Goal: Transaction & Acquisition: Subscribe to service/newsletter

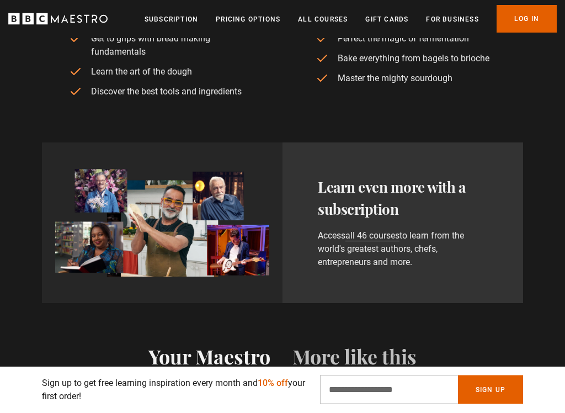
scroll to position [885, 0]
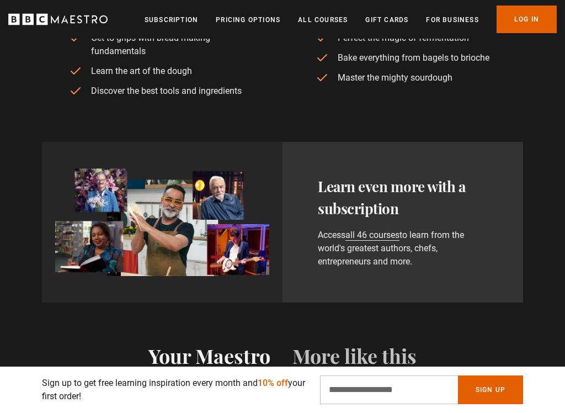
click at [390, 230] on link "all 46 courses" at bounding box center [373, 235] width 54 height 11
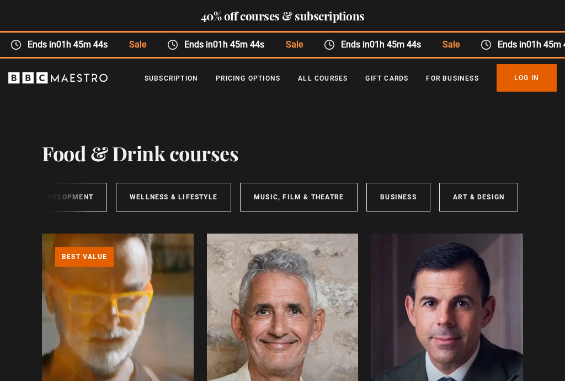
scroll to position [0, 330]
click at [486, 201] on link "Art & Design" at bounding box center [480, 197] width 79 height 29
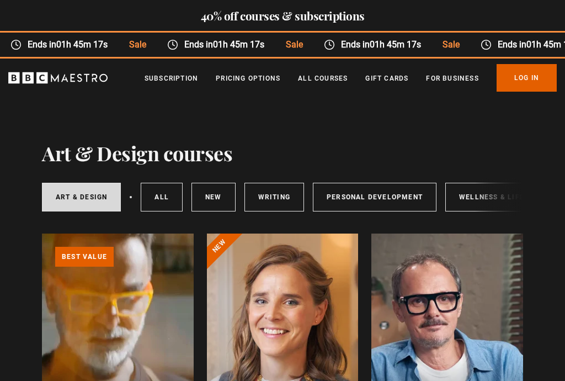
click at [167, 193] on link "All courses" at bounding box center [162, 197] width 42 height 29
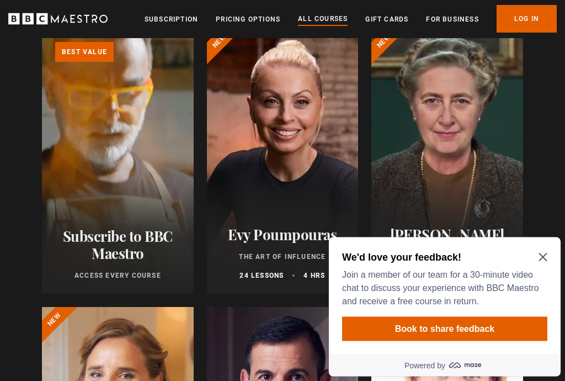
scroll to position [205, 0]
click at [546, 258] on icon "Close Maze Prompt" at bounding box center [543, 257] width 9 height 9
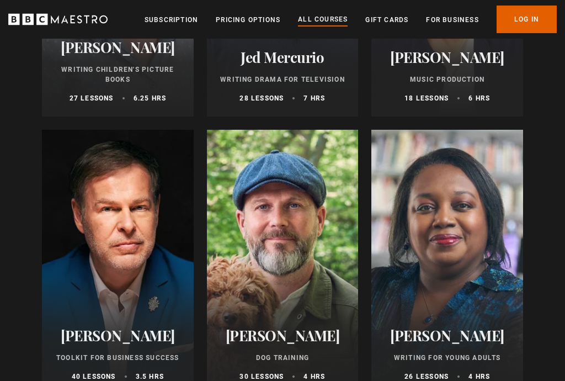
scroll to position [3443, 0]
click at [286, 258] on div at bounding box center [283, 261] width 152 height 265
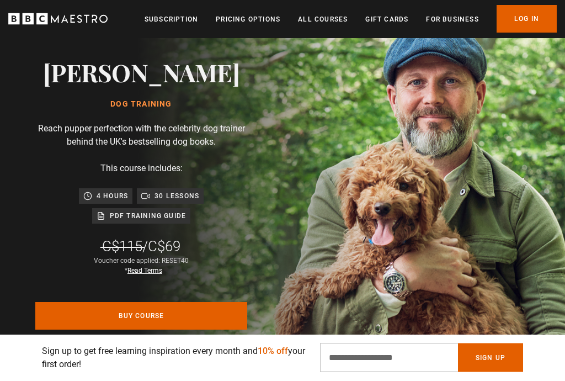
scroll to position [105, 0]
click at [160, 162] on p "This course includes:" at bounding box center [141, 168] width 82 height 13
click at [180, 198] on p "30 lessons" at bounding box center [177, 195] width 45 height 11
click at [176, 193] on p "30 lessons" at bounding box center [177, 195] width 45 height 11
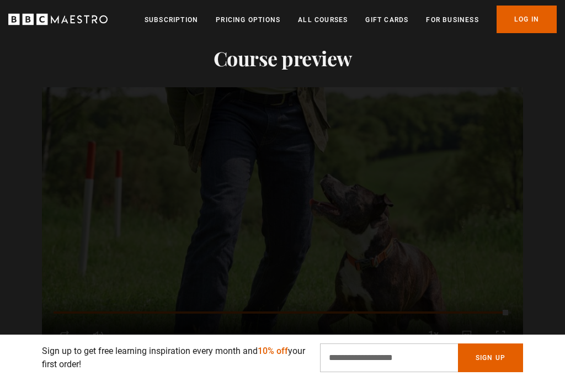
scroll to position [0, 0]
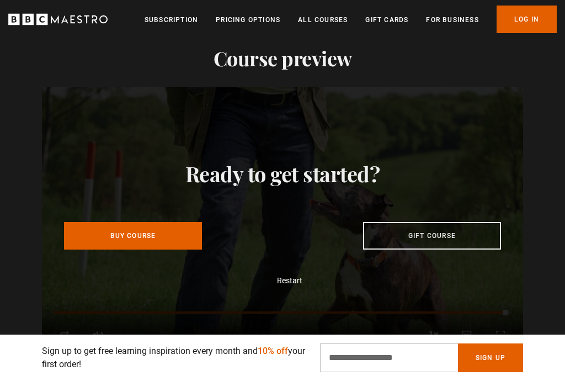
click at [147, 112] on div "Ready to get started? Buy Course Gift course Restart" at bounding box center [282, 222] width 481 height 271
click at [423, 95] on div "Ready to get started? Buy Course Gift course Restart" at bounding box center [282, 222] width 481 height 271
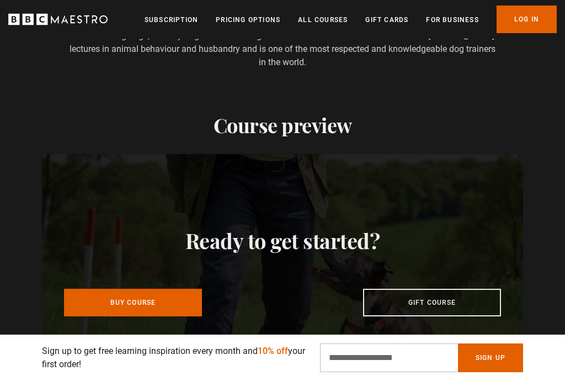
scroll to position [0, 144]
click at [326, 23] on link "All Courses" at bounding box center [323, 19] width 50 height 11
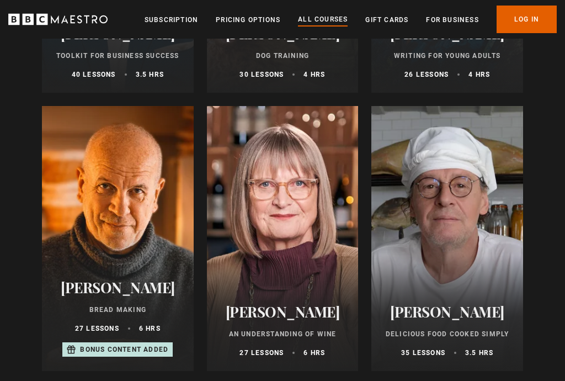
scroll to position [3744, 0]
click at [120, 167] on div at bounding box center [118, 239] width 152 height 265
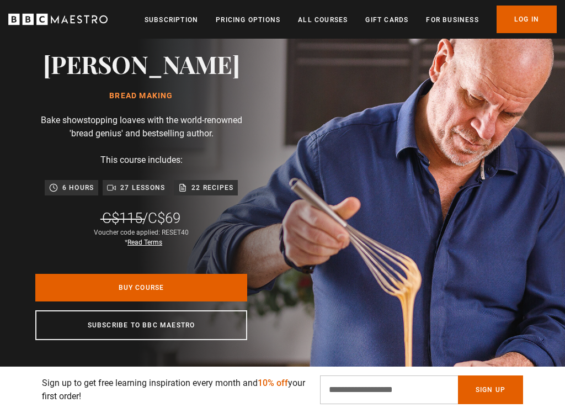
scroll to position [0, 144]
click at [152, 160] on p "This course includes:" at bounding box center [141, 159] width 82 height 13
click at [145, 182] on p "27 lessons" at bounding box center [142, 187] width 45 height 11
click at [155, 89] on div "Richard Bertinet Bread Making" at bounding box center [141, 75] width 197 height 50
click at [160, 119] on p "Bake showstopping loaves with the world-renowned 'bread genius' and bestselling…" at bounding box center [141, 127] width 212 height 26
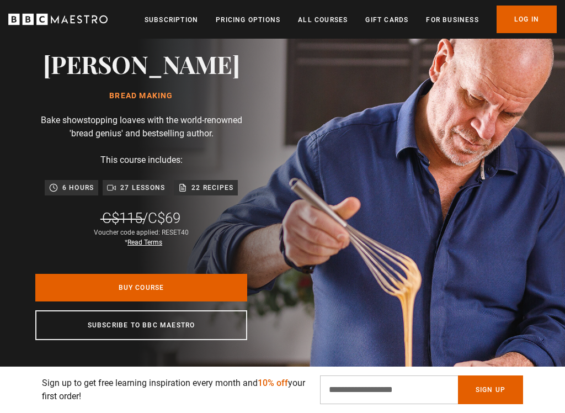
click at [169, 123] on p "Bake showstopping loaves with the world-renowned 'bread genius' and bestselling…" at bounding box center [141, 127] width 212 height 26
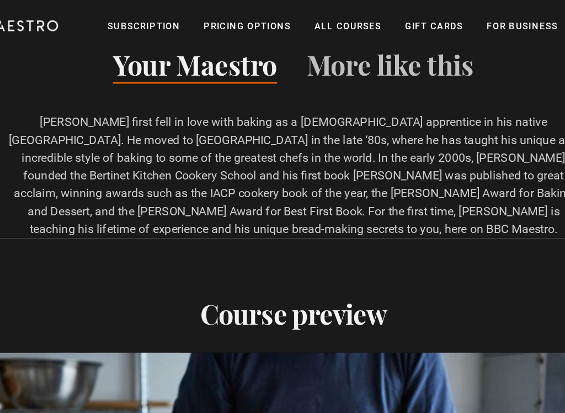
scroll to position [1190, 0]
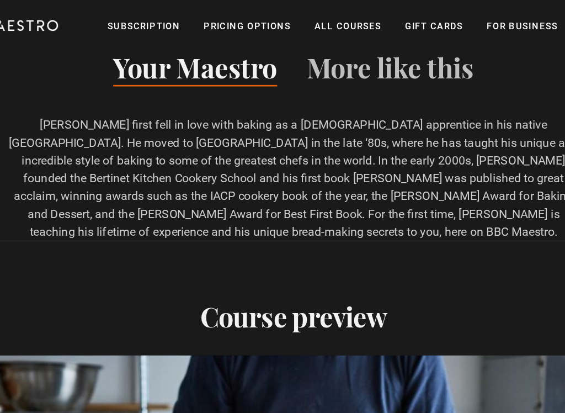
click at [145, 19] on link "Subscription" at bounding box center [172, 19] width 54 height 11
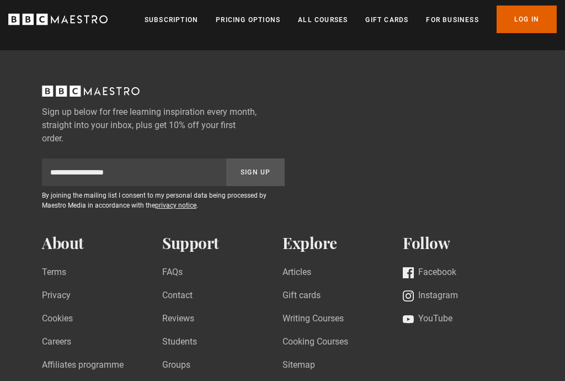
scroll to position [4076, 0]
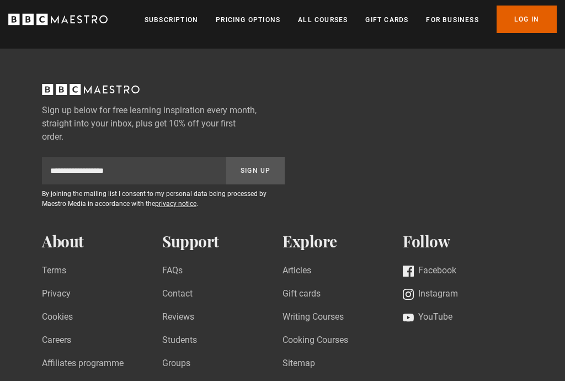
click at [179, 264] on link "FAQs" at bounding box center [172, 271] width 20 height 15
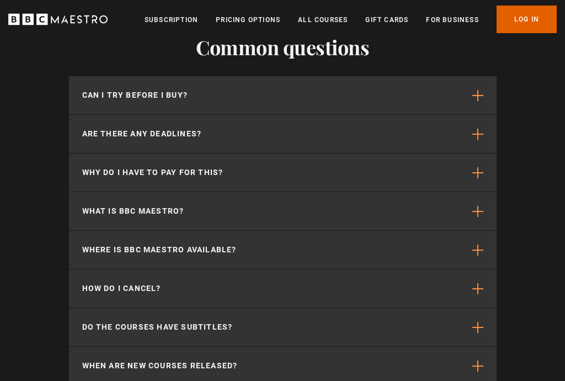
scroll to position [3658, 0]
click at [146, 283] on p "How do I cancel?" at bounding box center [121, 289] width 79 height 12
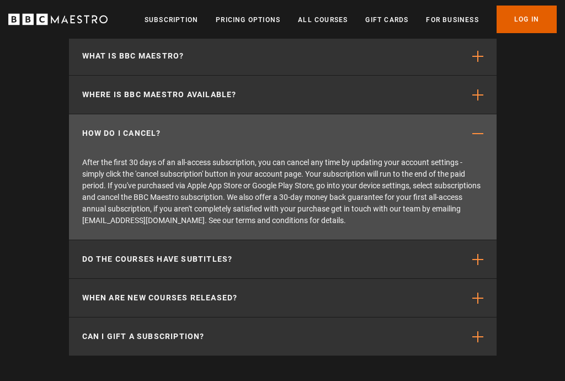
scroll to position [3812, 0]
click at [180, 331] on p "Can I gift a subscription?" at bounding box center [143, 337] width 123 height 12
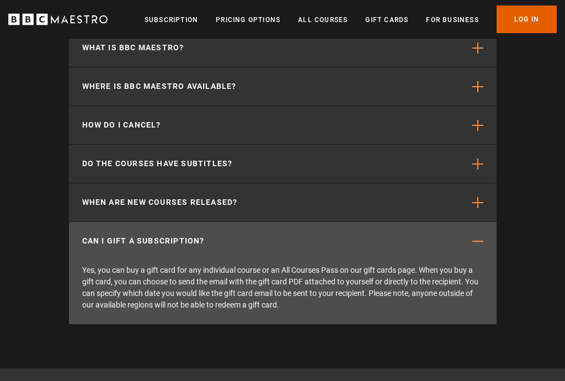
scroll to position [0, 2449]
click at [385, 260] on p "Yes, you can buy a gift card for any individual course or an All Courses Pass o…" at bounding box center [283, 292] width 428 height 64
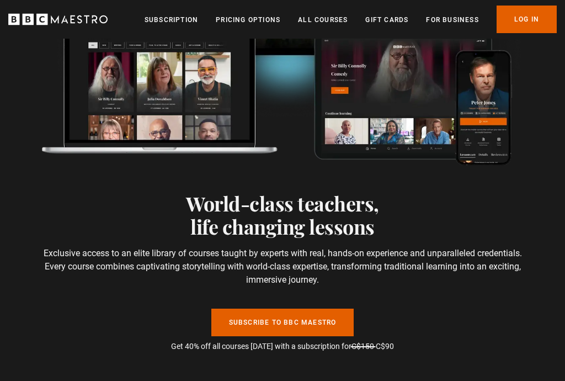
scroll to position [3038, 0]
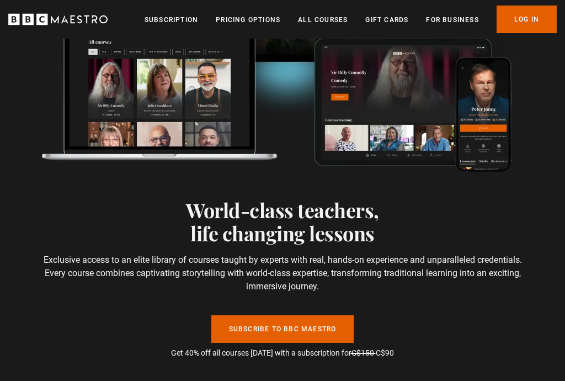
click at [296, 315] on link "Subscribe to BBC Maestro" at bounding box center [282, 329] width 143 height 28
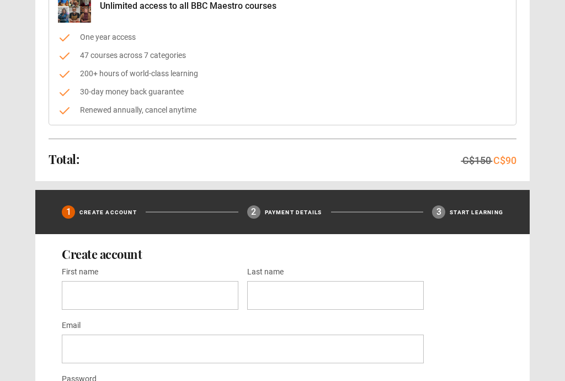
scroll to position [158, 0]
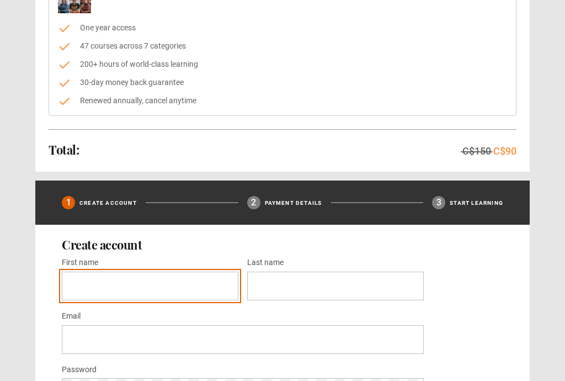
click at [106, 286] on input "First name *" at bounding box center [150, 286] width 177 height 29
click at [76, 285] on input "First name *" at bounding box center [150, 286] width 177 height 29
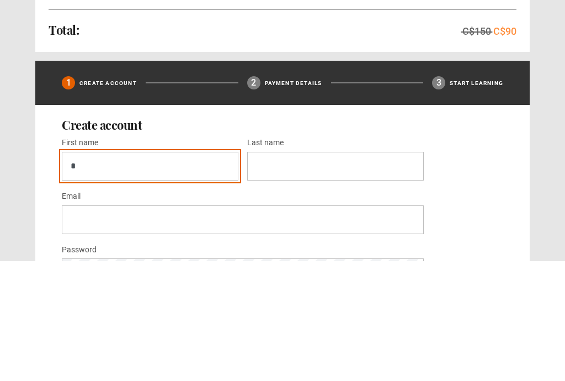
scroll to position [278, 0]
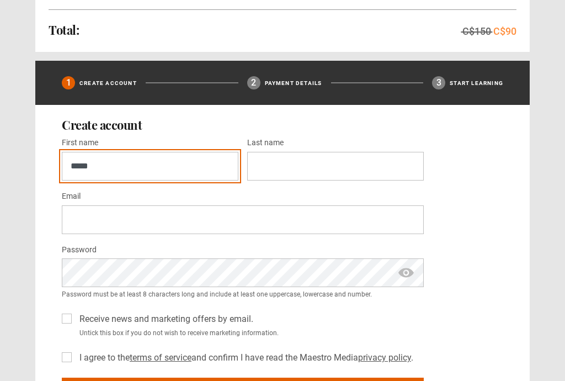
type input "*****"
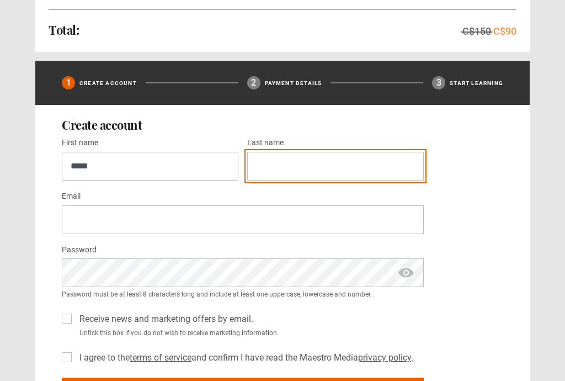
click at [277, 166] on input "Last name *" at bounding box center [335, 166] width 177 height 29
type input "*****"
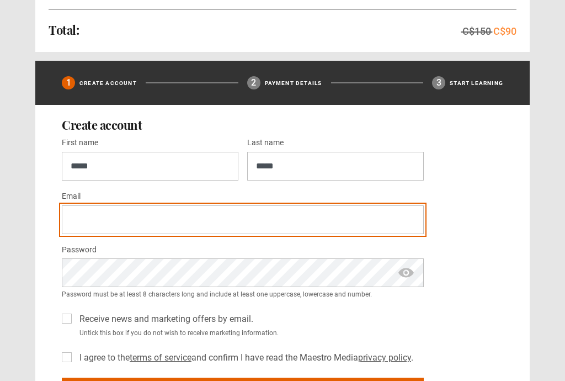
click at [87, 220] on input "Email *" at bounding box center [243, 219] width 362 height 29
type input "**********"
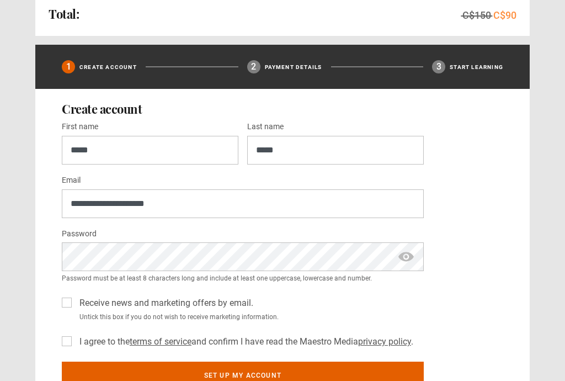
scroll to position [313, 0]
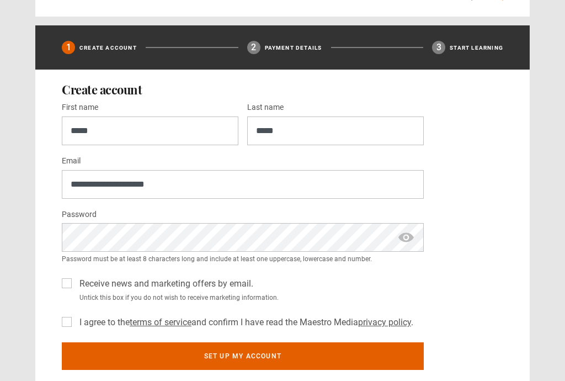
click at [75, 325] on label "I agree to the terms of service and confirm I have read the Maestro Media priva…" at bounding box center [244, 322] width 338 height 13
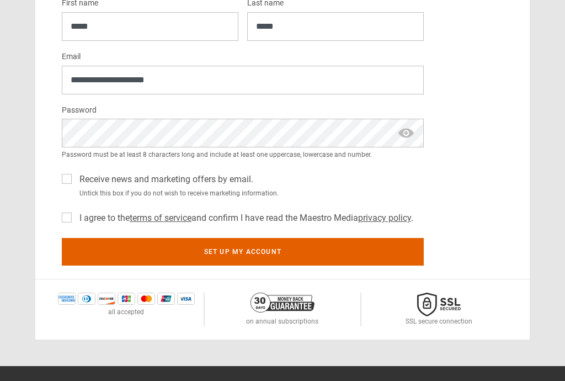
scroll to position [438, 0]
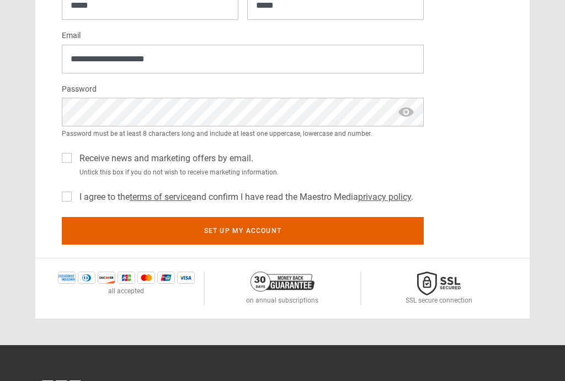
click at [275, 235] on button "Set up my account" at bounding box center [243, 231] width 362 height 28
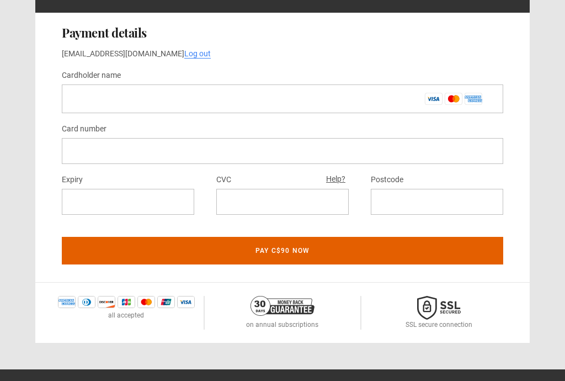
scroll to position [539, 0]
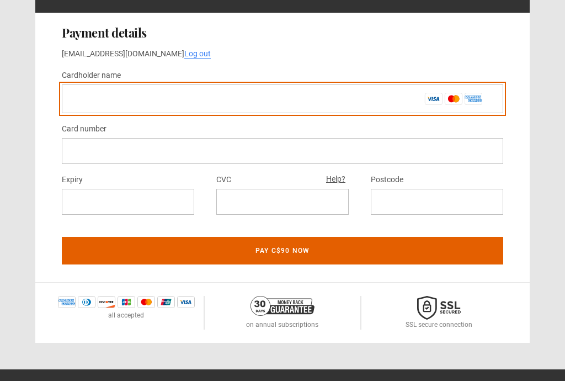
click at [83, 103] on input "Cardholder name *" at bounding box center [283, 98] width 442 height 29
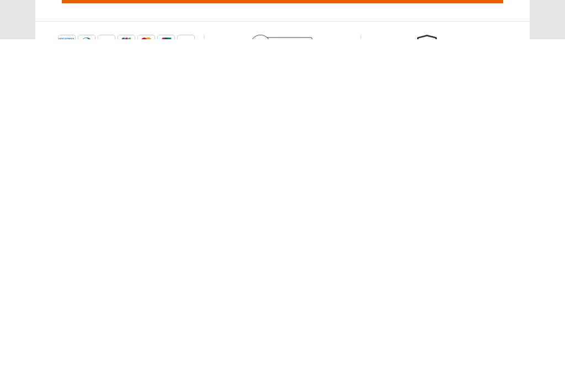
scroll to position [457, 0]
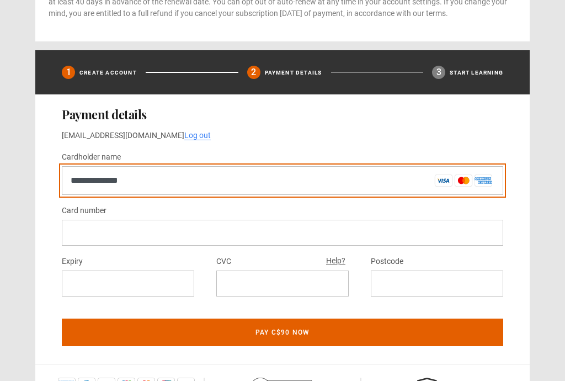
click at [443, 194] on input "**********" at bounding box center [283, 180] width 442 height 29
type input "**********"
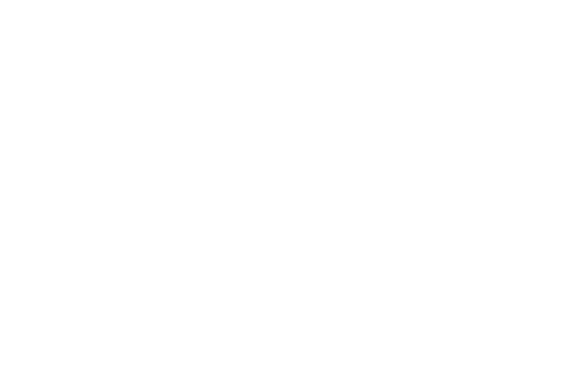
scroll to position [797, 0]
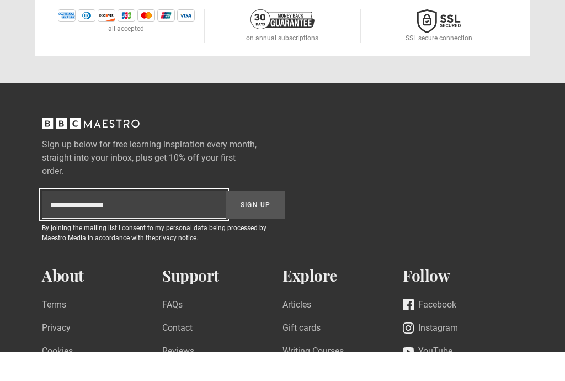
click at [60, 221] on input "Subscription-footer-email" at bounding box center [134, 234] width 184 height 28
type input "**********"
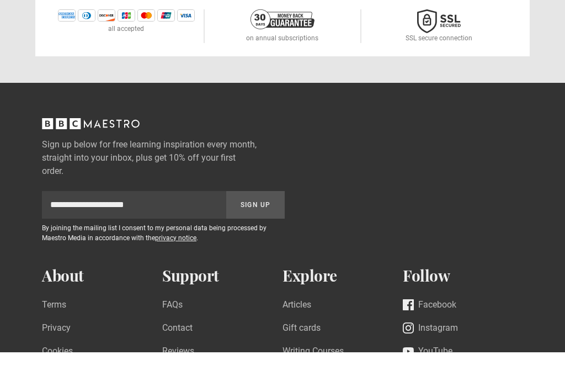
click at [255, 224] on button "Sign Up" at bounding box center [255, 234] width 59 height 28
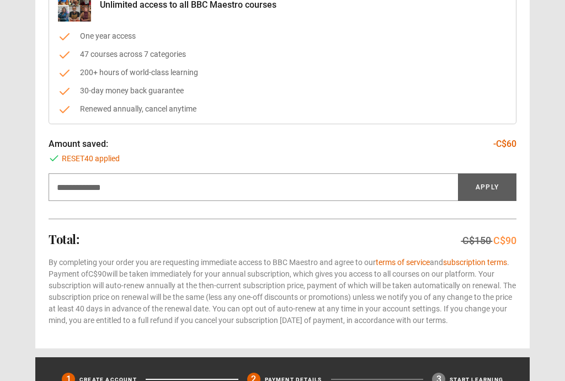
scroll to position [150, 0]
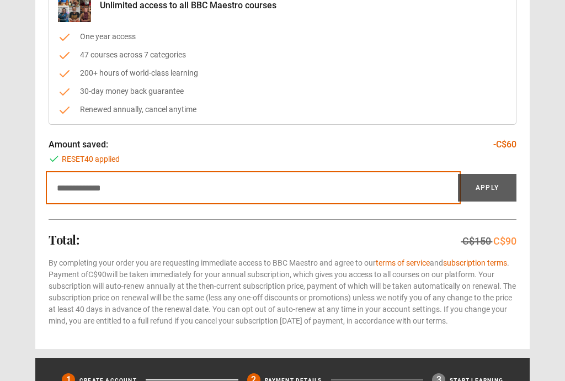
click at [62, 199] on input "Discount code" at bounding box center [254, 188] width 410 height 28
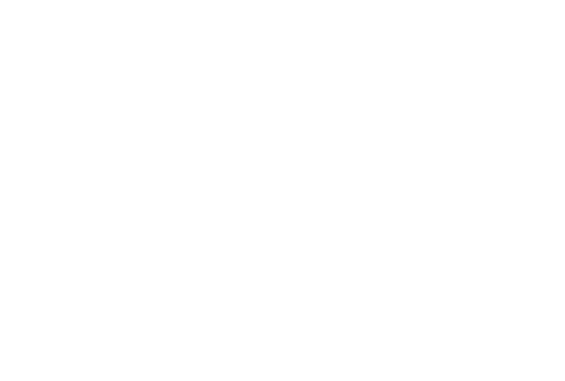
scroll to position [157, 0]
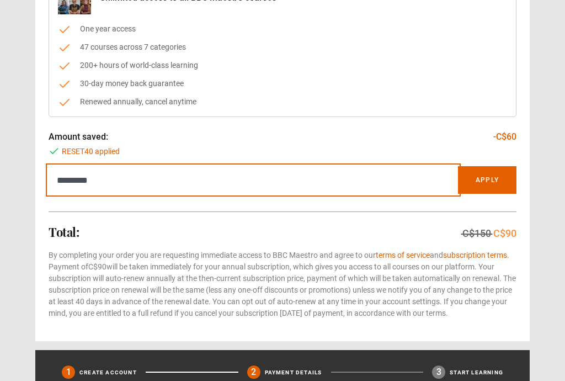
type input "*********"
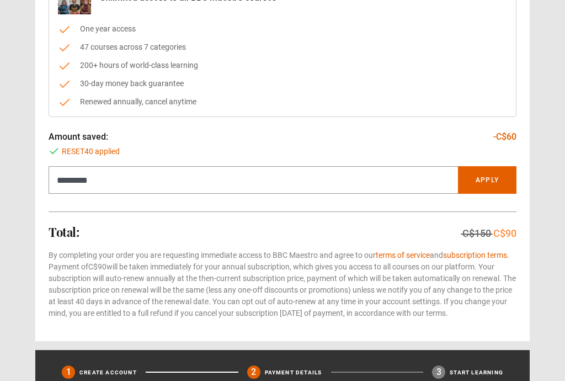
click at [494, 184] on button "Apply" at bounding box center [487, 180] width 59 height 28
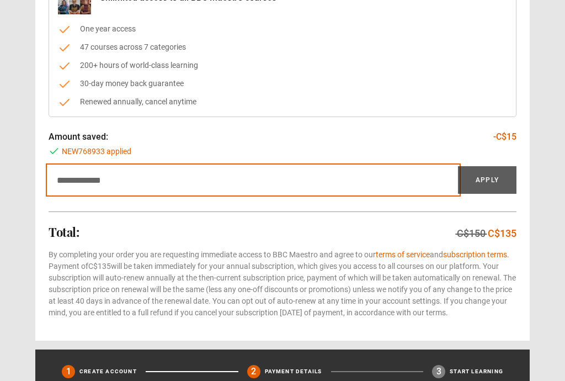
click at [119, 178] on input "Discount code" at bounding box center [254, 180] width 410 height 28
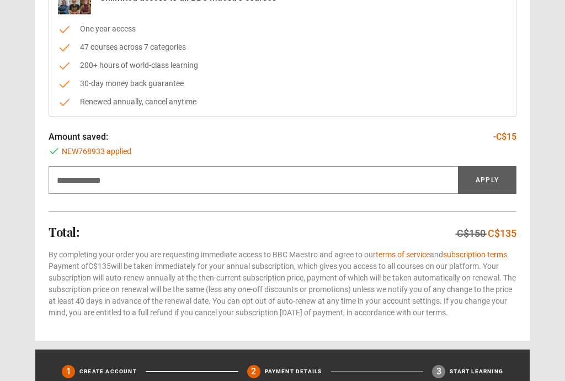
click at [134, 152] on div "NEW768933 applied" at bounding box center [283, 152] width 468 height 12
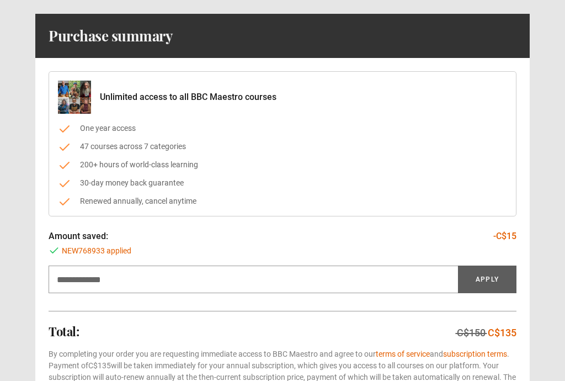
scroll to position [68, 0]
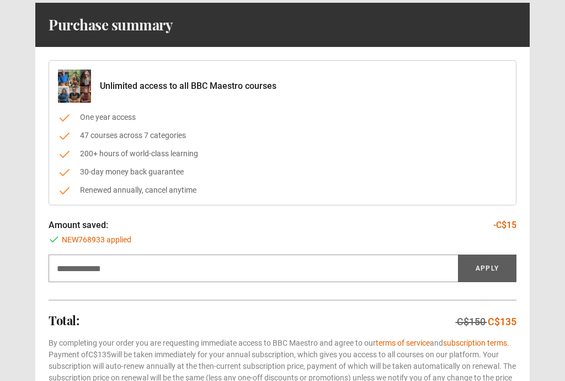
click at [131, 241] on span "NEW768933 applied" at bounding box center [97, 241] width 70 height 12
click at [129, 242] on span "NEW768933 applied" at bounding box center [97, 241] width 70 height 12
click at [506, 214] on div "Unlimited access to all BBC Maestro courses One year access 47 courses across 7…" at bounding box center [282, 238] width 495 height 382
click at [515, 237] on div "NEW768933 applied" at bounding box center [283, 241] width 468 height 12
click at [521, 226] on div "Unlimited access to all BBC Maestro courses One year access 47 courses across 7…" at bounding box center [282, 238] width 495 height 382
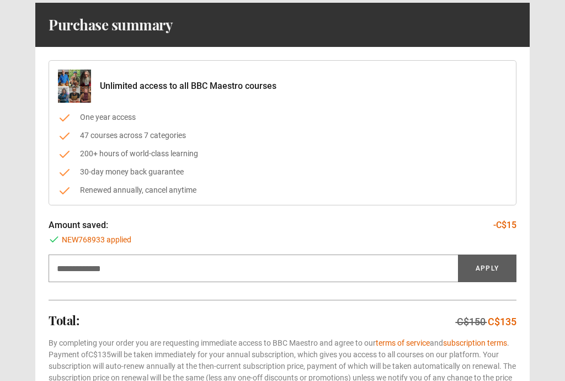
scroll to position [0, 0]
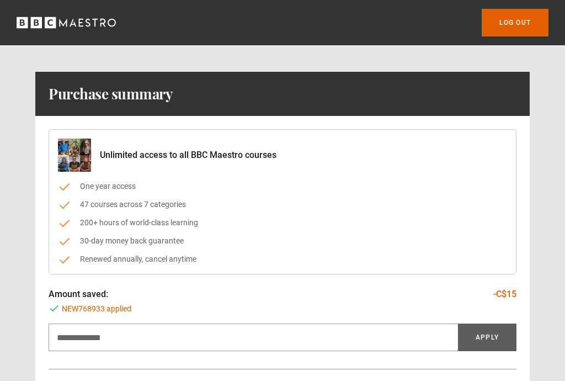
click at [512, 20] on link "Log out" at bounding box center [515, 23] width 67 height 28
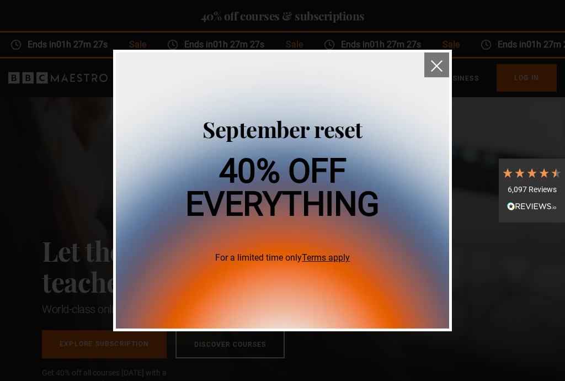
click at [437, 64] on img "close" at bounding box center [437, 66] width 12 height 12
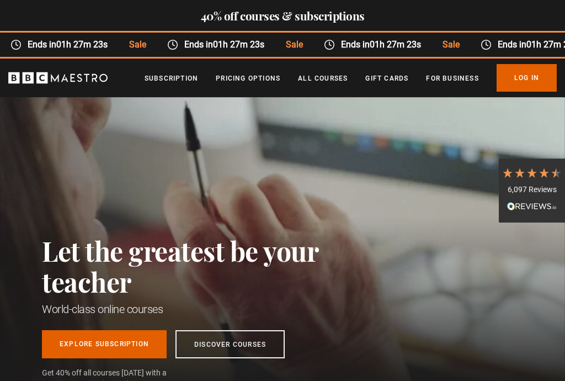
click at [177, 75] on link "Subscription" at bounding box center [172, 78] width 54 height 11
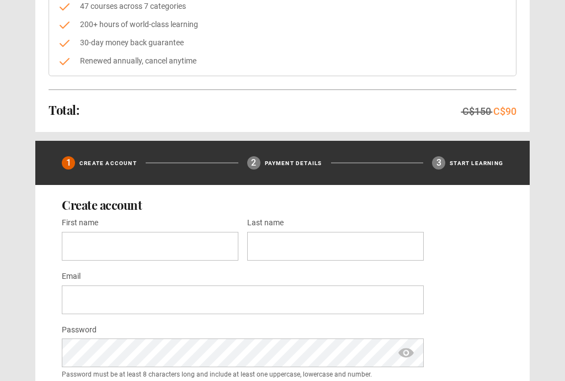
scroll to position [198, 0]
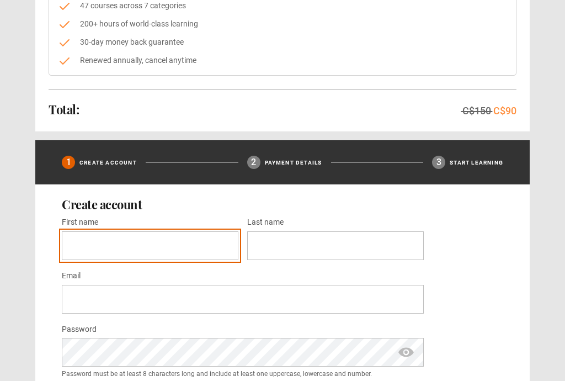
click at [89, 250] on input "First name *" at bounding box center [150, 246] width 177 height 29
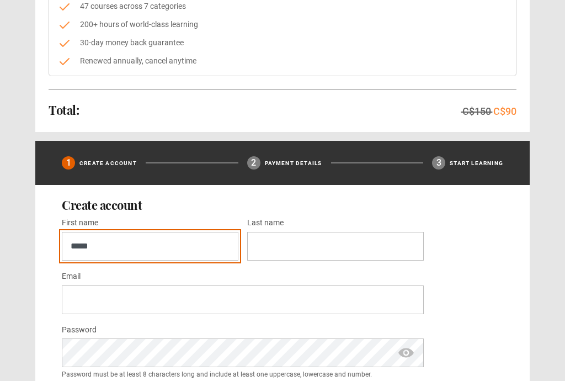
type input "*****"
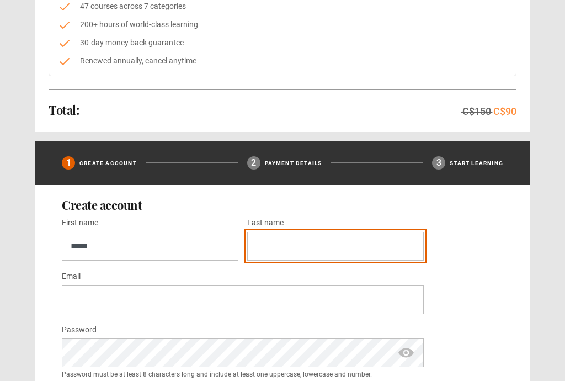
click at [288, 247] on input "Last name *" at bounding box center [335, 246] width 177 height 29
type input "*****"
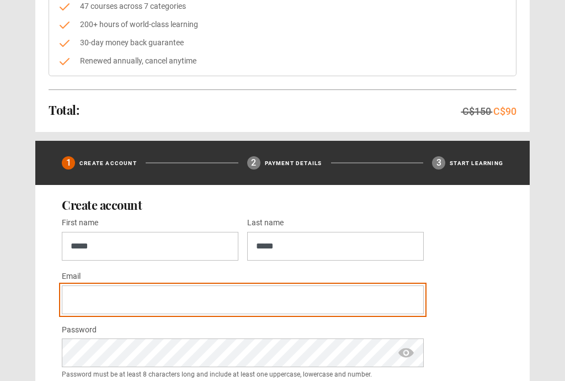
click at [93, 304] on input "Email *" at bounding box center [243, 299] width 362 height 29
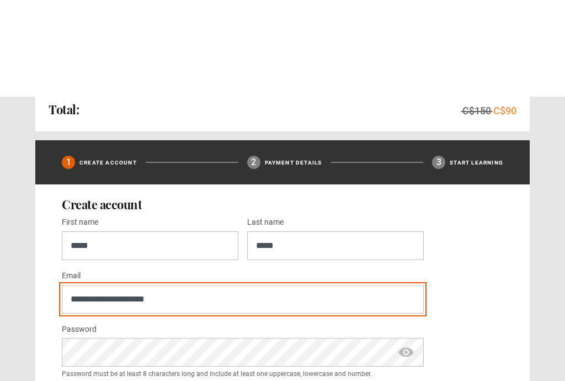
scroll to position [301, 0]
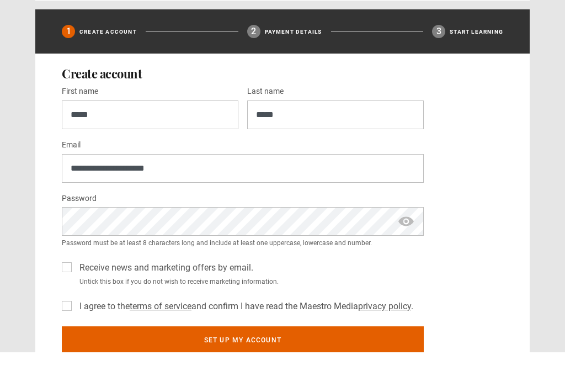
type input "**********"
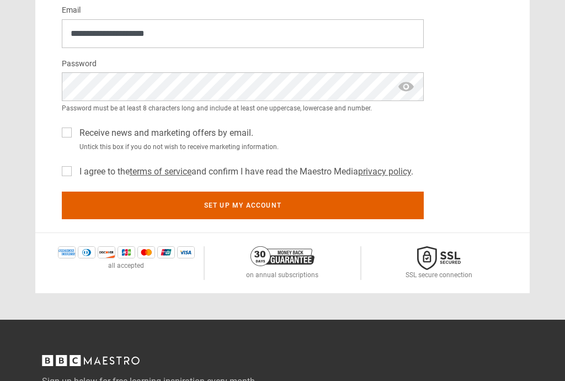
scroll to position [468, 0]
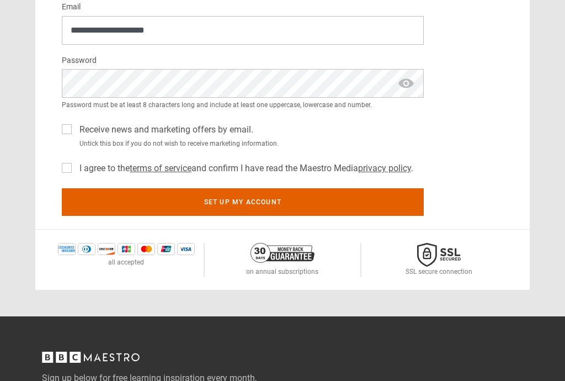
click at [75, 132] on label "Receive news and marketing offers by email." at bounding box center [164, 129] width 178 height 13
click at [75, 170] on label "I agree to the terms of service and confirm I have read the Maestro Media priva…" at bounding box center [244, 168] width 338 height 13
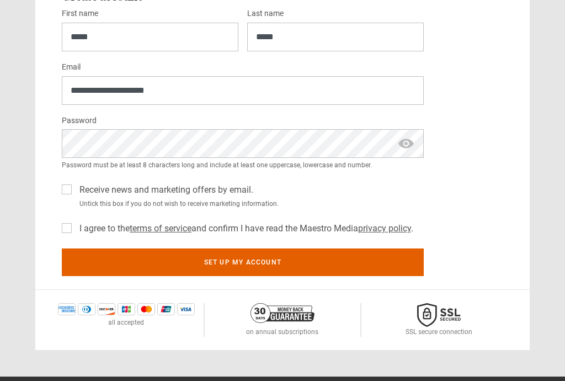
scroll to position [403, 0]
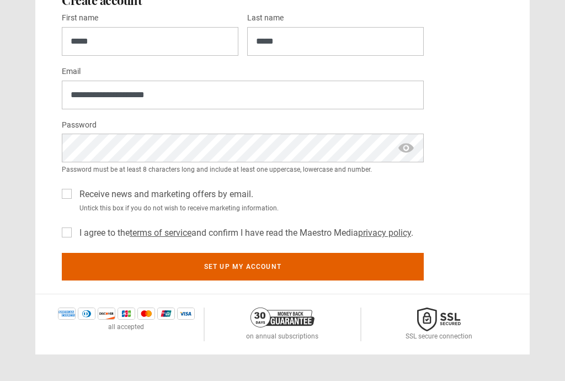
click at [256, 264] on button "Set up my account" at bounding box center [243, 267] width 362 height 28
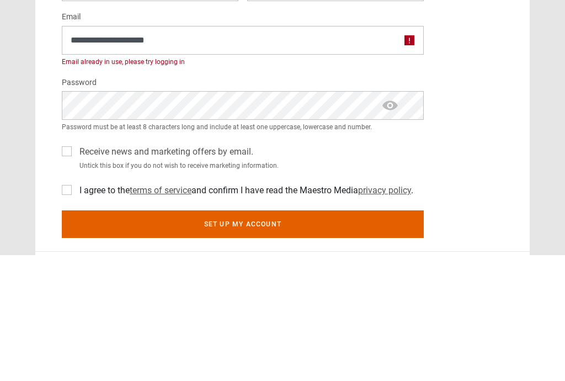
scroll to position [458, 0]
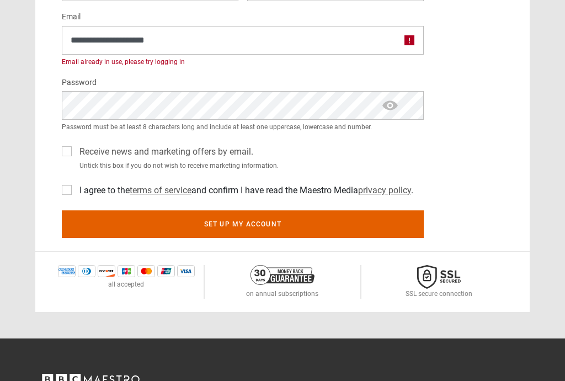
click at [263, 224] on button "Set up my account" at bounding box center [243, 224] width 362 height 28
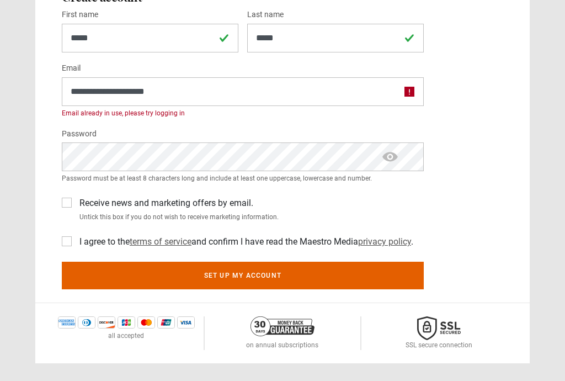
scroll to position [407, 0]
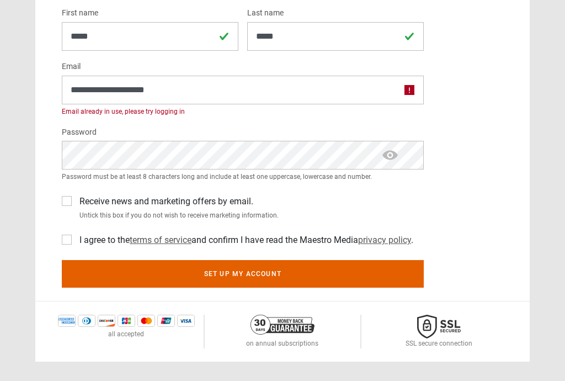
click at [75, 201] on label "Receive news and marketing offers by email." at bounding box center [164, 201] width 178 height 13
click at [250, 280] on button "Set up my account" at bounding box center [243, 274] width 362 height 28
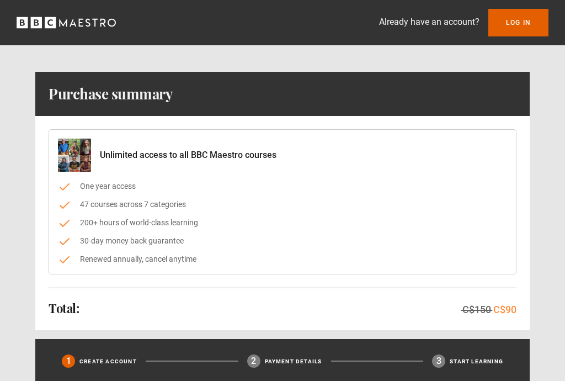
click at [517, 20] on link "Log In" at bounding box center [519, 23] width 60 height 28
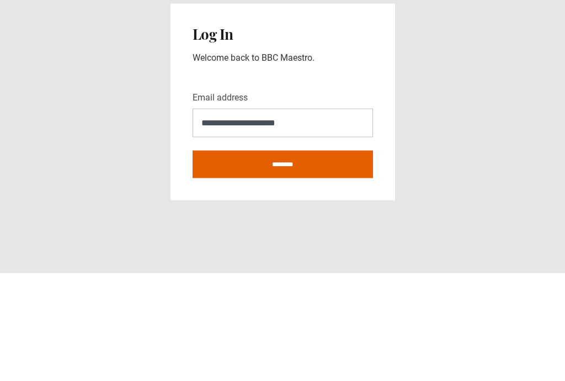
type input "**********"
click at [286, 258] on input "********" at bounding box center [283, 272] width 181 height 28
type input "**********"
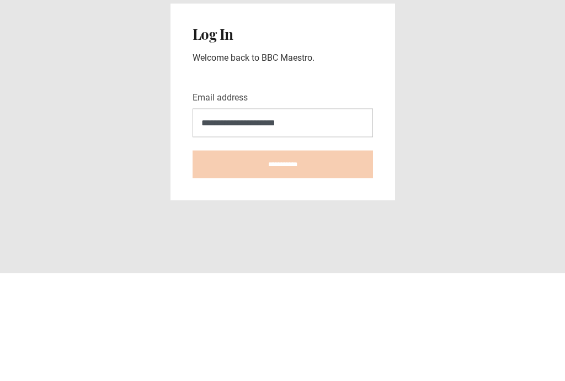
scroll to position [32, 0]
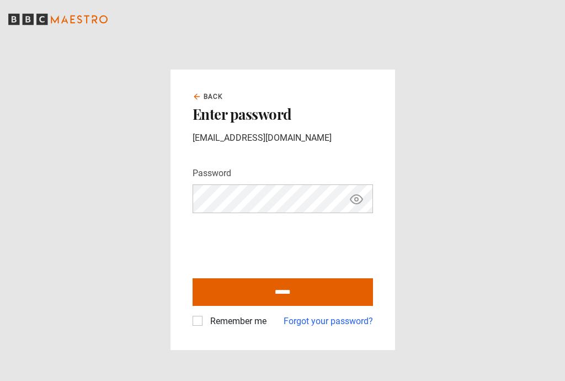
click at [206, 325] on label "Remember me" at bounding box center [236, 321] width 61 height 13
click at [291, 297] on input "******" at bounding box center [283, 292] width 181 height 28
type input "**********"
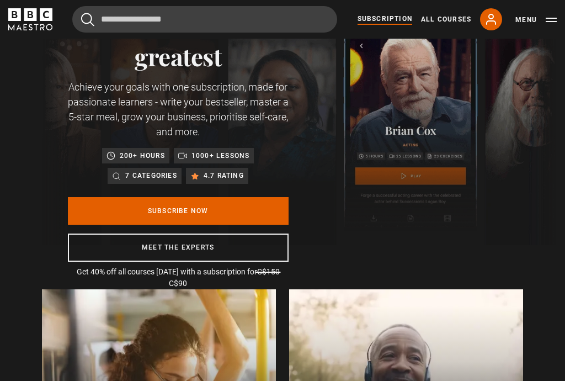
scroll to position [51, 0]
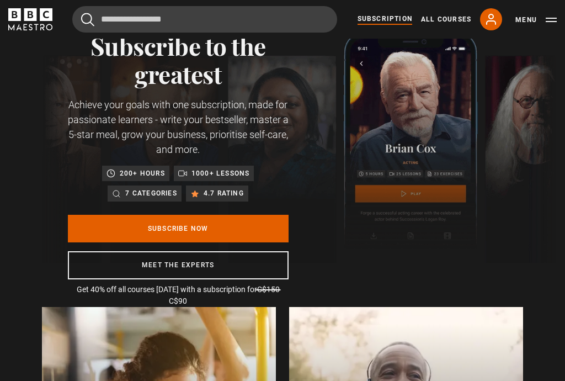
click at [196, 233] on link "Subscribe Now" at bounding box center [178, 229] width 221 height 28
click at [186, 227] on link "Subscribe Now" at bounding box center [178, 229] width 221 height 28
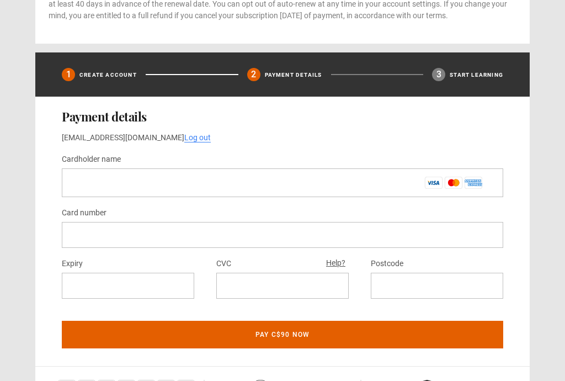
scroll to position [460, 0]
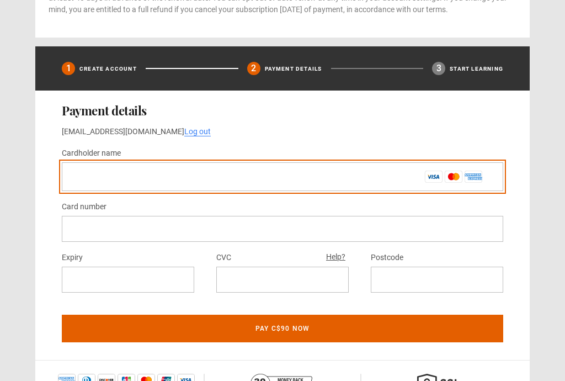
click at [77, 191] on input "Cardholder name *" at bounding box center [283, 177] width 442 height 29
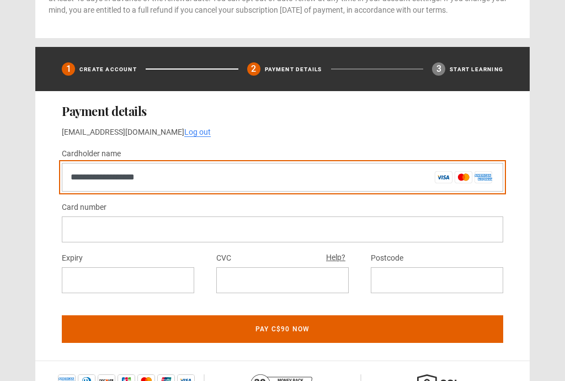
type input "**********"
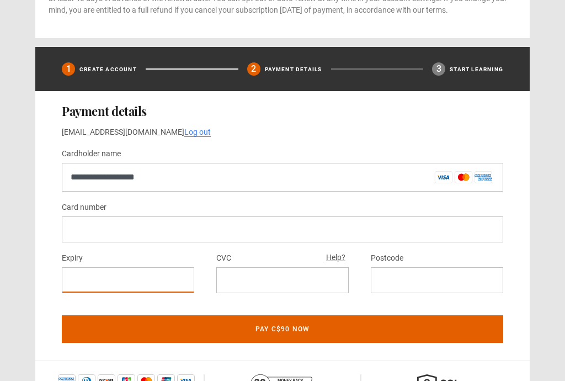
click at [267, 293] on div at bounding box center [282, 280] width 132 height 26
click at [397, 285] on iframe at bounding box center [437, 280] width 115 height 10
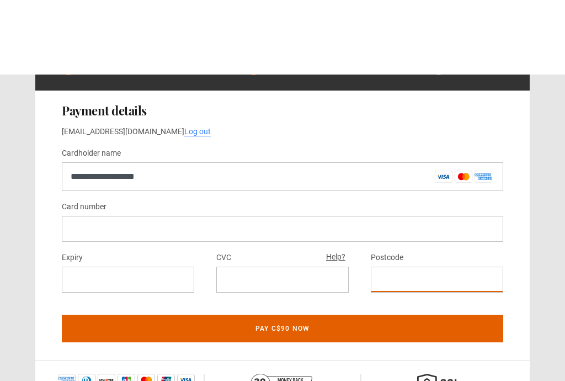
scroll to position [565, 0]
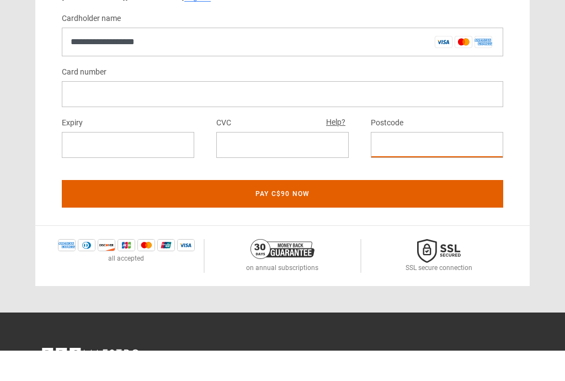
click at [289, 210] on button "Pay C$90 now" at bounding box center [283, 224] width 442 height 28
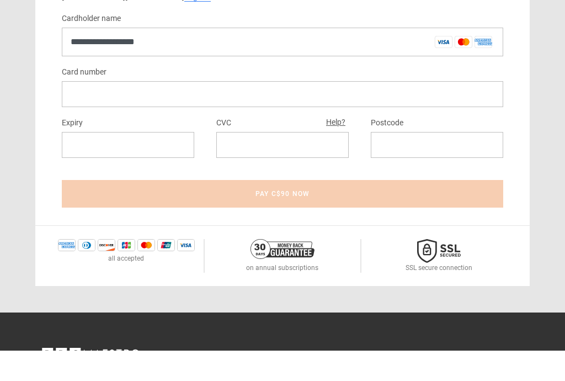
scroll to position [596, 0]
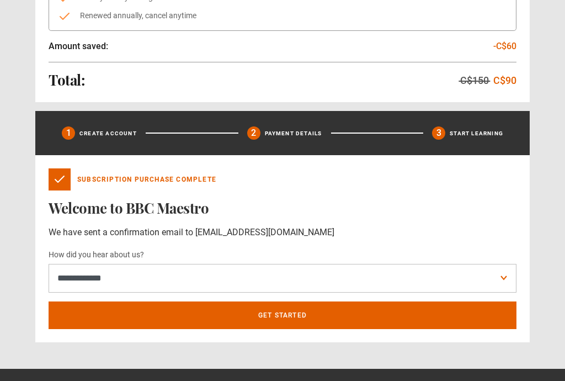
scroll to position [253, 0]
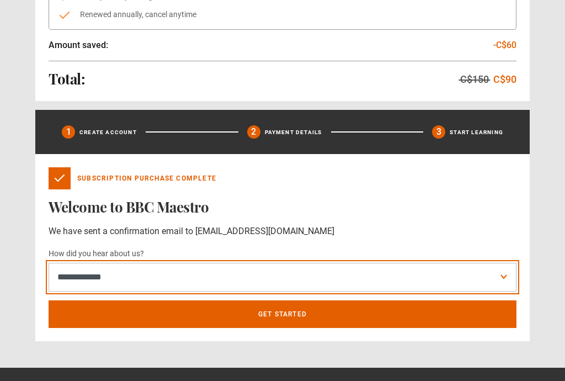
click at [112, 280] on select "**********" at bounding box center [283, 277] width 468 height 29
select select "*******"
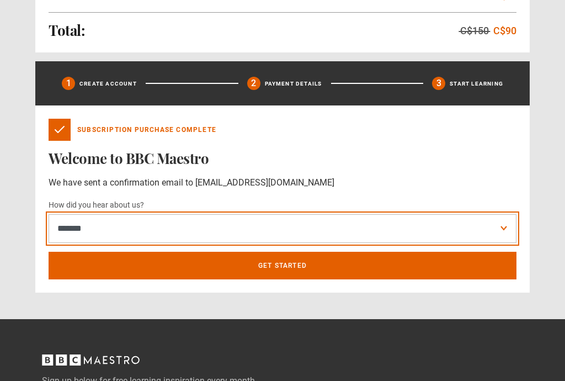
scroll to position [300, 0]
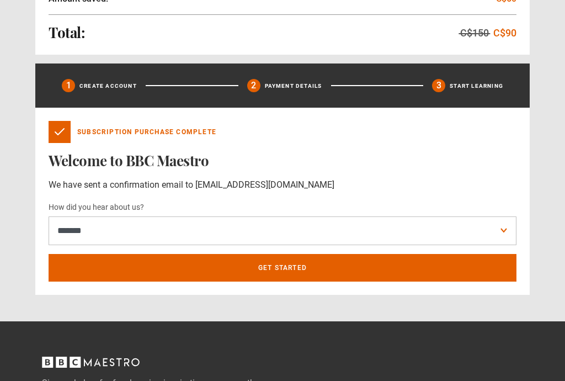
click at [293, 272] on link "Get Started" at bounding box center [283, 268] width 468 height 28
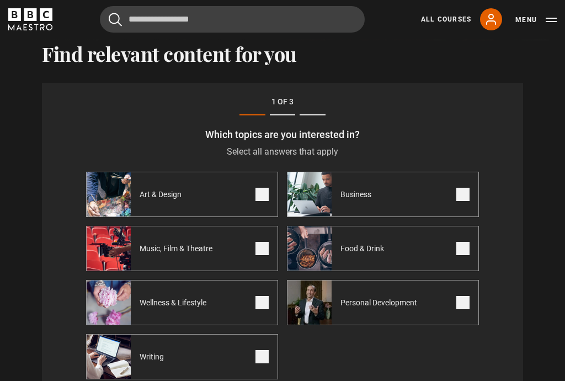
click at [370, 258] on div "Food & Drink" at bounding box center [343, 248] width 110 height 44
click at [349, 243] on span "Food & Drink" at bounding box center [365, 248] width 66 height 11
click at [463, 242] on span at bounding box center [463, 248] width 13 height 13
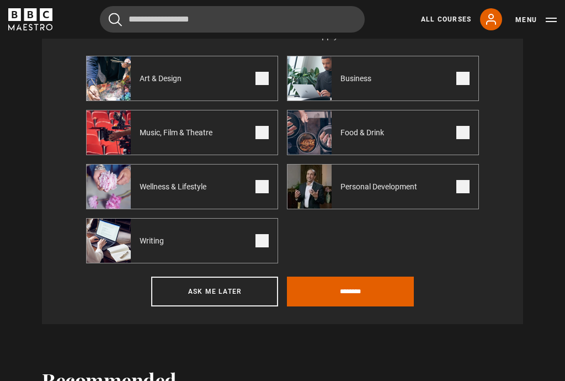
scroll to position [444, 0]
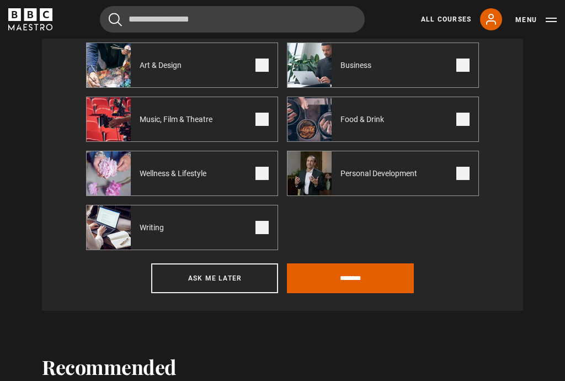
click at [357, 284] on input "********" at bounding box center [350, 278] width 127 height 30
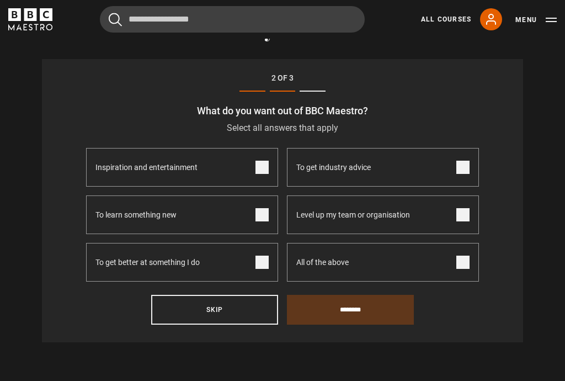
scroll to position [315, 0]
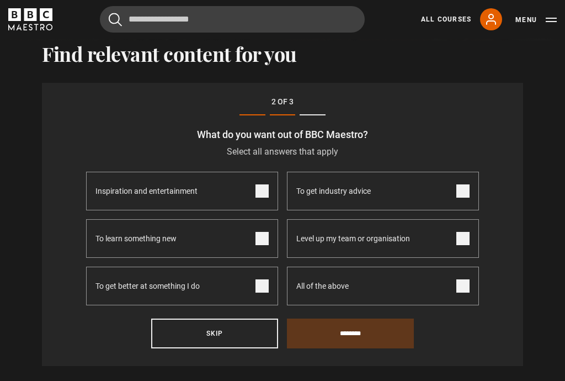
click at [264, 247] on label "To learn something new" at bounding box center [182, 238] width 192 height 39
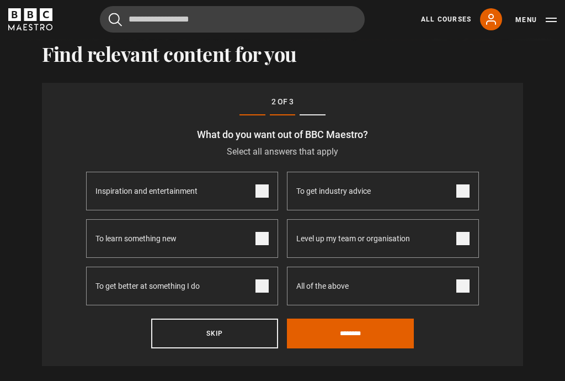
click at [355, 340] on input "********" at bounding box center [350, 334] width 127 height 30
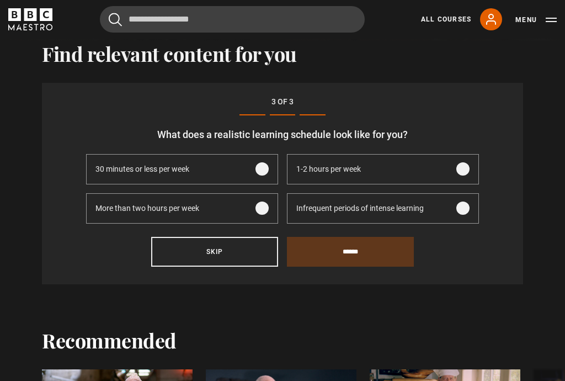
click at [468, 173] on span at bounding box center [463, 168] width 13 height 13
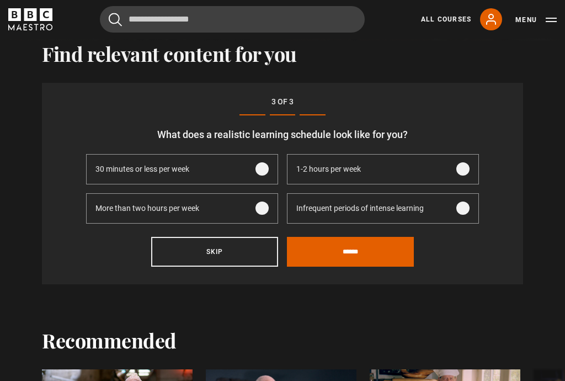
click at [350, 257] on input "******" at bounding box center [350, 252] width 127 height 30
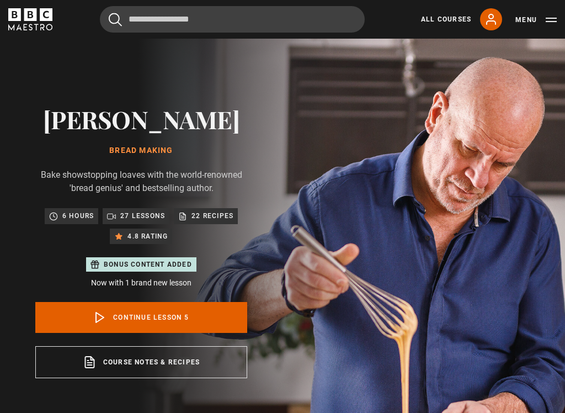
click at [157, 367] on link "Course notes & recipes opens in a new tab" at bounding box center [141, 362] width 212 height 32
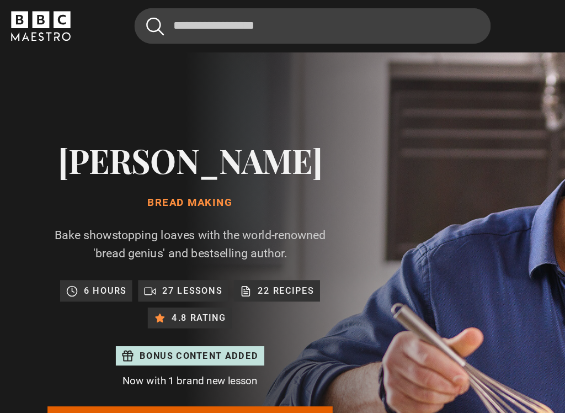
click at [170, 263] on p "Bonus content added" at bounding box center [148, 264] width 88 height 10
click at [155, 215] on p "27 lessons" at bounding box center [142, 215] width 45 height 11
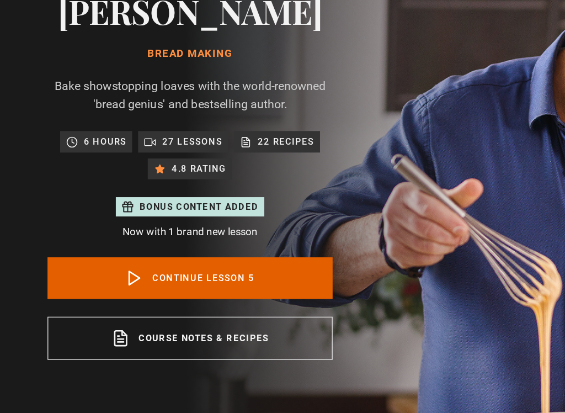
scroll to position [5, 0]
click at [151, 341] on link "Course notes & recipes opens in a new tab" at bounding box center [141, 357] width 212 height 32
click at [174, 297] on link "Continue lesson 5" at bounding box center [141, 312] width 212 height 31
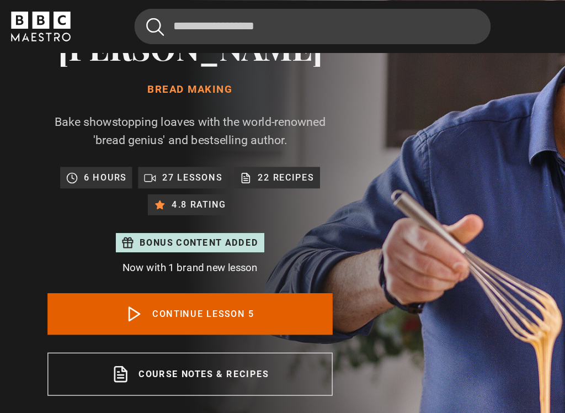
scroll to position [70, 0]
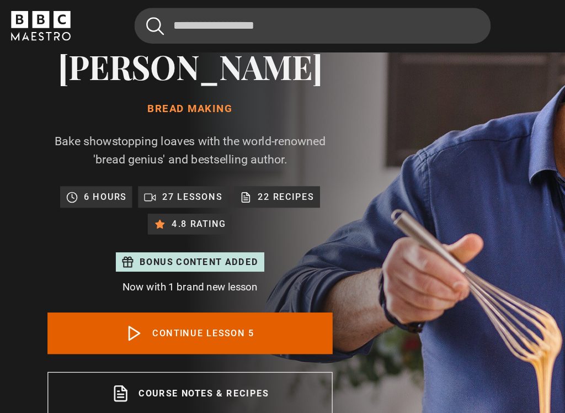
click at [150, 213] on p "Now with 1 brand new lesson" at bounding box center [141, 214] width 212 height 12
click at [147, 147] on p "27 lessons" at bounding box center [142, 146] width 45 height 11
click at [132, 147] on p "27 lessons" at bounding box center [142, 146] width 45 height 11
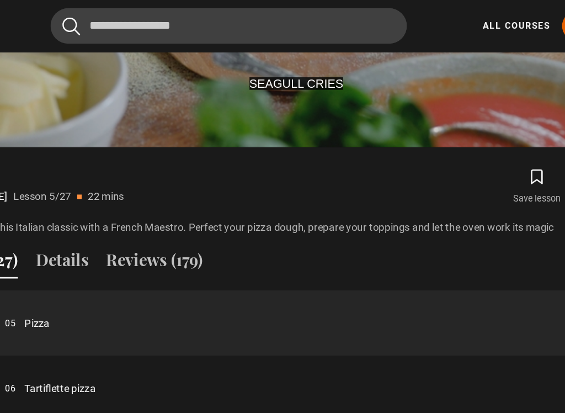
scroll to position [744, 0]
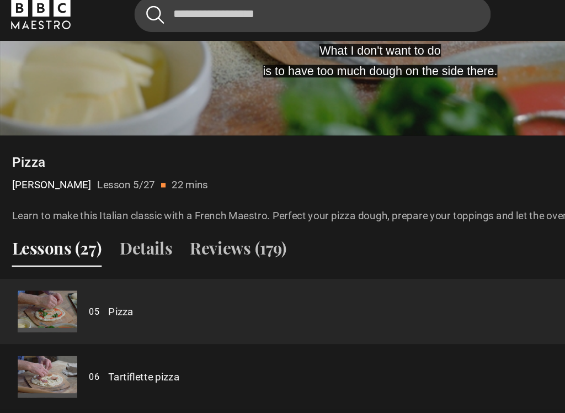
click at [51, 185] on button "Lessons (27)" at bounding box center [42, 195] width 67 height 23
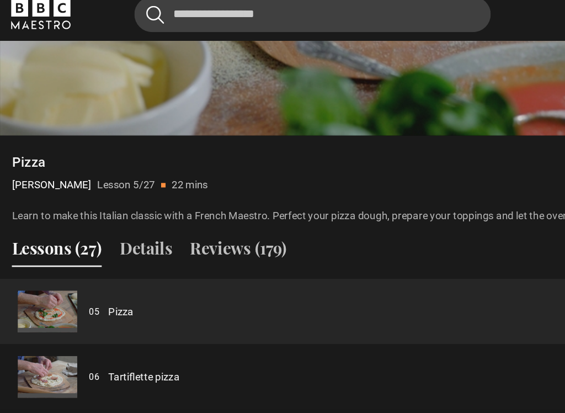
click at [109, 188] on button "Details" at bounding box center [108, 195] width 39 height 23
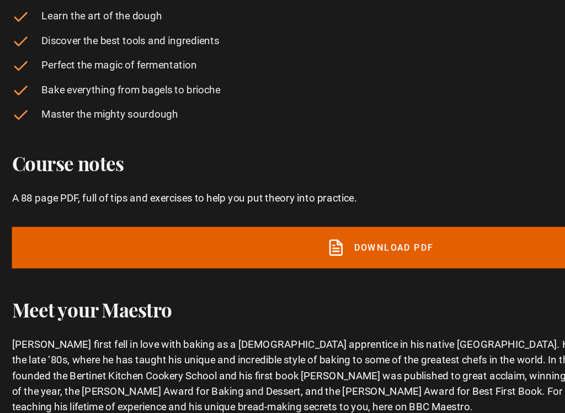
scroll to position [926, 0]
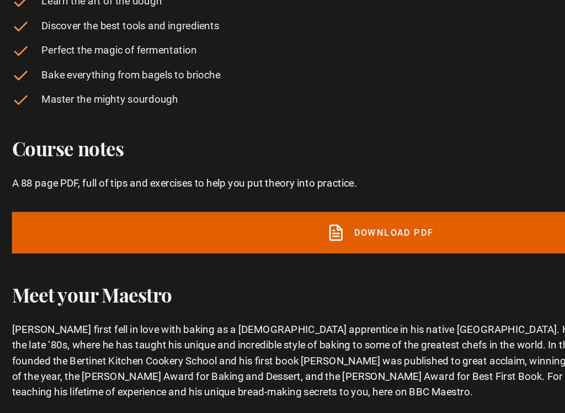
click at [285, 263] on link "Download PDF" at bounding box center [283, 278] width 548 height 31
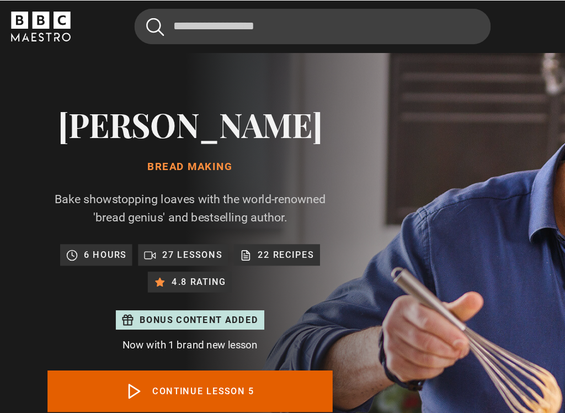
scroll to position [27, 0]
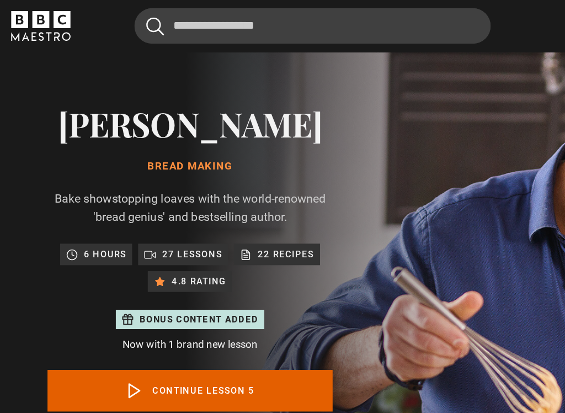
click at [163, 103] on h2 "[PERSON_NAME]" at bounding box center [141, 92] width 212 height 28
click at [155, 126] on h1 "Bread Making" at bounding box center [141, 123] width 212 height 9
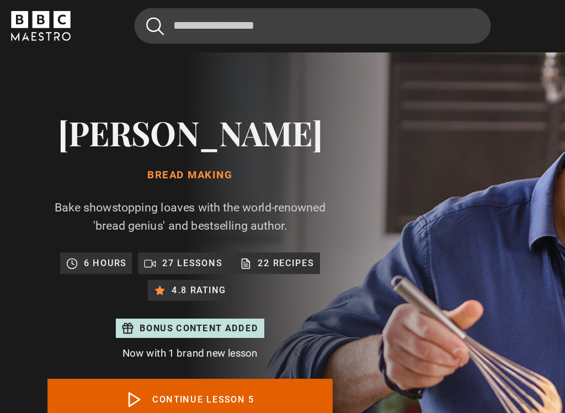
scroll to position [0, 0]
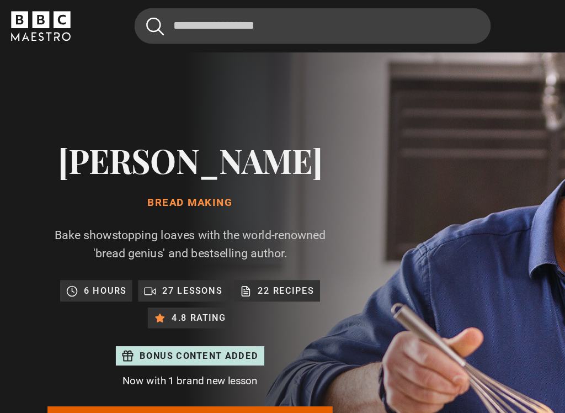
click at [153, 213] on p "27 lessons" at bounding box center [142, 215] width 45 height 11
click at [149, 218] on p "27 lessons" at bounding box center [142, 215] width 45 height 11
click at [81, 219] on p "6 hours" at bounding box center [77, 215] width 31 height 11
click at [153, 217] on p "27 lessons" at bounding box center [142, 215] width 45 height 11
click at [154, 146] on h1 "Bread Making" at bounding box center [141, 150] width 212 height 9
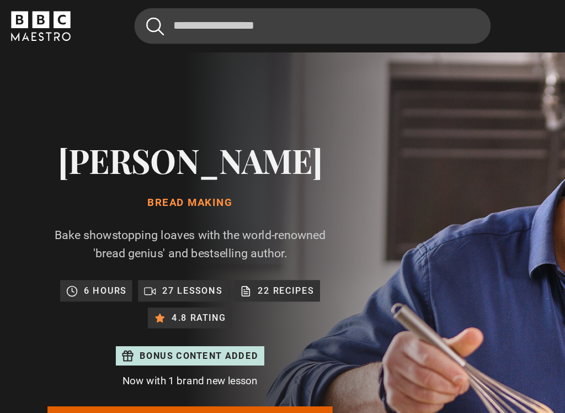
click at [175, 121] on h2 "[PERSON_NAME]" at bounding box center [141, 119] width 212 height 28
click at [163, 150] on h1 "Bread Making" at bounding box center [141, 150] width 212 height 9
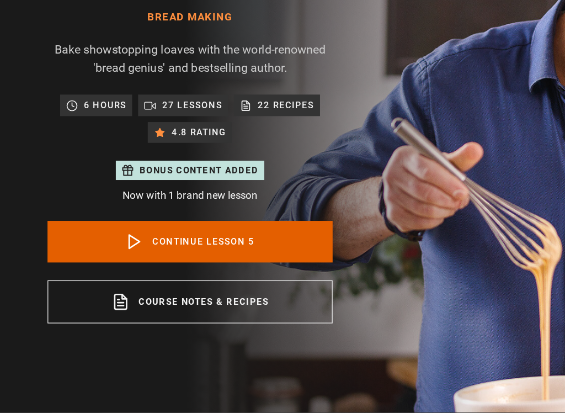
scroll to position [40, 0]
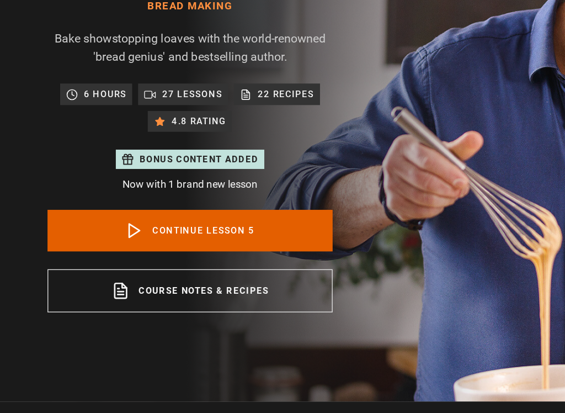
click at [101, 272] on polygon at bounding box center [100, 277] width 8 height 10
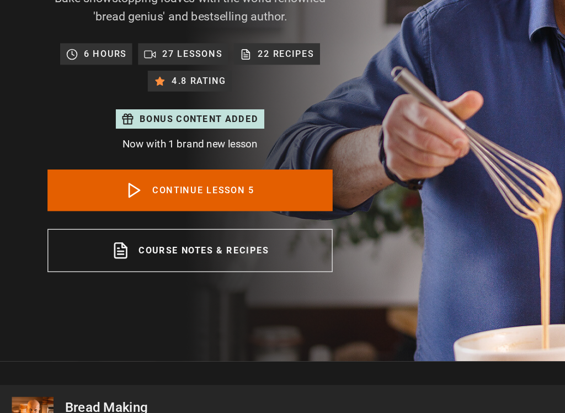
scroll to position [434, 0]
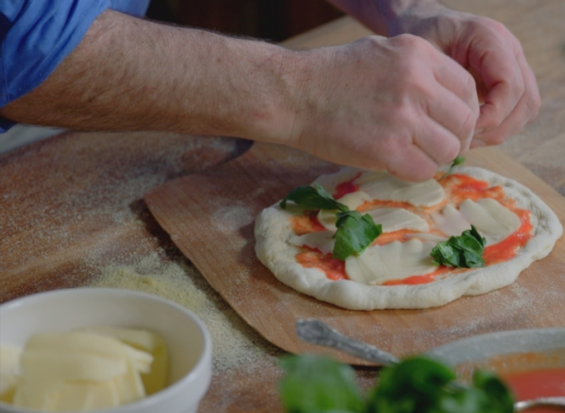
click at [271, 216] on video-js "Video Player is loading. Play Lesson Pizza 10s Skip Back 10 seconds Pause 10s S…" at bounding box center [282, 261] width 565 height 318
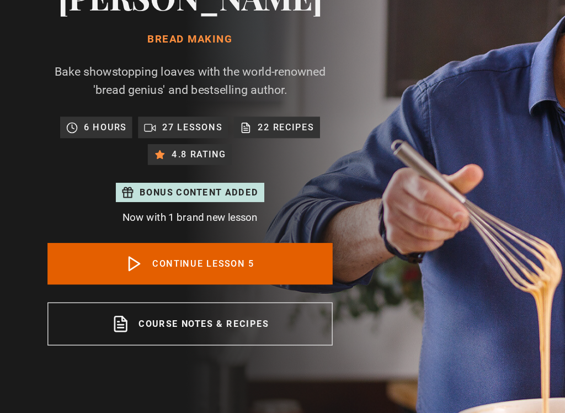
scroll to position [40, 0]
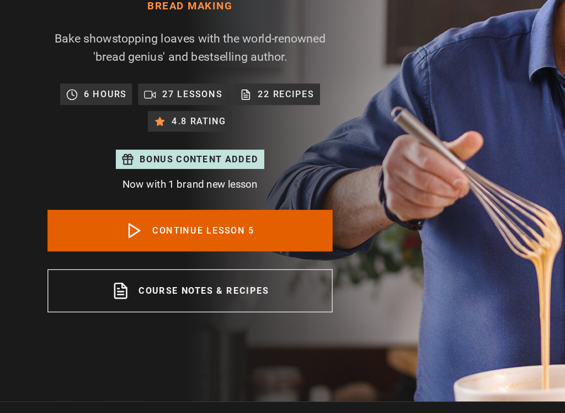
click at [171, 262] on link "Continue lesson 5" at bounding box center [141, 277] width 212 height 31
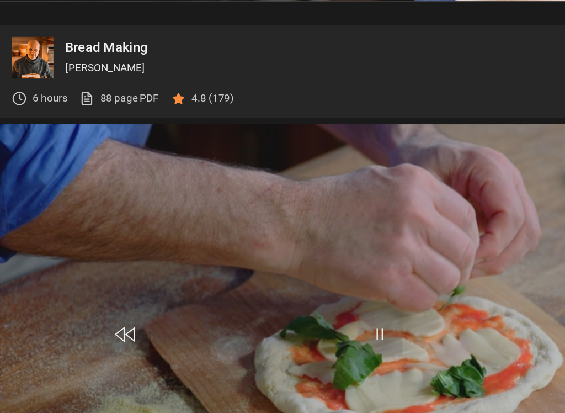
scroll to position [428, 0]
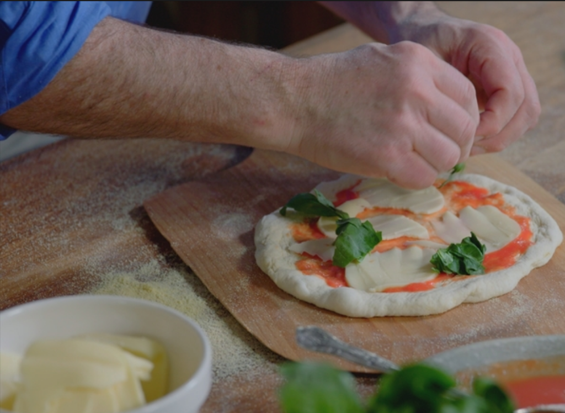
click at [304, 364] on div "10s Skip Back 10 seconds Pause 10s Skip Forward 10 seconds Loaded : 9.11% Pause…" at bounding box center [282, 394] width 565 height 61
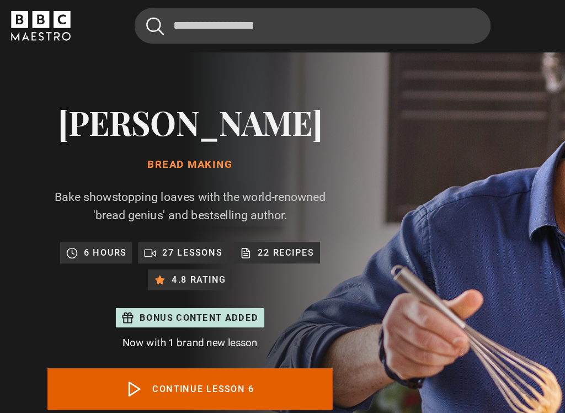
scroll to position [28, 0]
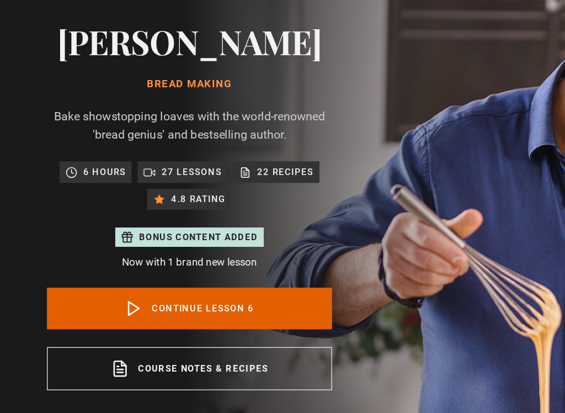
click at [146, 230] on div "Bonus content added" at bounding box center [141, 237] width 110 height 14
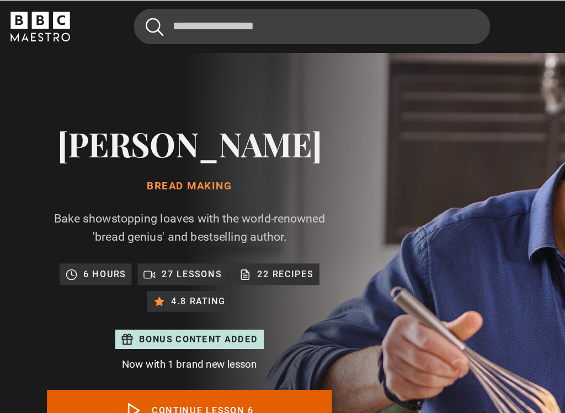
scroll to position [0, 0]
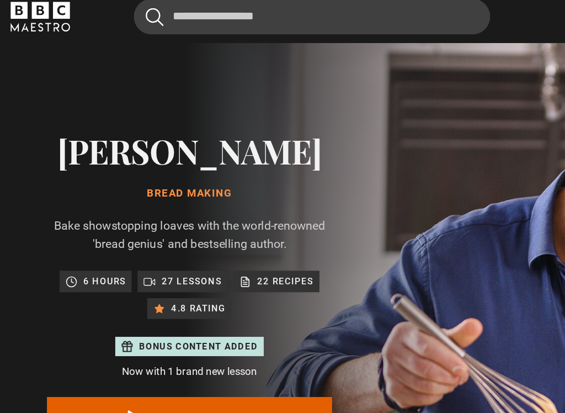
click at [121, 14] on icon "submit" at bounding box center [115, 19] width 13 height 13
click at [121, 13] on icon "submit" at bounding box center [115, 19] width 13 height 13
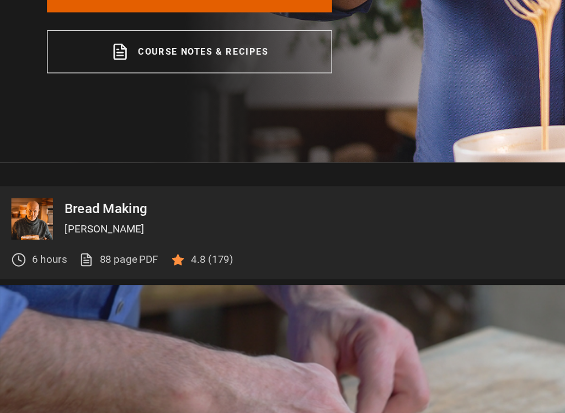
scroll to position [227, 0]
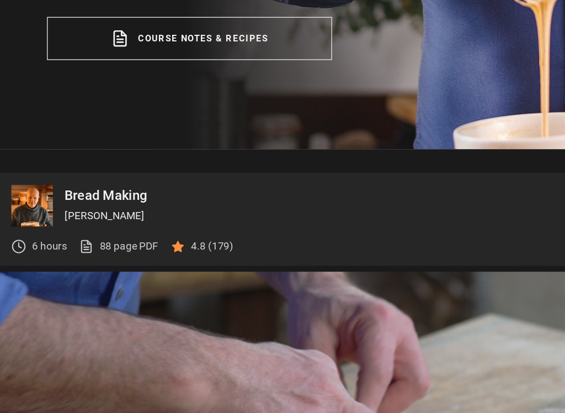
click at [91, 243] on div "Bread Making Richard Bertinet" at bounding box center [303, 258] width 508 height 31
click at [28, 243] on img at bounding box center [24, 258] width 31 height 31
click at [20, 274] on div "6 hours 88 page PDF (opens in new tab) 4.8 (179)" at bounding box center [91, 288] width 165 height 29
click at [21, 243] on img at bounding box center [24, 258] width 31 height 31
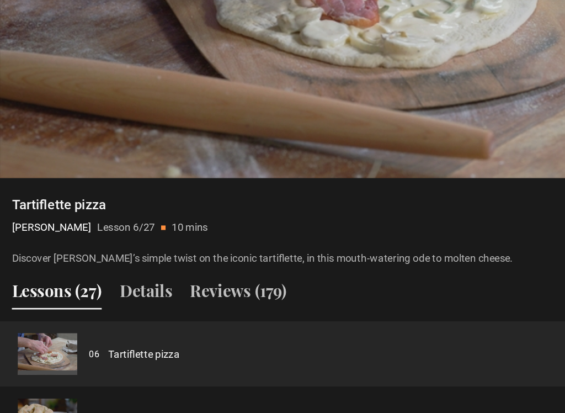
scroll to position [616, 0]
click at [50, 312] on button "Lessons (27)" at bounding box center [42, 323] width 67 height 23
click at [66, 312] on button "Lessons (27)" at bounding box center [42, 323] width 67 height 23
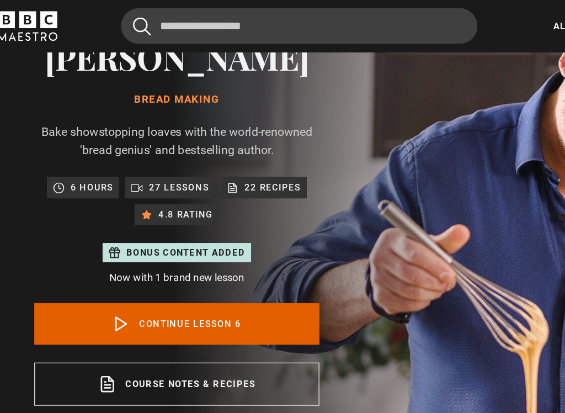
scroll to position [73, 0]
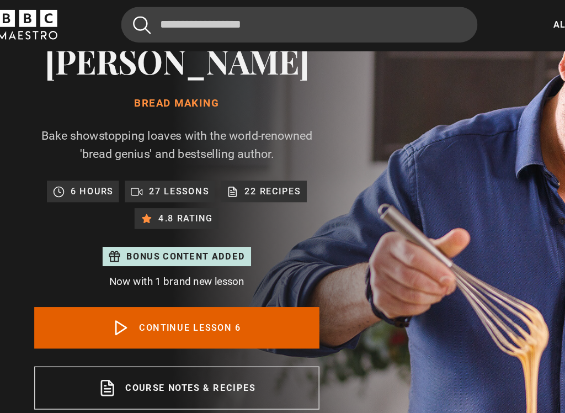
click at [131, 149] on div "6 hours 27 lessons 22 recipes 4.8 rating" at bounding box center [141, 153] width 201 height 36
click at [132, 137] on p "27 lessons" at bounding box center [142, 142] width 45 height 11
click at [134, 139] on p "27 lessons" at bounding box center [142, 142] width 45 height 11
click at [133, 137] on p "27 lessons" at bounding box center [142, 142] width 45 height 11
click at [133, 139] on p "27 lessons" at bounding box center [142, 142] width 45 height 11
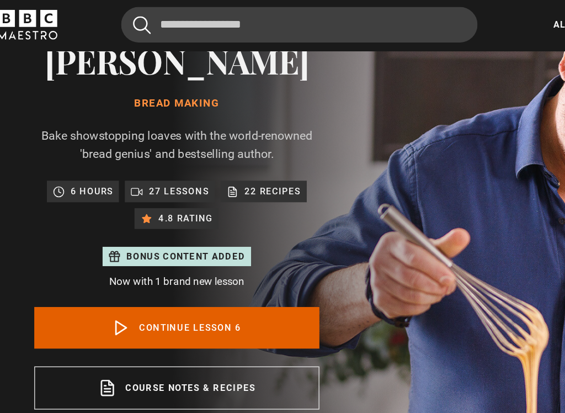
click at [129, 140] on p "27 lessons" at bounding box center [142, 142] width 45 height 11
click at [133, 137] on p "27 lessons" at bounding box center [142, 142] width 45 height 11
click at [205, 137] on p "22 recipes" at bounding box center [213, 142] width 42 height 11
click at [203, 142] on p "22 recipes" at bounding box center [213, 142] width 42 height 11
click at [178, 140] on div "22 recipes" at bounding box center [205, 142] width 55 height 11
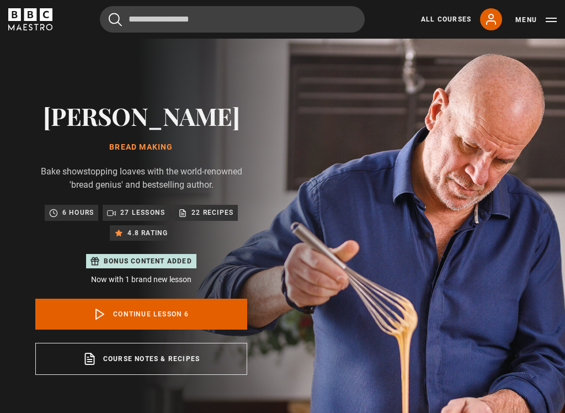
scroll to position [6, 0]
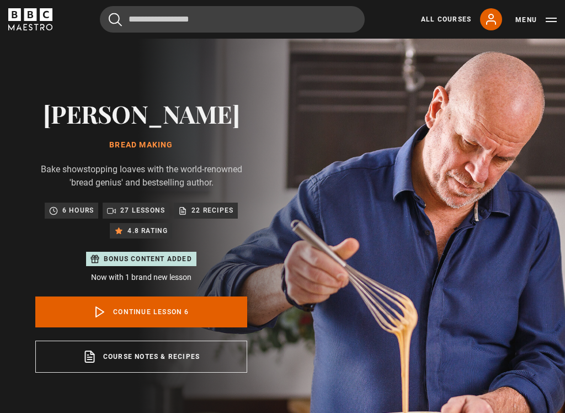
click at [563, 13] on div "Cancel Courses Previous courses Next courses Agatha Christie Writing 12 Related…" at bounding box center [282, 19] width 565 height 26
click at [556, 15] on button "Menu" at bounding box center [536, 19] width 41 height 11
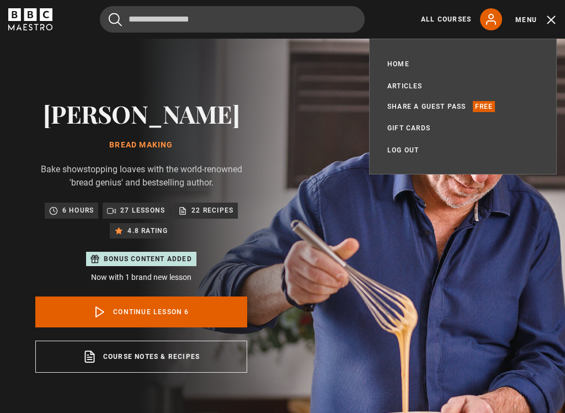
click at [467, 24] on link "All Courses" at bounding box center [446, 19] width 50 height 10
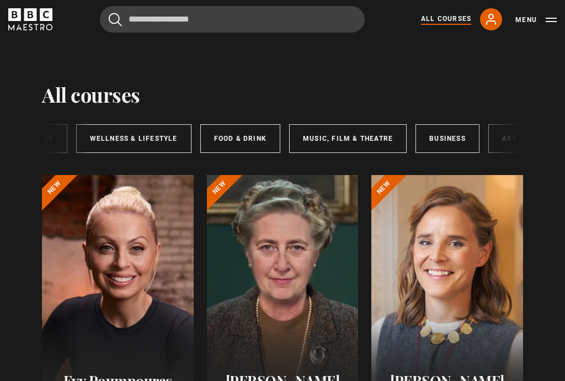
scroll to position [0, 282]
click at [252, 134] on link "Food & Drink" at bounding box center [240, 138] width 80 height 29
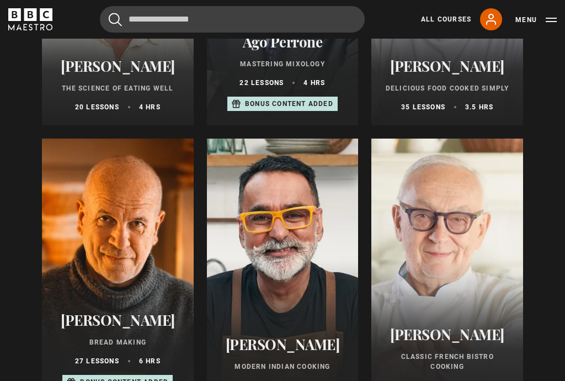
scroll to position [314, 0]
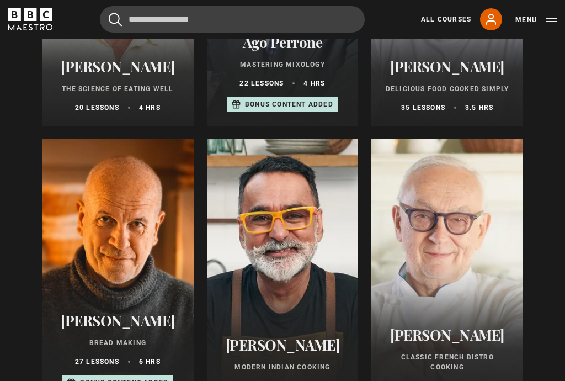
click at [120, 218] on div at bounding box center [118, 271] width 152 height 265
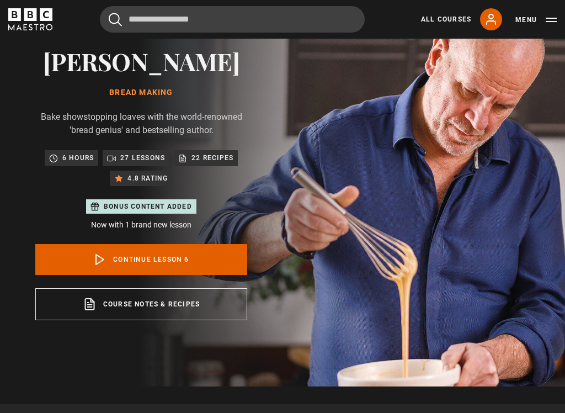
scroll to position [51, 0]
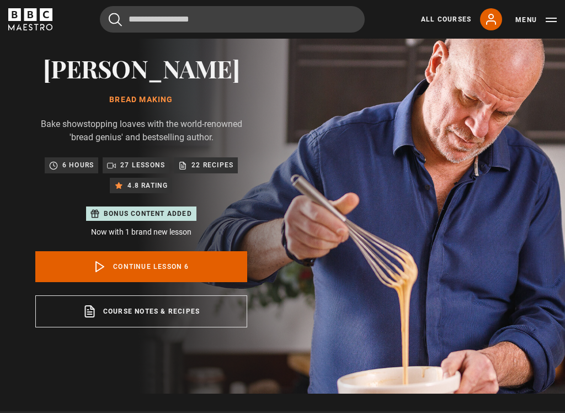
click at [193, 272] on link "Continue lesson 6" at bounding box center [141, 266] width 212 height 31
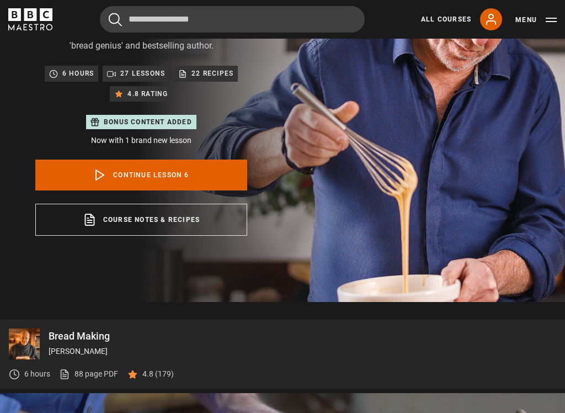
scroll to position [439, 0]
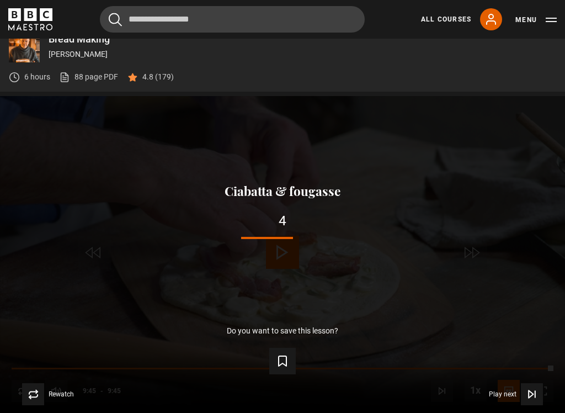
click at [281, 365] on icon "Video Player" at bounding box center [282, 360] width 13 height 13
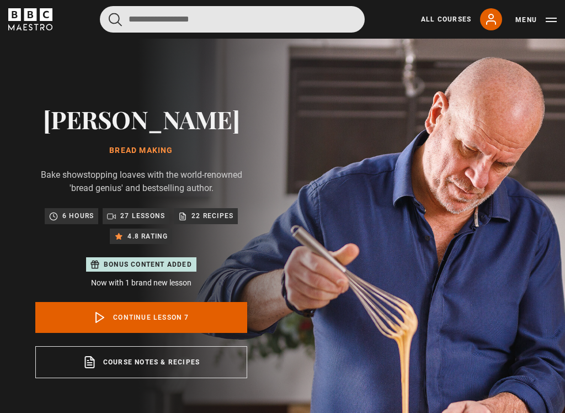
click at [153, 25] on input "Search" at bounding box center [232, 19] width 265 height 26
click at [138, 12] on input "Search" at bounding box center [232, 19] width 265 height 26
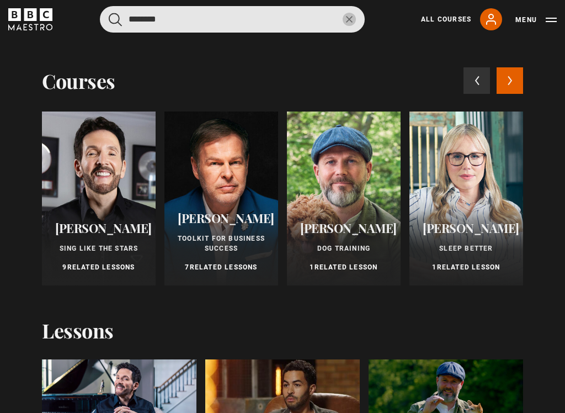
click at [115, 19] on button "submit" at bounding box center [115, 20] width 13 height 14
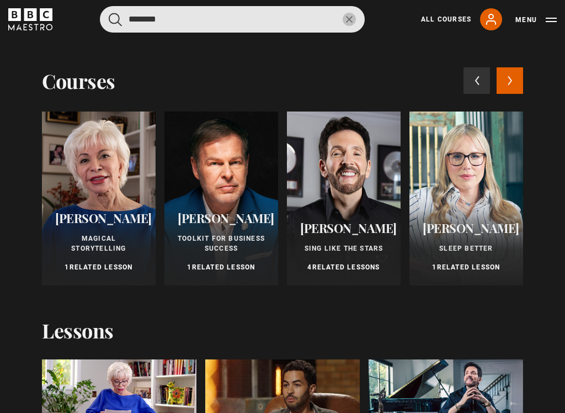
click at [203, 19] on input "********" at bounding box center [232, 19] width 265 height 26
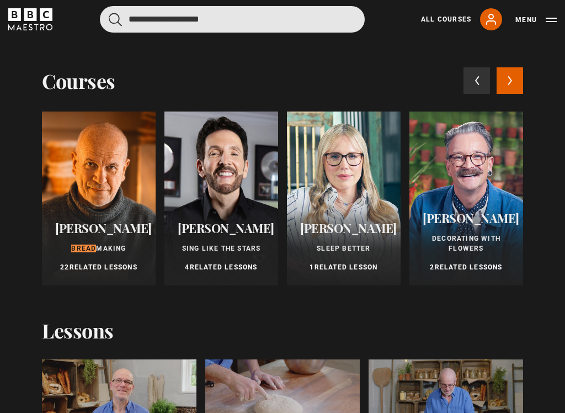
type input "**********"
click at [115, 19] on button "submit" at bounding box center [115, 20] width 13 height 14
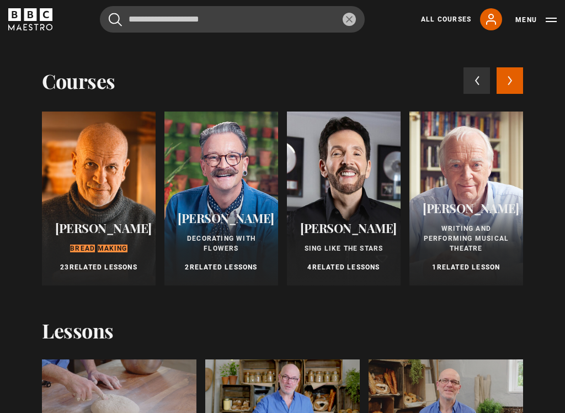
click at [105, 220] on span "[PERSON_NAME]" at bounding box center [103, 228] width 97 height 17
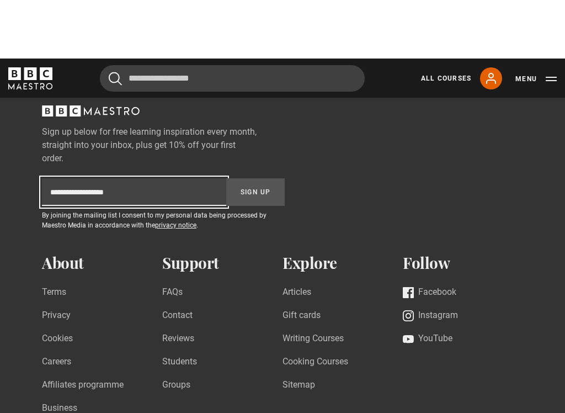
scroll to position [1660, 0]
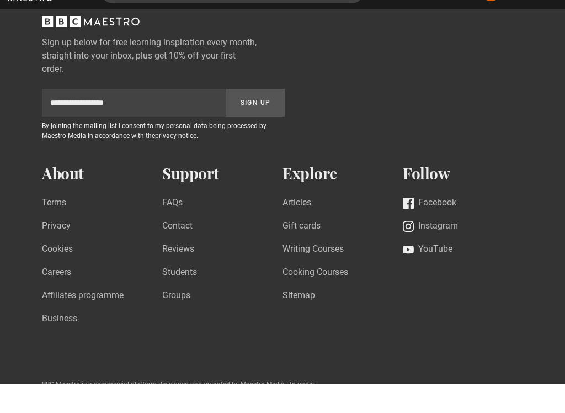
click at [173, 226] on link "FAQs" at bounding box center [172, 233] width 20 height 15
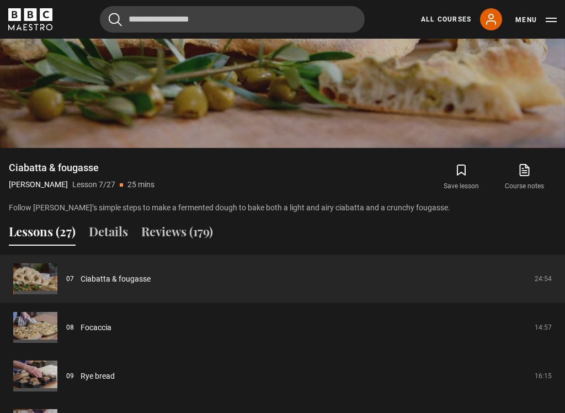
scroll to position [700, 0]
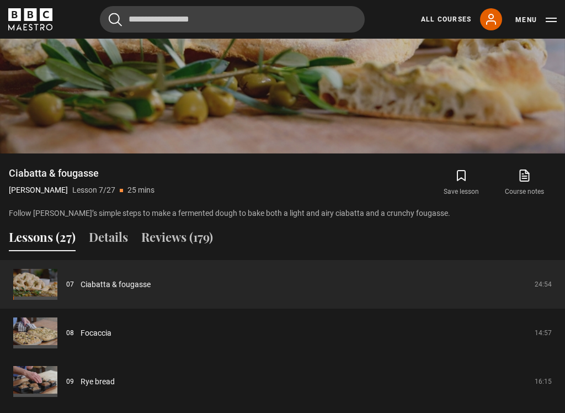
click at [466, 171] on icon "submit" at bounding box center [461, 175] width 13 height 13
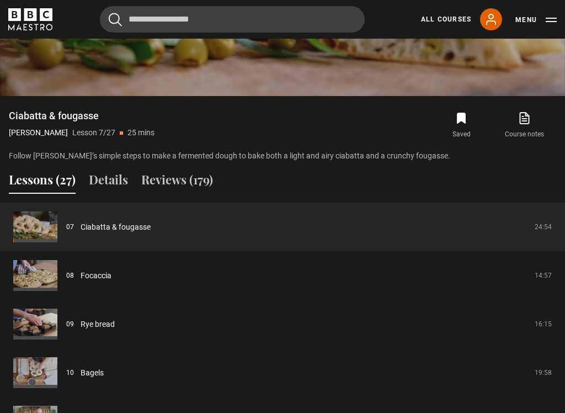
scroll to position [757, 0]
click at [112, 273] on link "Focaccia" at bounding box center [96, 276] width 31 height 12
click at [464, 118] on icon "submit" at bounding box center [462, 118] width 8 height 10
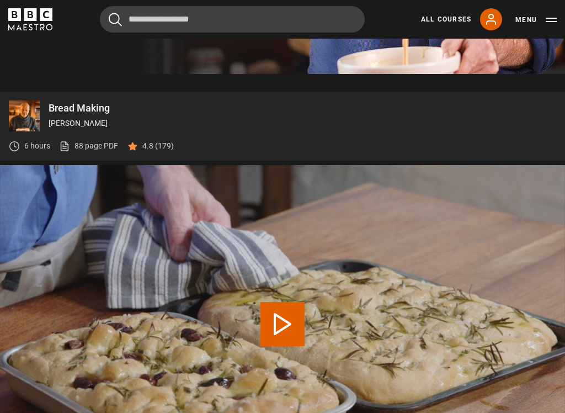
scroll to position [368, 0]
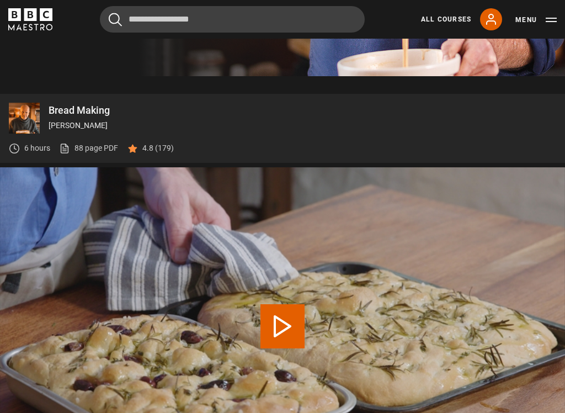
click at [507, 131] on div "Bread Making Richard Bertinet" at bounding box center [303, 118] width 508 height 31
click at [477, 129] on p "[PERSON_NAME]" at bounding box center [303, 126] width 508 height 12
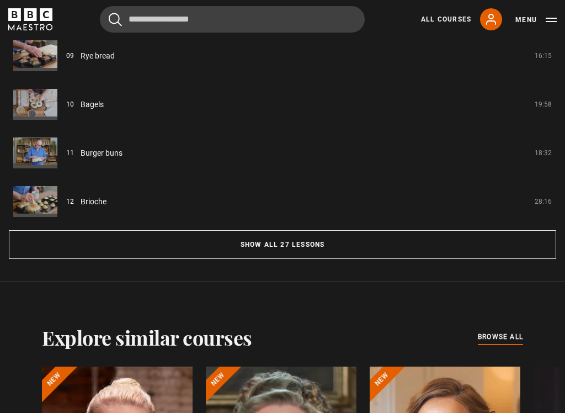
scroll to position [986, 0]
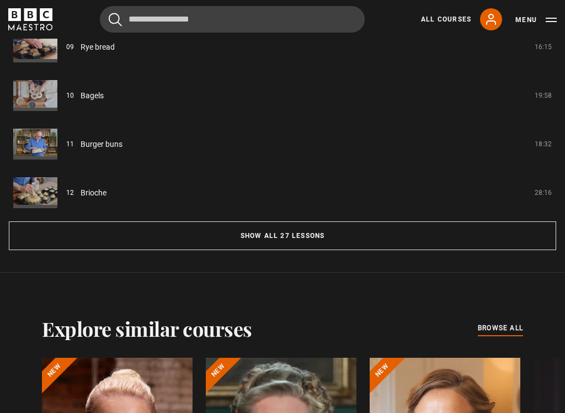
click at [295, 238] on button "Show all 27 lessons" at bounding box center [283, 235] width 548 height 29
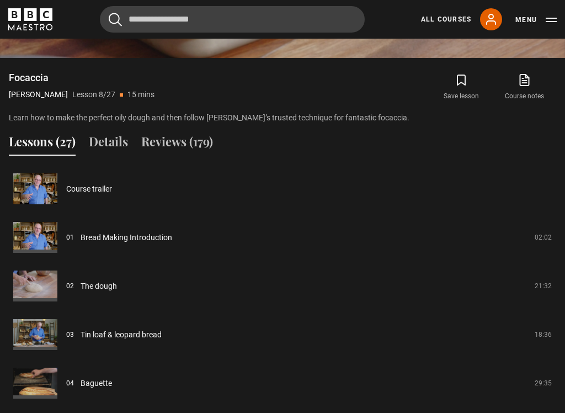
scroll to position [795, 0]
click at [93, 195] on link "Course trailer" at bounding box center [89, 190] width 46 height 12
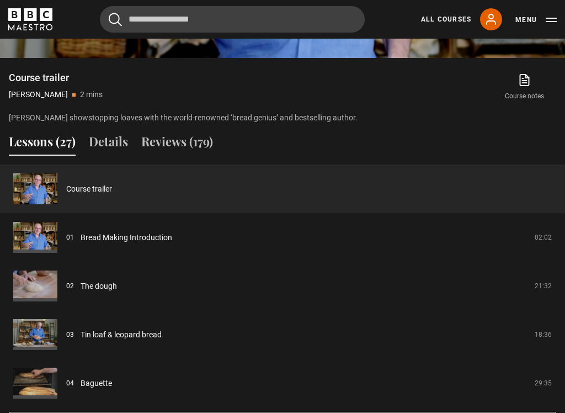
scroll to position [827, 0]
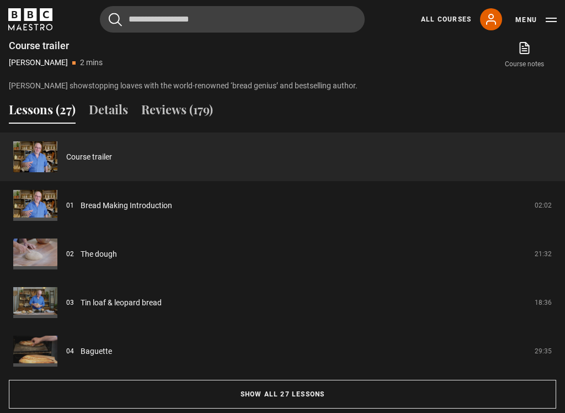
click at [154, 205] on link "Bread Making Introduction" at bounding box center [127, 206] width 92 height 12
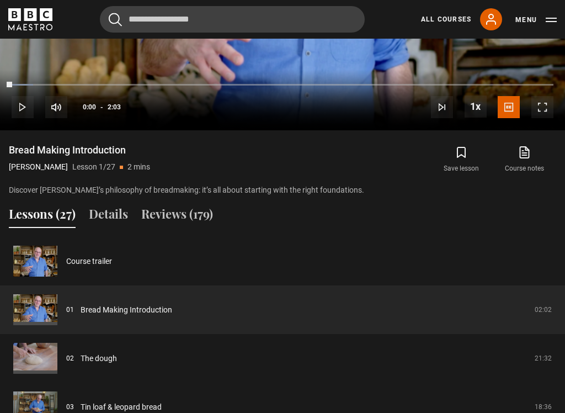
scroll to position [724, 0]
click at [120, 315] on link "Bread Making Introduction" at bounding box center [127, 310] width 92 height 12
click at [88, 309] on link "Bread Making Introduction" at bounding box center [127, 310] width 92 height 12
click at [470, 143] on button "Save lesson" at bounding box center [461, 159] width 63 height 32
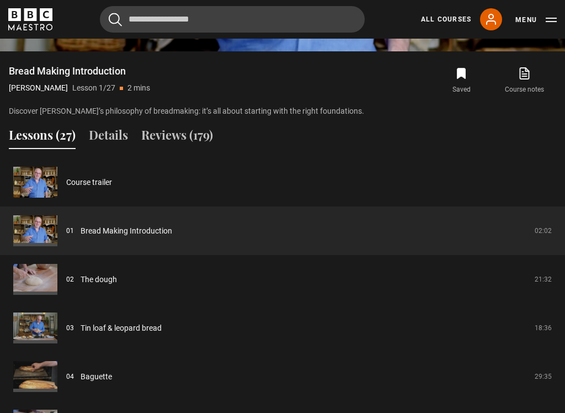
scroll to position [808, 0]
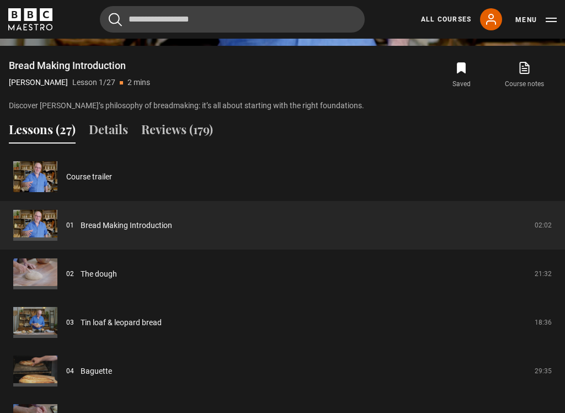
click at [109, 273] on link "The dough" at bounding box center [99, 274] width 36 height 12
click at [105, 277] on link "The dough" at bounding box center [99, 274] width 36 height 12
click at [469, 66] on button "Saved" at bounding box center [461, 75] width 63 height 32
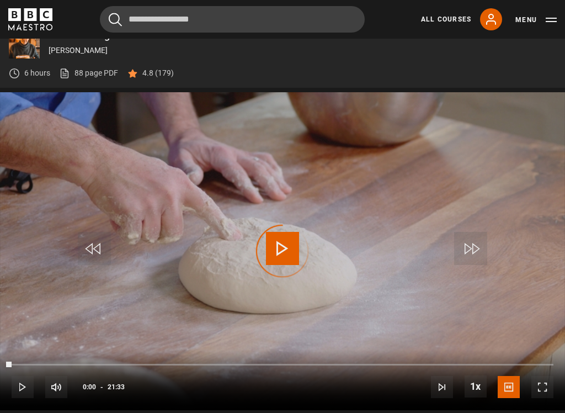
scroll to position [813, 0]
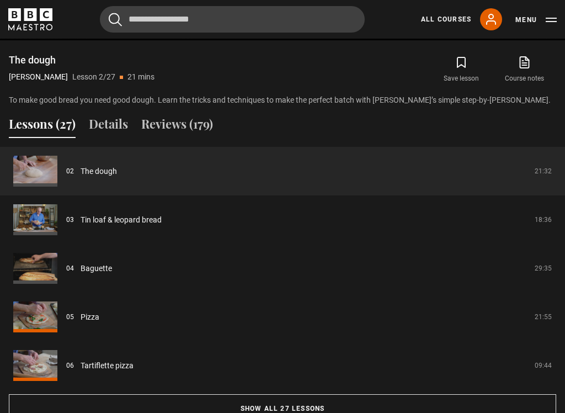
click at [470, 59] on button "Save lesson" at bounding box center [461, 70] width 63 height 32
click at [147, 224] on link "Tin loaf & leopard bread" at bounding box center [121, 220] width 81 height 12
click at [468, 67] on icon "submit" at bounding box center [461, 62] width 13 height 13
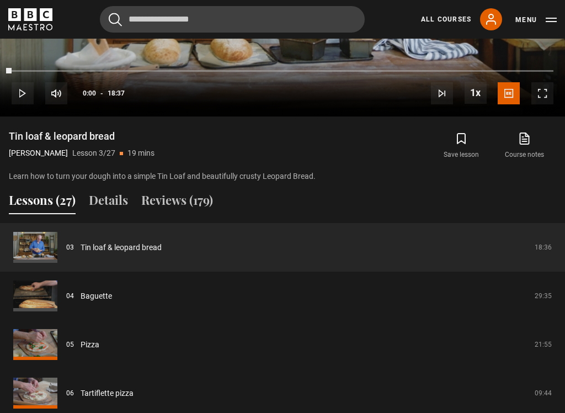
click at [465, 136] on icon "submit" at bounding box center [461, 138] width 13 height 13
click at [111, 298] on link "Baguette" at bounding box center [96, 296] width 31 height 12
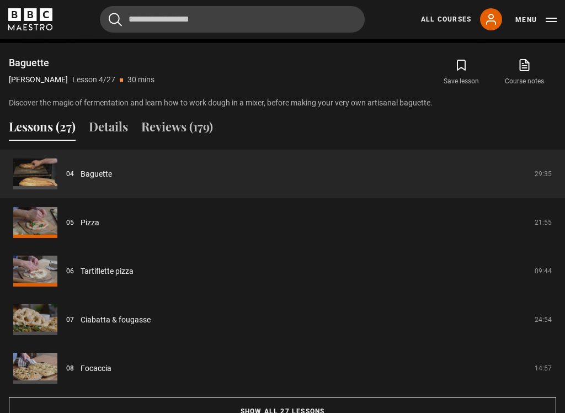
scroll to position [819, 0]
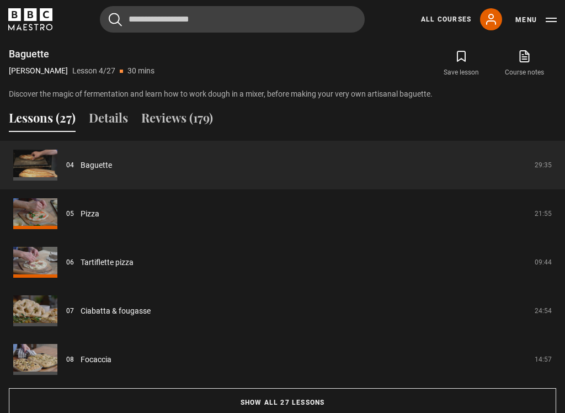
click at [92, 214] on link "Pizza" at bounding box center [90, 214] width 19 height 12
click at [465, 47] on button "Save lesson" at bounding box center [461, 63] width 63 height 32
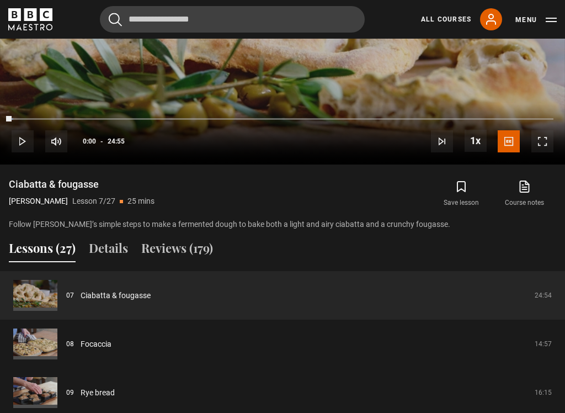
click at [470, 183] on button "Save lesson" at bounding box center [461, 194] width 63 height 32
click at [104, 347] on link "Focaccia" at bounding box center [96, 344] width 31 height 12
click at [468, 192] on icon "submit" at bounding box center [461, 186] width 13 height 13
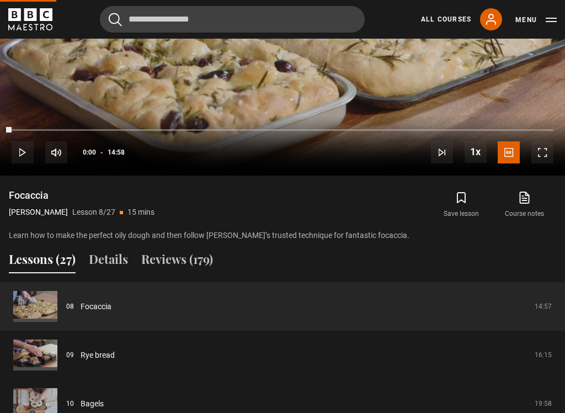
click at [467, 199] on icon "submit" at bounding box center [461, 197] width 13 height 13
click at [470, 195] on button "Save lesson" at bounding box center [461, 205] width 63 height 32
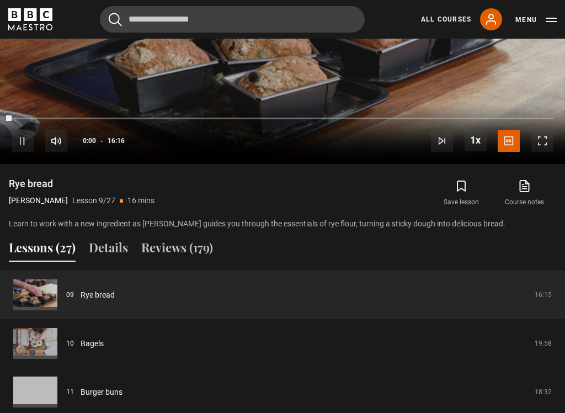
scroll to position [716, 0]
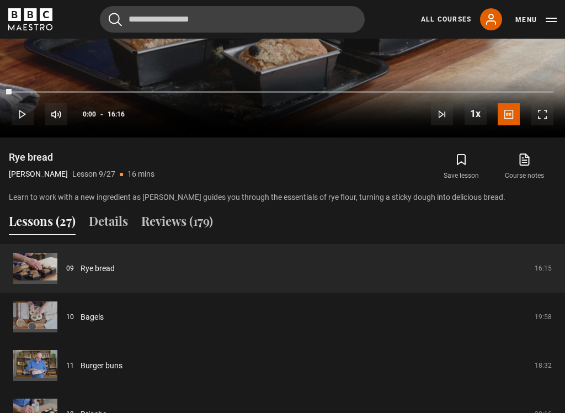
click at [470, 152] on button "Save lesson" at bounding box center [461, 167] width 63 height 32
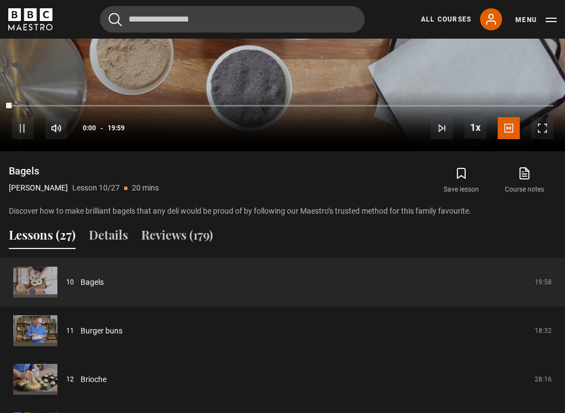
scroll to position [759, 0]
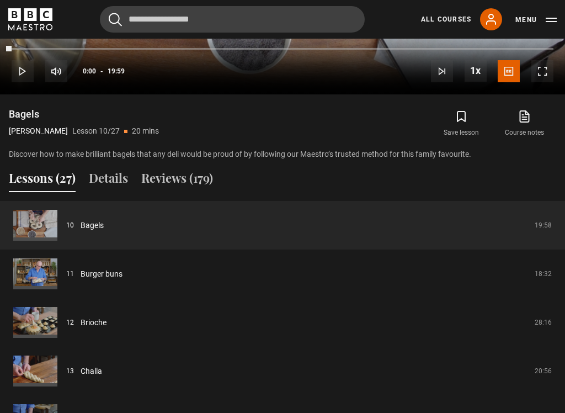
click at [464, 118] on icon "submit" at bounding box center [461, 116] width 13 height 13
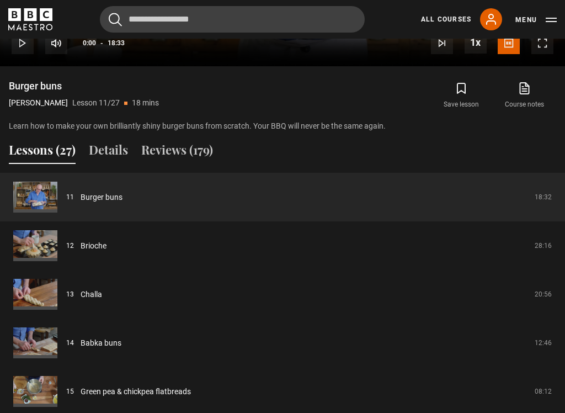
scroll to position [793, 0]
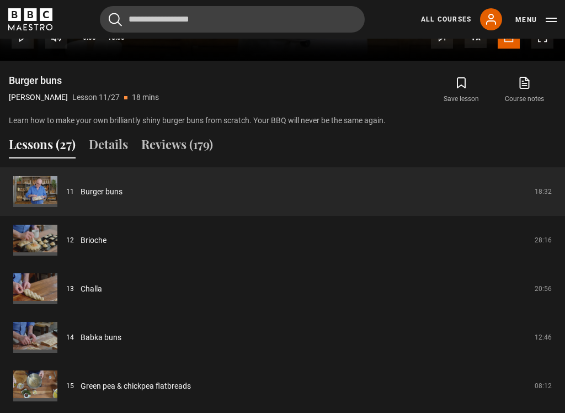
click at [463, 82] on icon "submit" at bounding box center [461, 82] width 13 height 13
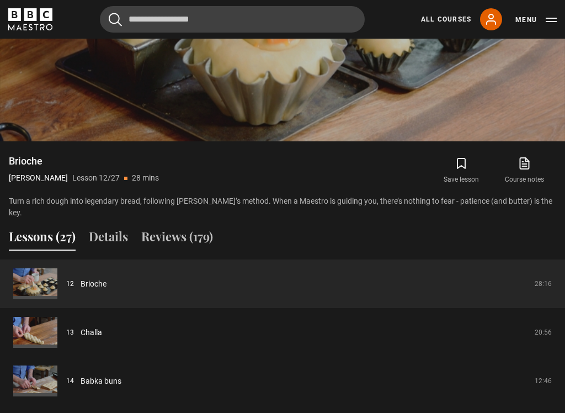
scroll to position [712, 0]
click at [466, 161] on icon "submit" at bounding box center [461, 163] width 13 height 13
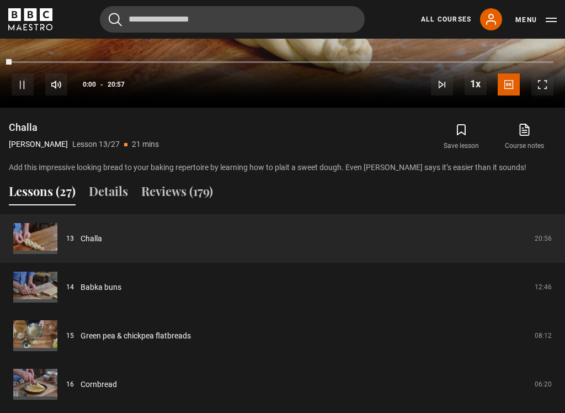
scroll to position [752, 0]
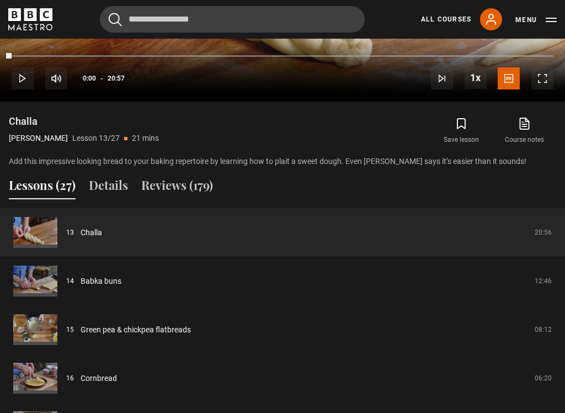
click at [465, 120] on icon "submit" at bounding box center [462, 124] width 8 height 10
click at [115, 275] on link "Babka buns" at bounding box center [101, 281] width 41 height 12
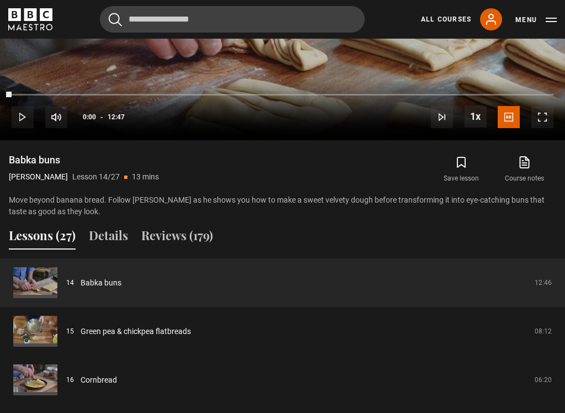
scroll to position [713, 0]
click at [465, 158] on icon "submit" at bounding box center [462, 162] width 8 height 10
click at [183, 337] on link "Green pea & chickpea flatbreads" at bounding box center [136, 332] width 110 height 12
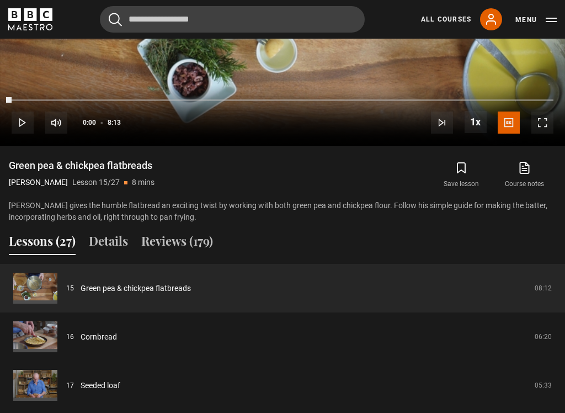
scroll to position [710, 0]
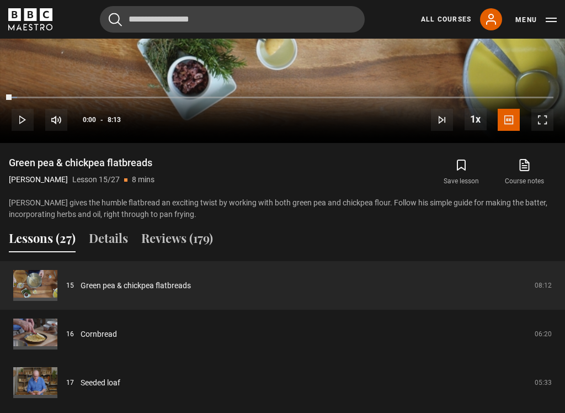
click at [468, 164] on icon "submit" at bounding box center [461, 164] width 13 height 13
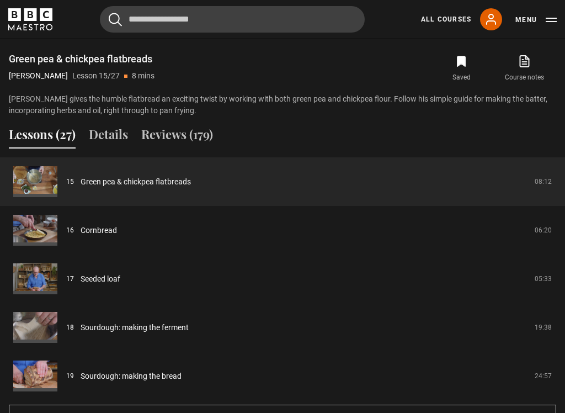
scroll to position [815, 0]
click at [108, 224] on link "Cornbread" at bounding box center [99, 230] width 36 height 12
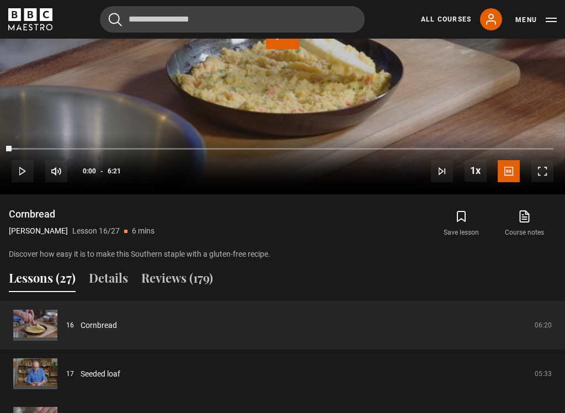
click at [464, 213] on icon "submit" at bounding box center [461, 216] width 13 height 13
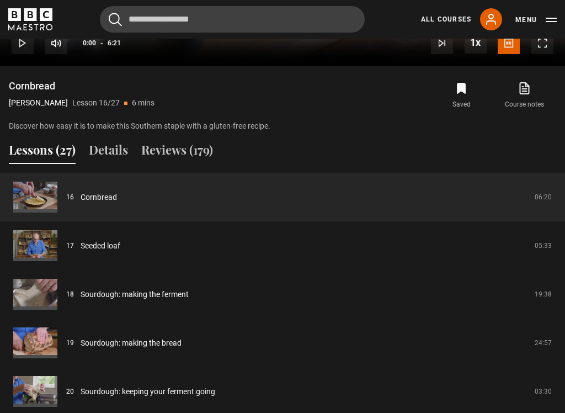
scroll to position [786, 0]
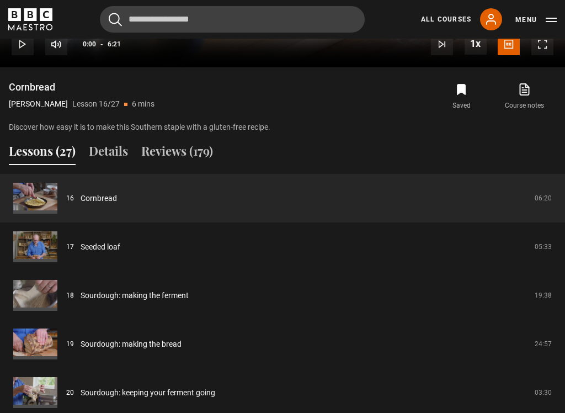
click at [111, 247] on link "Seeded loaf" at bounding box center [101, 247] width 40 height 12
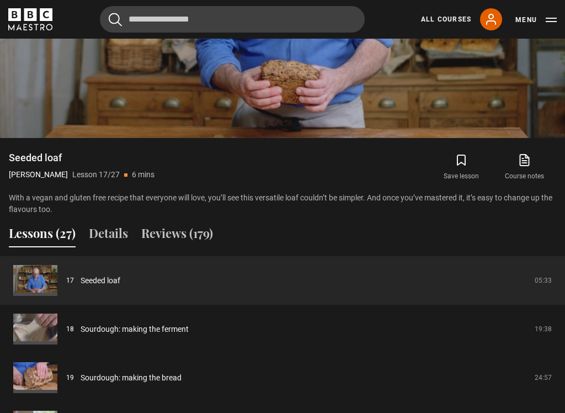
scroll to position [715, 0]
click at [463, 155] on icon "submit" at bounding box center [462, 160] width 8 height 10
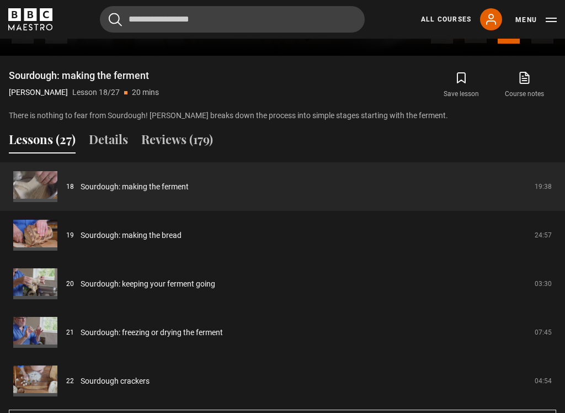
scroll to position [798, 0]
click at [470, 74] on button "Save lesson" at bounding box center [461, 85] width 63 height 32
click at [163, 231] on link "Sourdough: making the bread" at bounding box center [131, 236] width 101 height 12
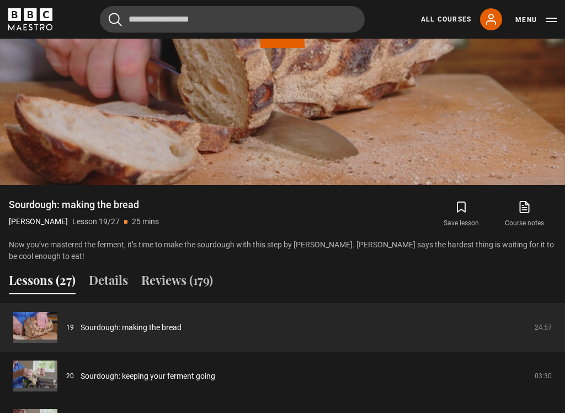
click at [472, 211] on button "Save lesson" at bounding box center [461, 214] width 63 height 32
click at [466, 201] on icon "submit" at bounding box center [461, 206] width 13 height 13
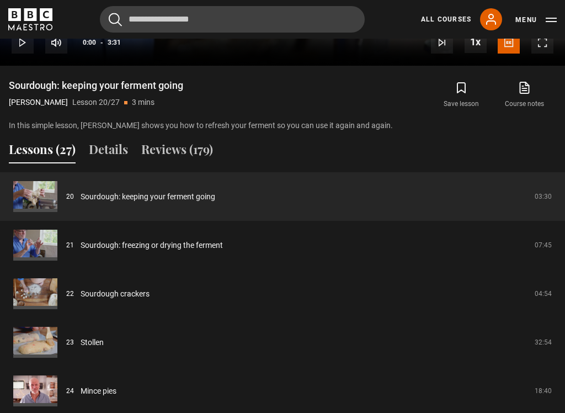
scroll to position [789, 0]
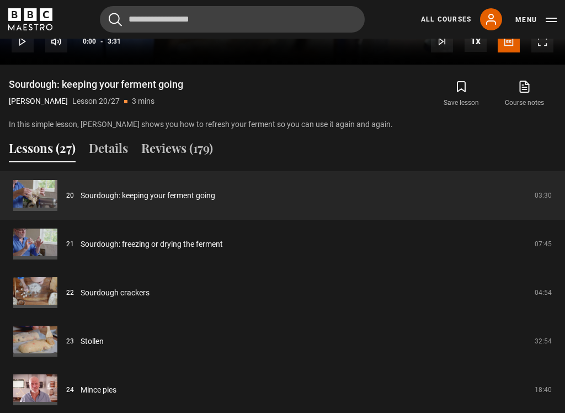
click at [461, 83] on icon "submit" at bounding box center [461, 86] width 13 height 13
click at [148, 294] on link "Sourdough crackers" at bounding box center [115, 293] width 69 height 12
click at [210, 238] on link "Sourdough: freezing or drying the ferment" at bounding box center [152, 244] width 142 height 12
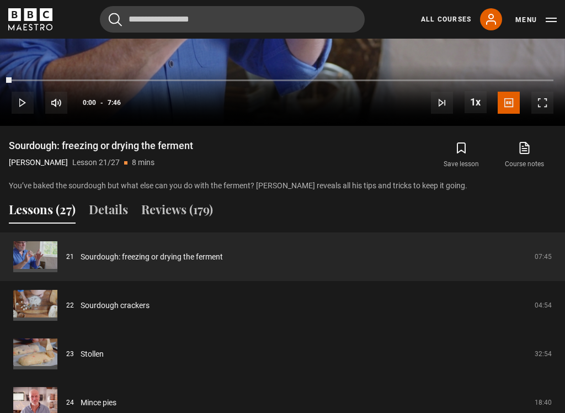
click at [145, 307] on link "Sourdough crackers" at bounding box center [115, 306] width 69 height 12
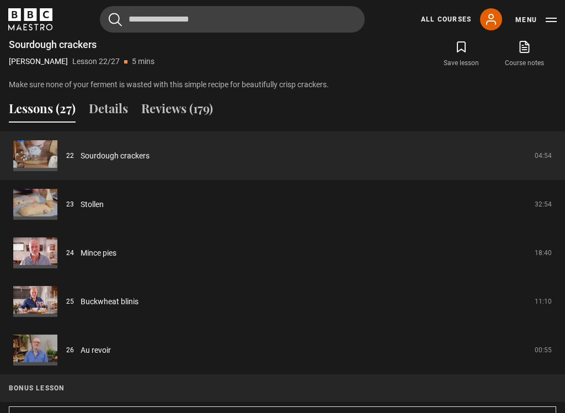
scroll to position [826, 0]
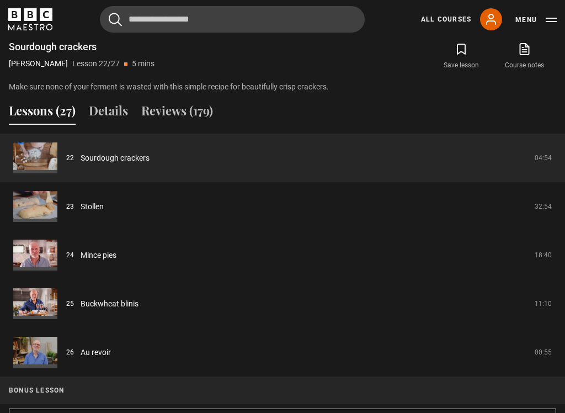
click at [99, 205] on link "Stollen" at bounding box center [92, 207] width 23 height 12
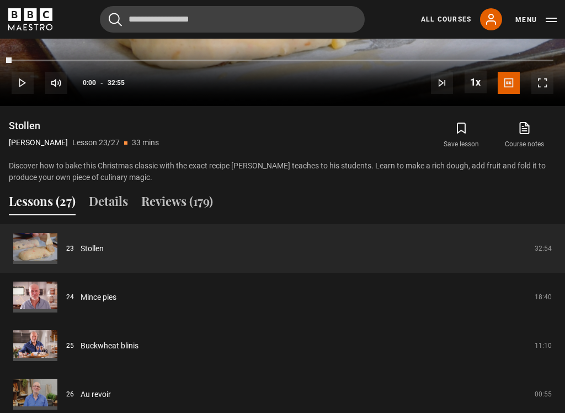
click at [478, 126] on button "Save lesson" at bounding box center [461, 135] width 63 height 32
click at [103, 298] on link "Mince pies" at bounding box center [99, 297] width 36 height 12
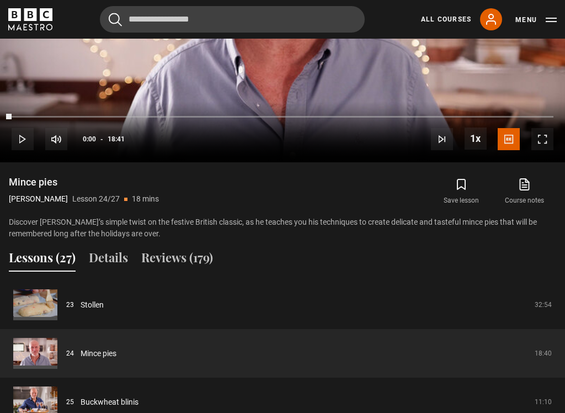
click at [466, 176] on button "Save lesson" at bounding box center [461, 192] width 63 height 32
click at [465, 184] on icon "submit" at bounding box center [461, 184] width 13 height 13
click at [468, 182] on icon "submit" at bounding box center [461, 184] width 13 height 13
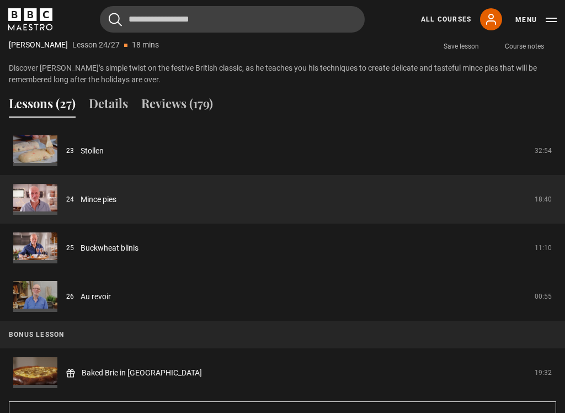
click at [137, 252] on link "Buckwheat blinis" at bounding box center [110, 248] width 58 height 12
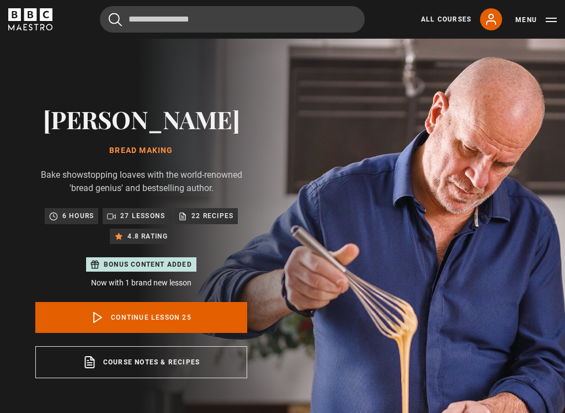
scroll to position [692, 0]
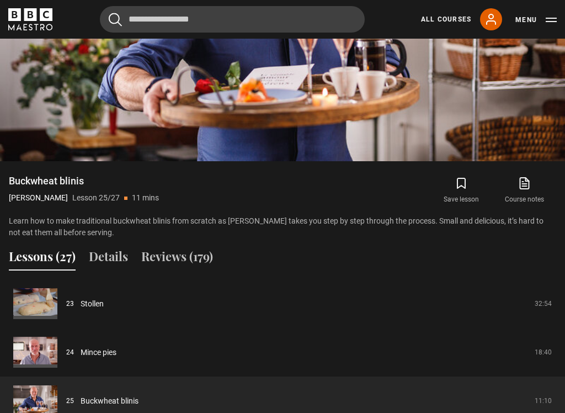
click at [468, 181] on icon "submit" at bounding box center [461, 183] width 13 height 13
click at [465, 181] on icon "submit" at bounding box center [462, 183] width 8 height 10
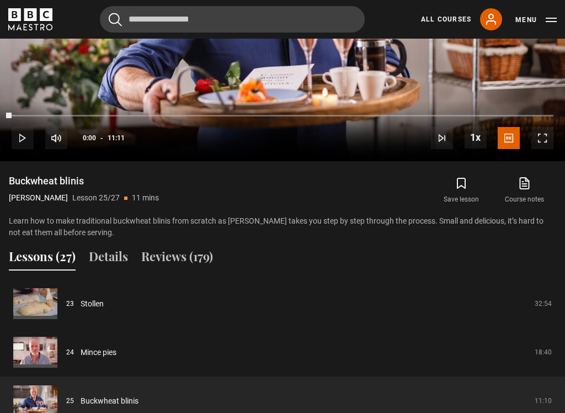
scroll to position [0, 0]
click at [461, 179] on icon "submit" at bounding box center [461, 183] width 13 height 13
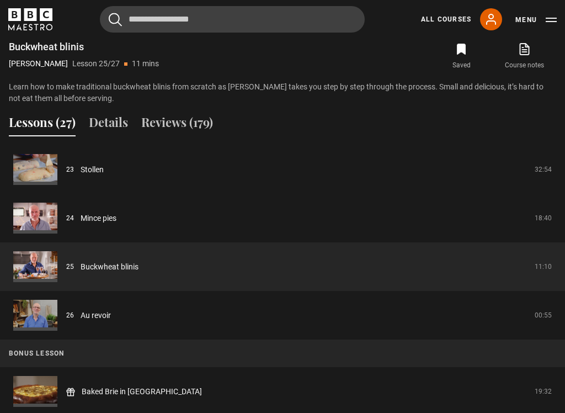
scroll to position [829, 0]
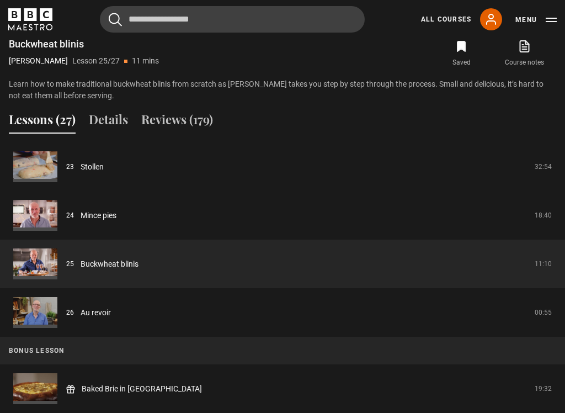
click at [99, 311] on link "Au revoir" at bounding box center [96, 313] width 30 height 12
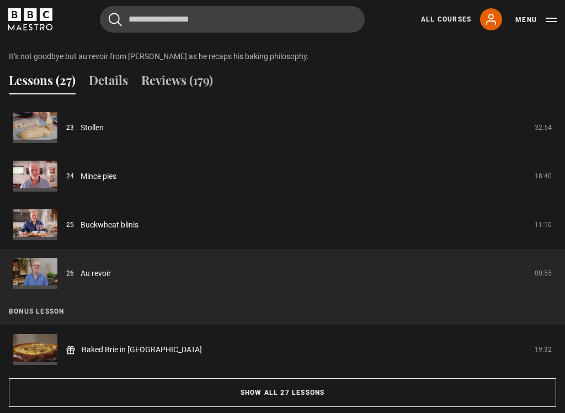
click at [120, 351] on link "Baked Brie in [GEOGRAPHIC_DATA]" at bounding box center [142, 350] width 120 height 12
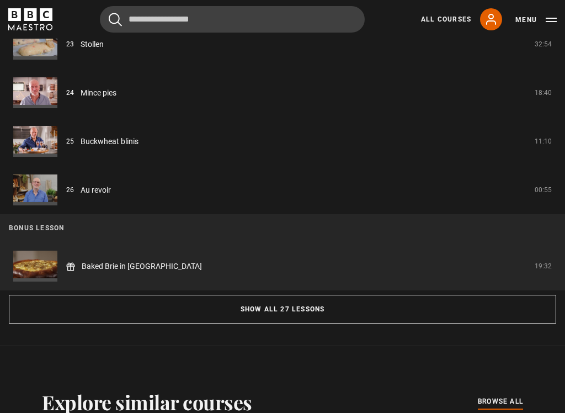
scroll to position [948, 0]
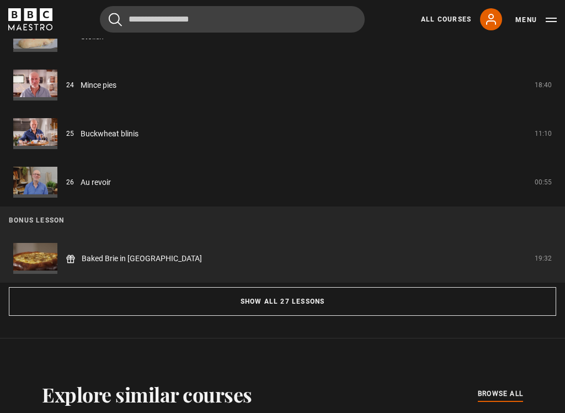
click at [317, 303] on button "Show all 27 lessons" at bounding box center [283, 301] width 548 height 29
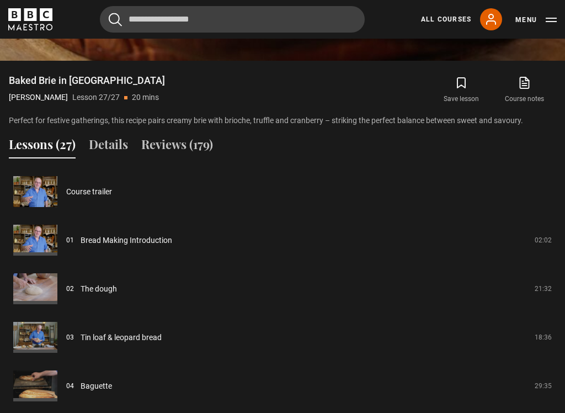
scroll to position [793, 0]
click at [193, 146] on button "Reviews (179)" at bounding box center [177, 146] width 72 height 23
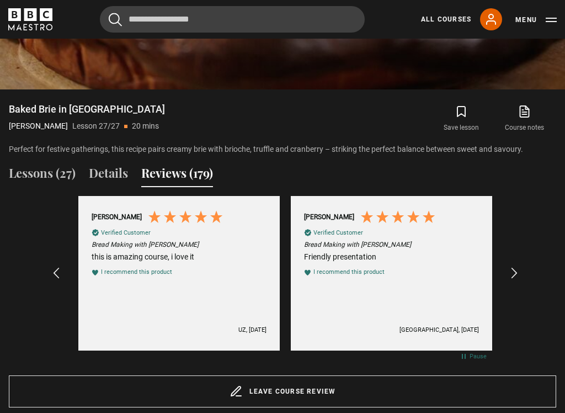
scroll to position [764, 0]
click at [513, 268] on icon "REVIEWS.io Carousel Scroll Right" at bounding box center [514, 273] width 13 height 13
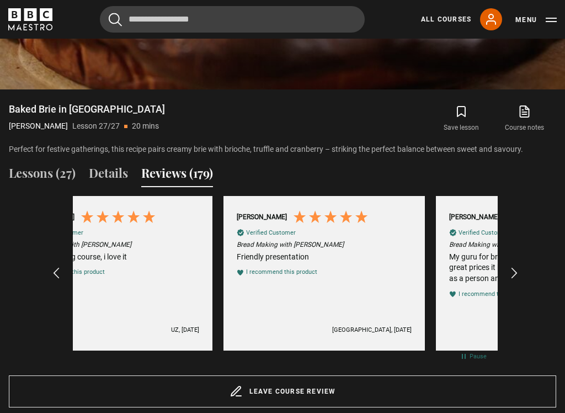
scroll to position [0, 425]
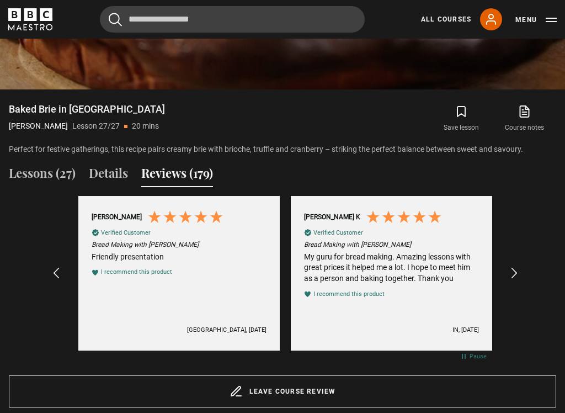
click at [516, 267] on icon "REVIEWS.io Carousel Scroll Right" at bounding box center [514, 273] width 13 height 13
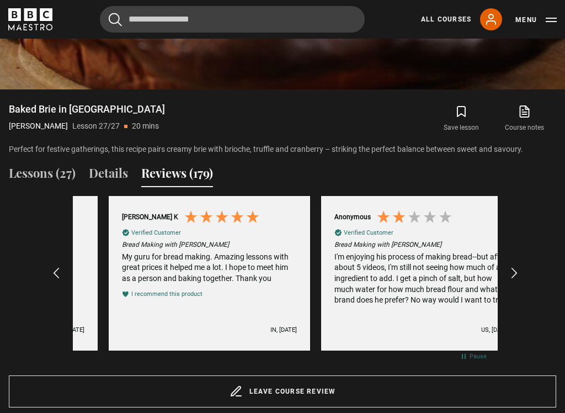
scroll to position [0, 638]
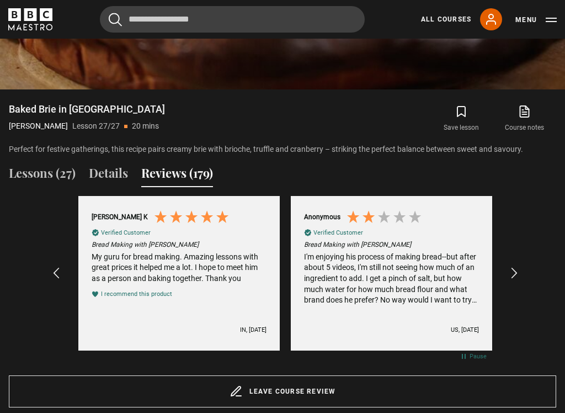
click at [520, 267] on icon "REVIEWS.io Carousel Scroll Right" at bounding box center [514, 273] width 13 height 13
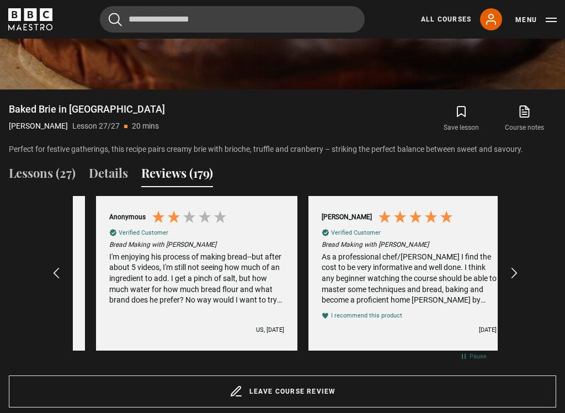
scroll to position [0, 850]
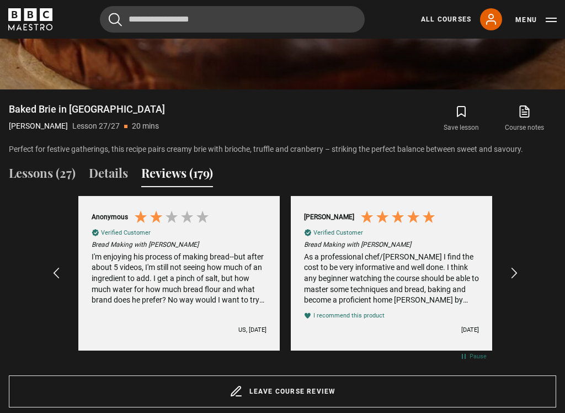
click at [518, 267] on icon "REVIEWS.io Carousel Scroll Right" at bounding box center [514, 273] width 13 height 13
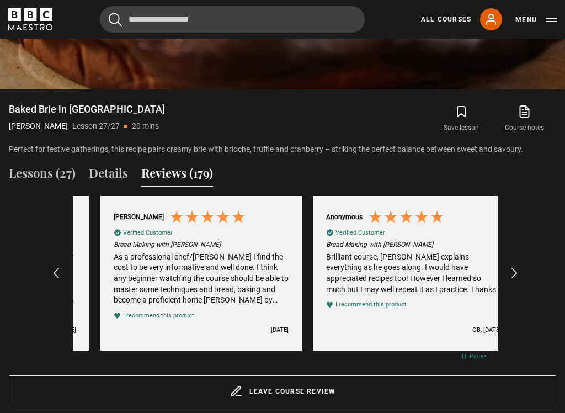
scroll to position [0, 1063]
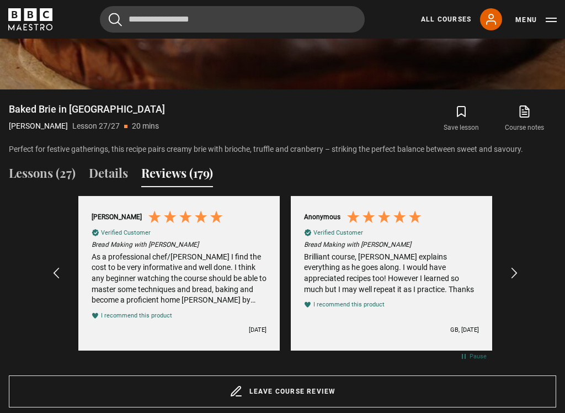
click at [521, 272] on icon "REVIEWS.io Carousel Scroll Right" at bounding box center [514, 273] width 13 height 13
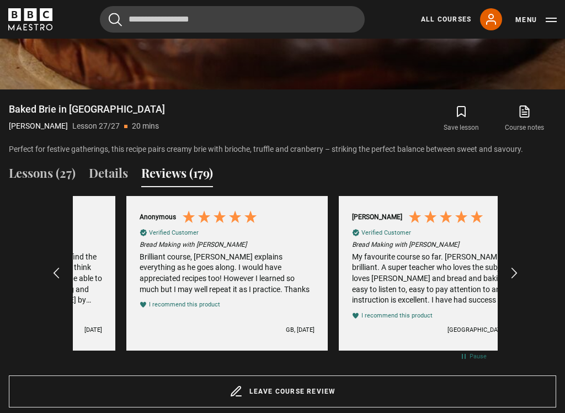
scroll to position [0, 1275]
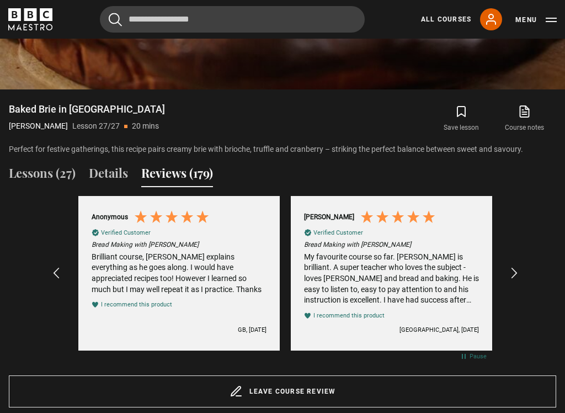
click at [518, 268] on icon "REVIEWS.io Carousel Scroll Right" at bounding box center [514, 273] width 13 height 13
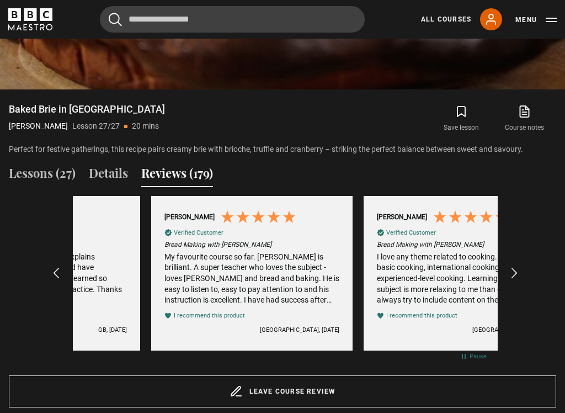
scroll to position [0, 1488]
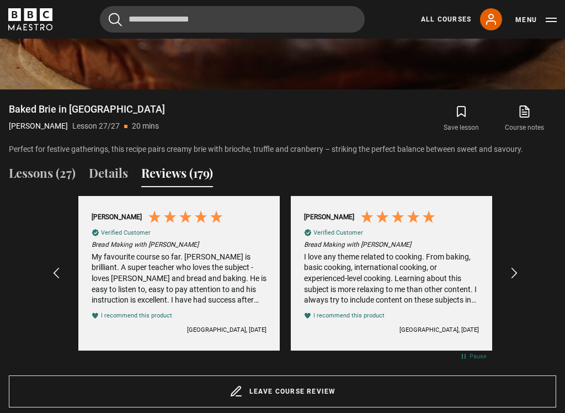
click at [518, 271] on icon "REVIEWS.io Carousel Scroll Right" at bounding box center [514, 273] width 13 height 13
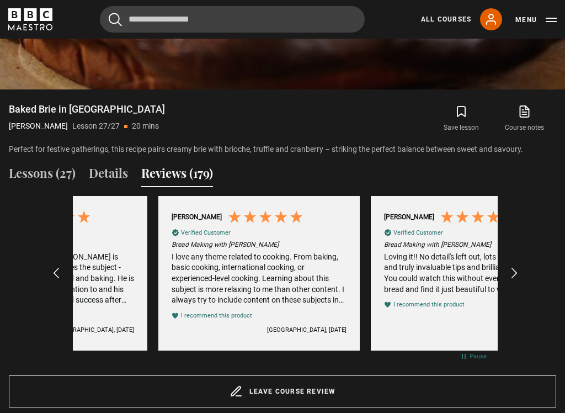
scroll to position [0, 1700]
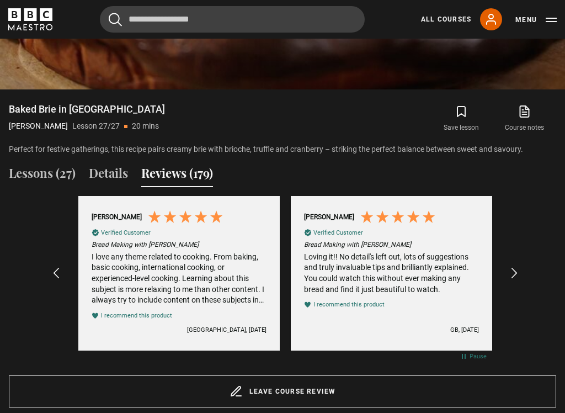
click at [518, 267] on icon "REVIEWS.io Carousel Scroll Right" at bounding box center [514, 273] width 13 height 13
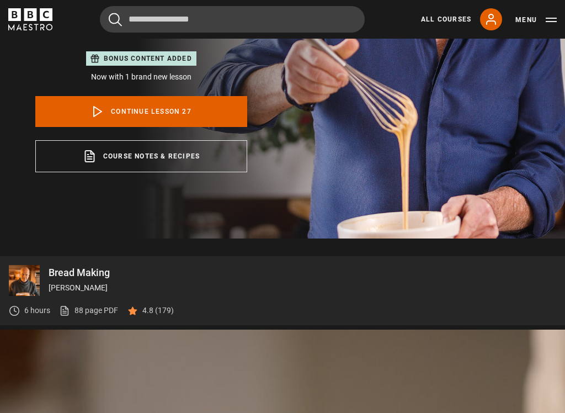
scroll to position [199, 0]
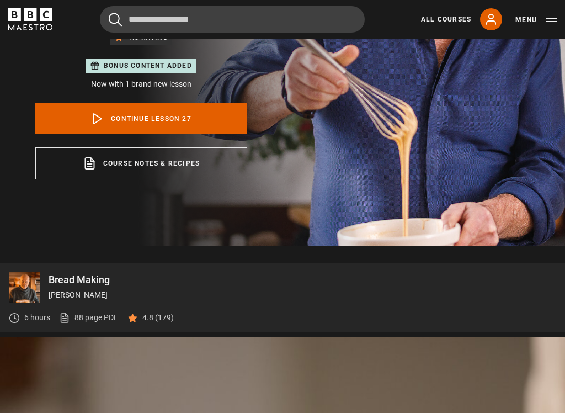
click at [191, 162] on link "Course notes & recipes opens in a new tab" at bounding box center [141, 163] width 212 height 32
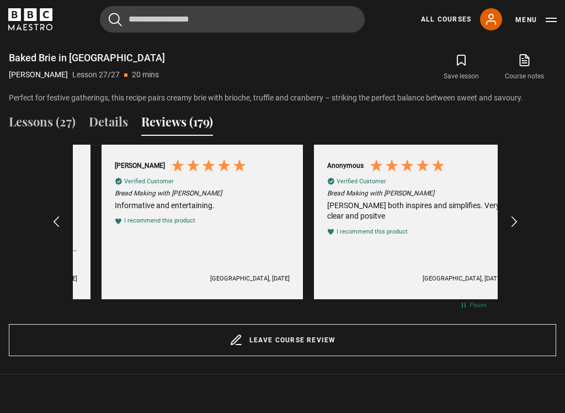
scroll to position [0, 2550]
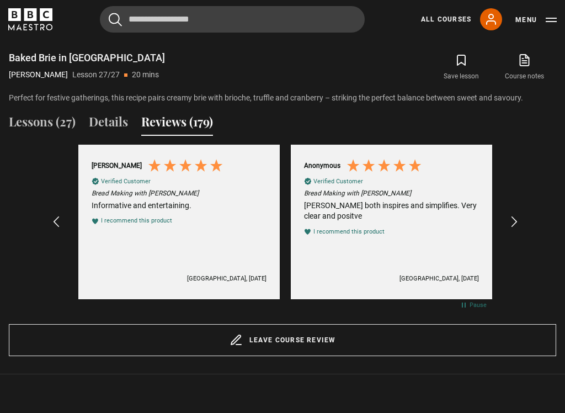
click at [518, 209] on div "REVIEWS.io Carousel Scroll Right" at bounding box center [514, 222] width 12 height 26
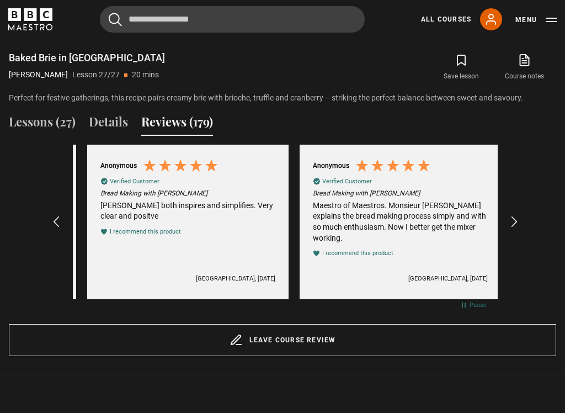
scroll to position [0, 2763]
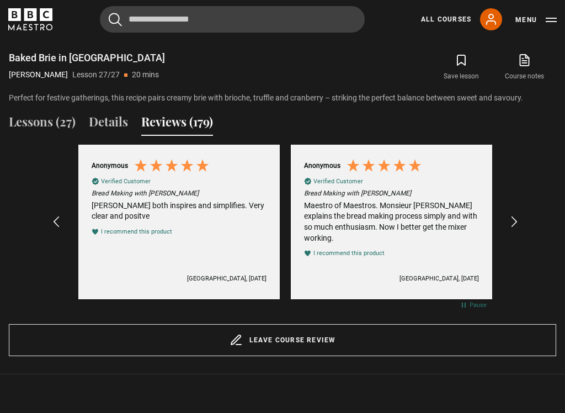
click at [520, 209] on div "REVIEWS.io Carousel Scroll Right" at bounding box center [514, 222] width 12 height 26
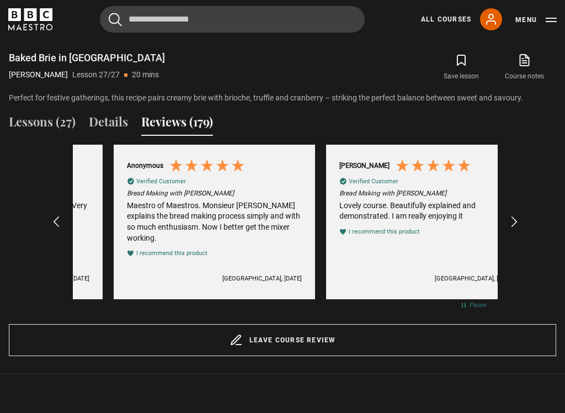
scroll to position [0, 2975]
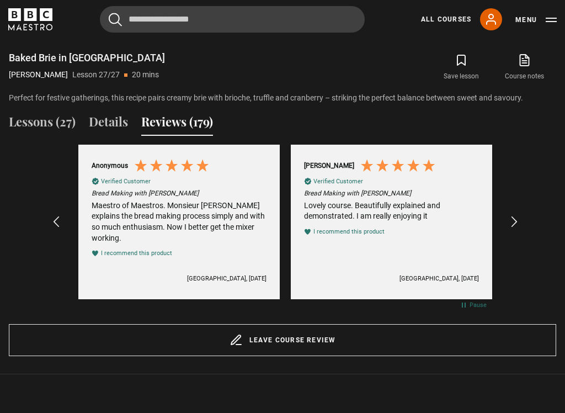
click at [520, 209] on div "REVIEWS.io Carousel Scroll Right" at bounding box center [514, 222] width 12 height 26
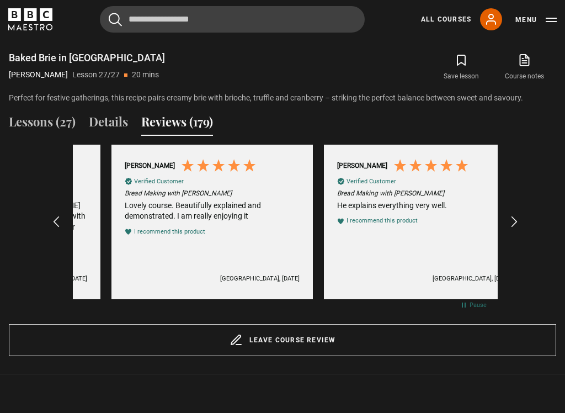
scroll to position [0, 3188]
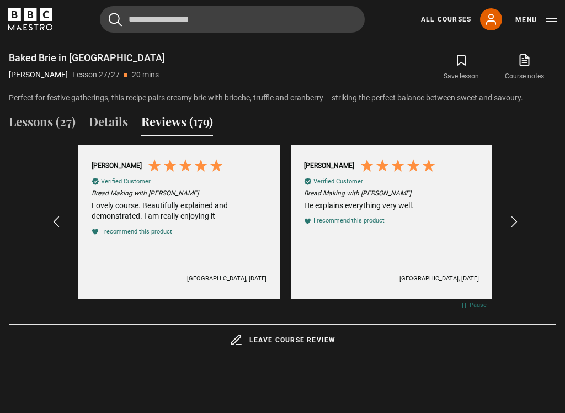
click at [521, 215] on icon "REVIEWS.io Carousel Scroll Right" at bounding box center [514, 221] width 13 height 13
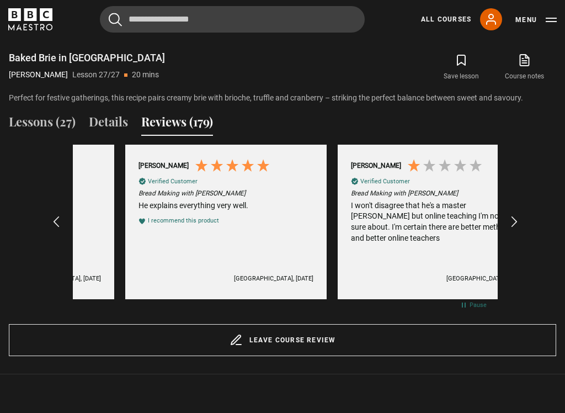
scroll to position [0, 3400]
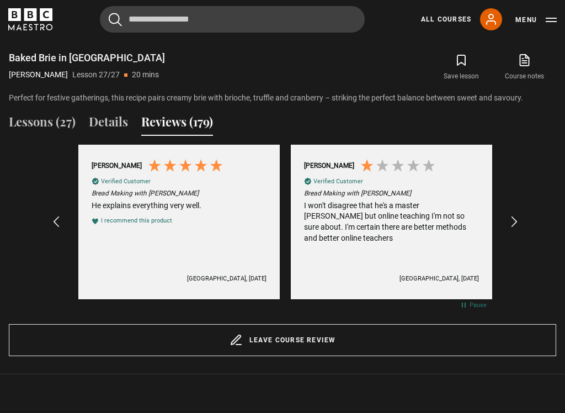
click at [516, 220] on icon "REVIEWS.io Carousel Scroll Right" at bounding box center [514, 221] width 13 height 13
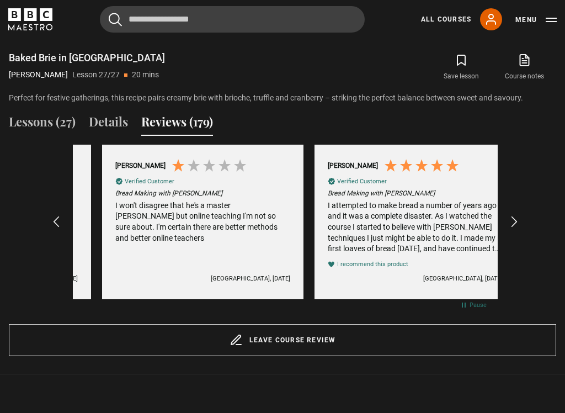
scroll to position [0, 3613]
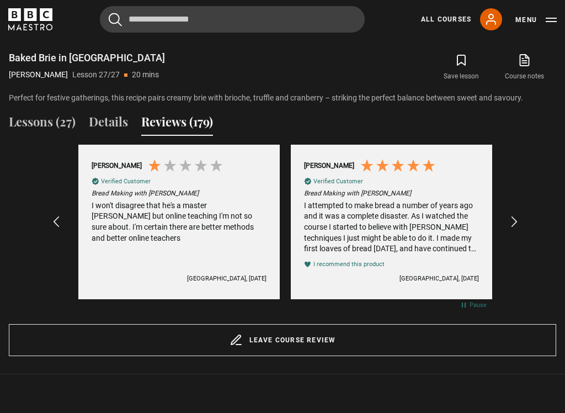
click at [514, 218] on icon "REVIEWS.io Carousel Scroll Right" at bounding box center [514, 221] width 13 height 13
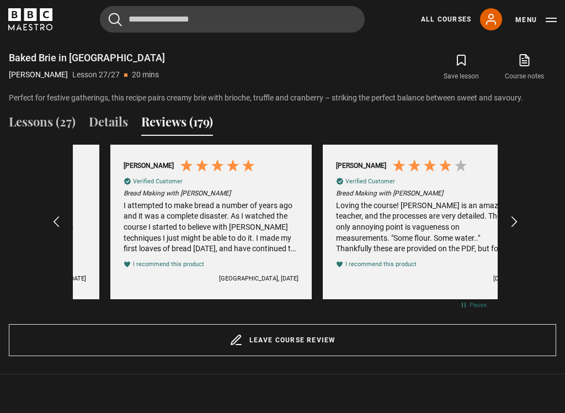
scroll to position [0, 3825]
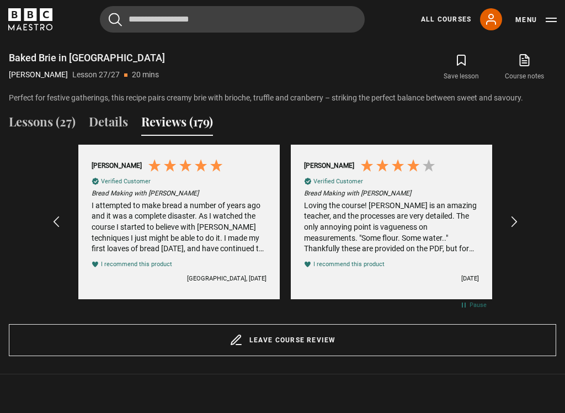
click at [516, 209] on div "REVIEWS.io Carousel Scroll Right" at bounding box center [514, 222] width 12 height 26
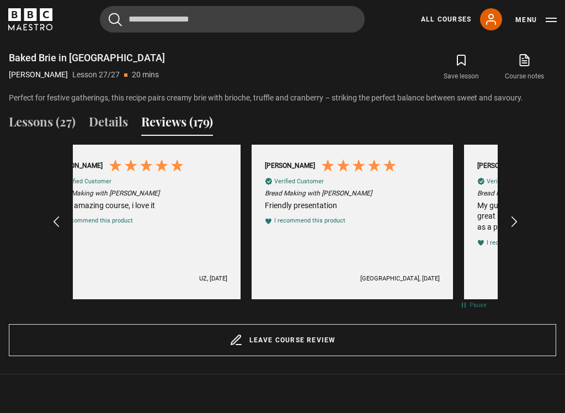
scroll to position [0, 213]
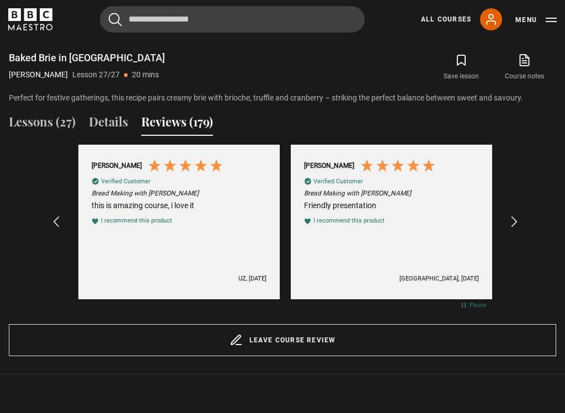
click at [516, 215] on icon "REVIEWS.io Carousel Scroll Right" at bounding box center [514, 221] width 13 height 13
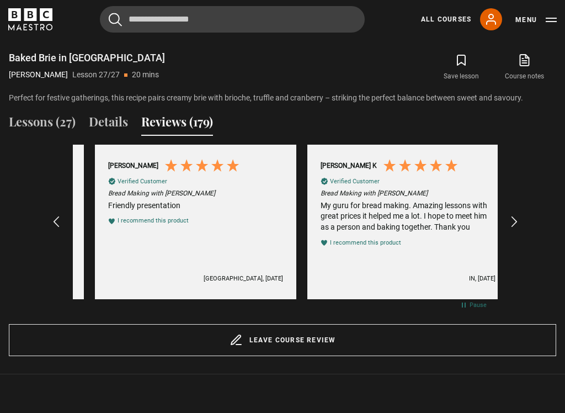
scroll to position [0, 425]
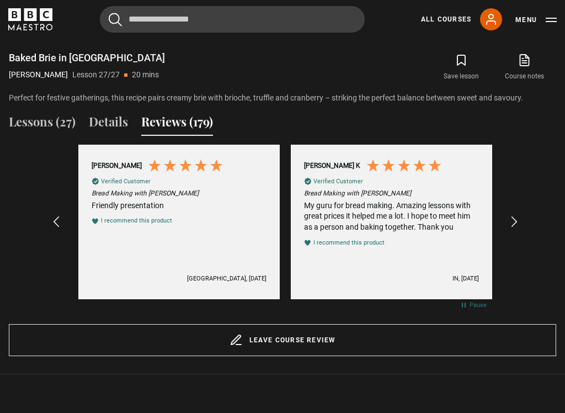
click at [516, 215] on icon "REVIEWS.io Carousel Scroll Right" at bounding box center [514, 221] width 13 height 13
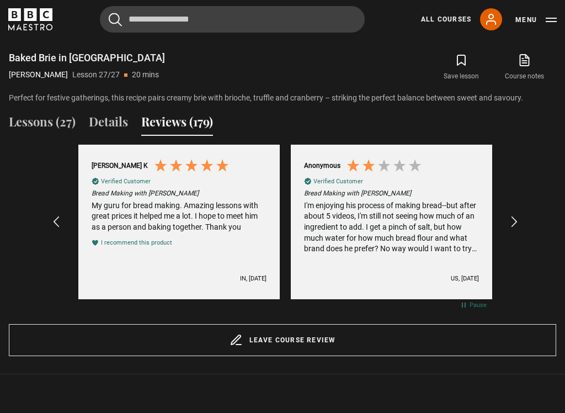
click at [516, 218] on icon "REVIEWS.io Carousel Scroll Right" at bounding box center [514, 221] width 13 height 13
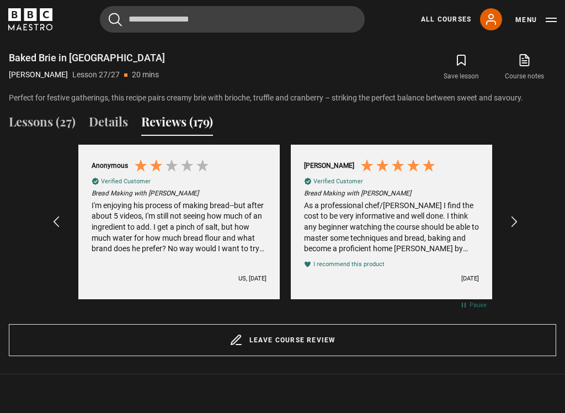
click at [517, 218] on icon "REVIEWS.io Carousel Scroll Right" at bounding box center [514, 221] width 13 height 13
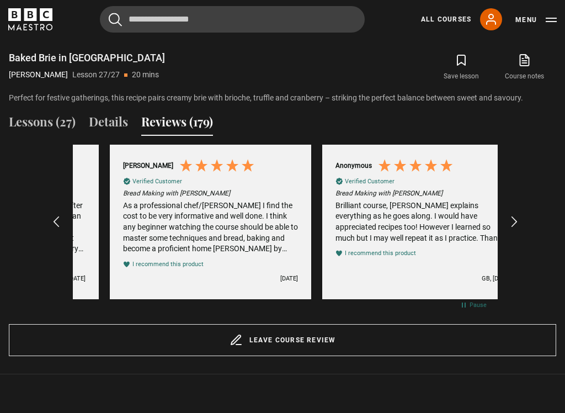
scroll to position [0, 1063]
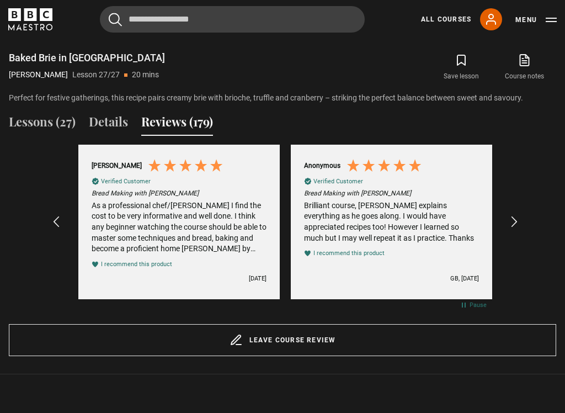
click at [513, 218] on icon "REVIEWS.io Carousel Scroll Right" at bounding box center [514, 221] width 13 height 13
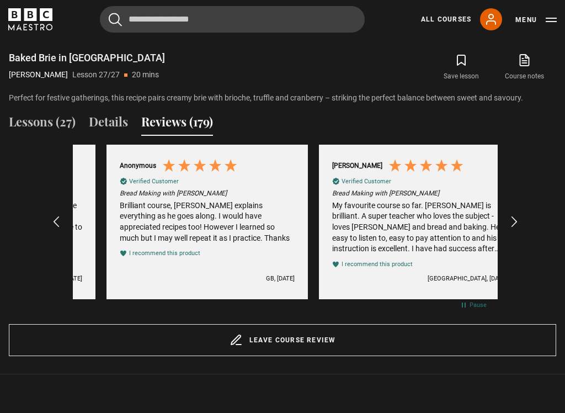
scroll to position [0, 1275]
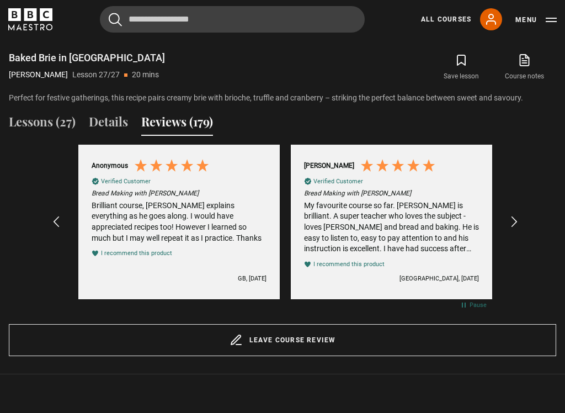
click at [521, 217] on icon "REVIEWS.io Carousel Scroll Right" at bounding box center [514, 221] width 13 height 13
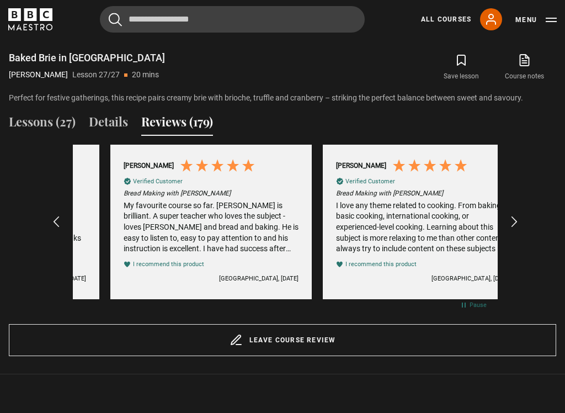
scroll to position [0, 1488]
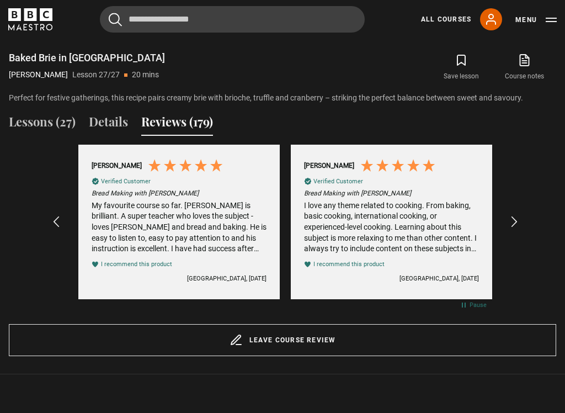
click at [521, 215] on icon "REVIEWS.io Carousel Scroll Right" at bounding box center [514, 221] width 13 height 13
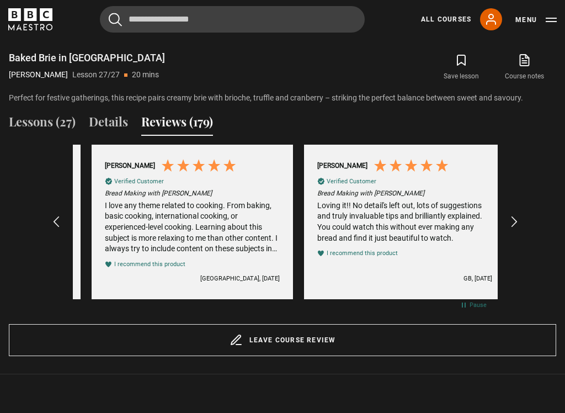
scroll to position [0, 1700]
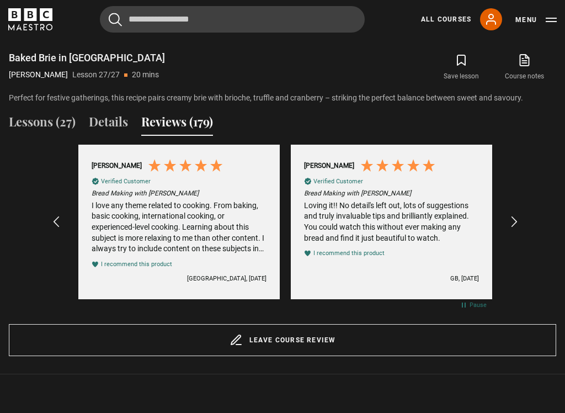
click at [519, 215] on icon "REVIEWS.io Carousel Scroll Right" at bounding box center [514, 221] width 13 height 13
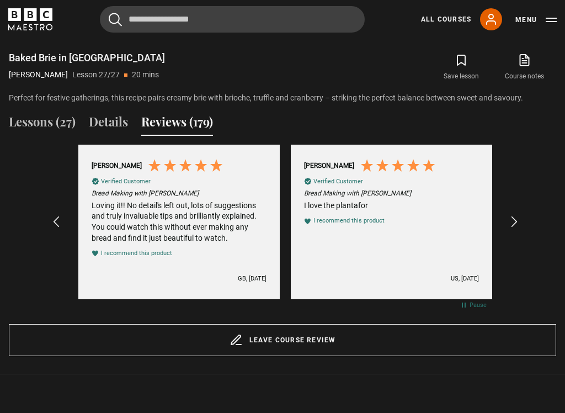
click at [519, 209] on div "REVIEWS.io Carousel Scroll Right" at bounding box center [514, 222] width 12 height 26
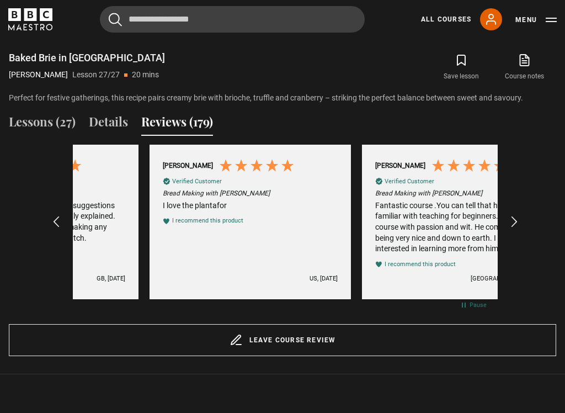
scroll to position [0, 2125]
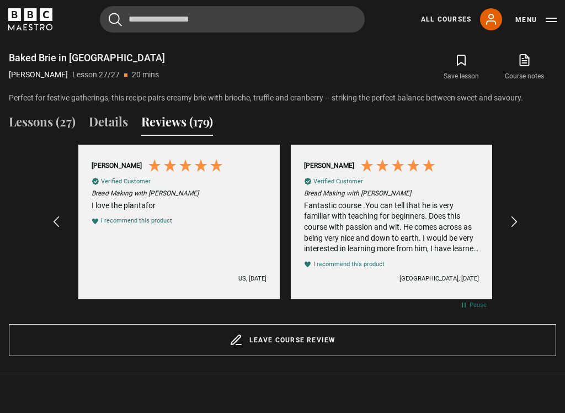
click at [517, 215] on icon "REVIEWS.io Carousel Scroll Right" at bounding box center [514, 221] width 13 height 13
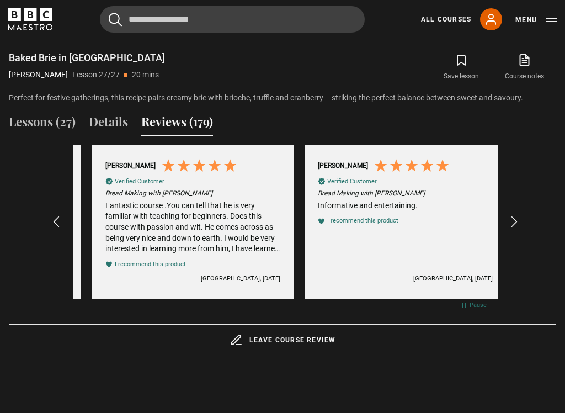
scroll to position [0, 2338]
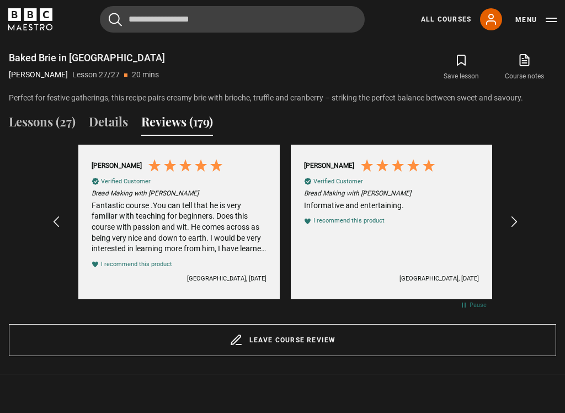
click at [516, 215] on icon "REVIEWS.io Carousel Scroll Right" at bounding box center [514, 221] width 13 height 13
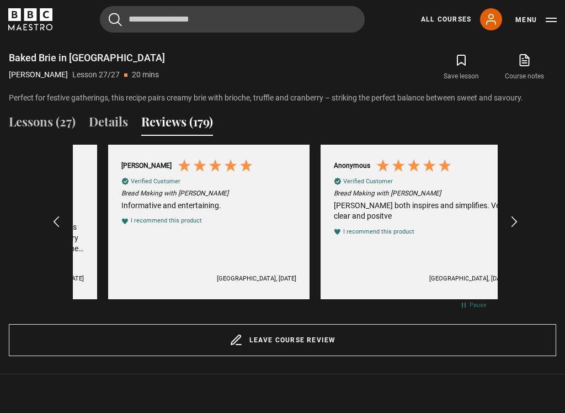
scroll to position [0, 2550]
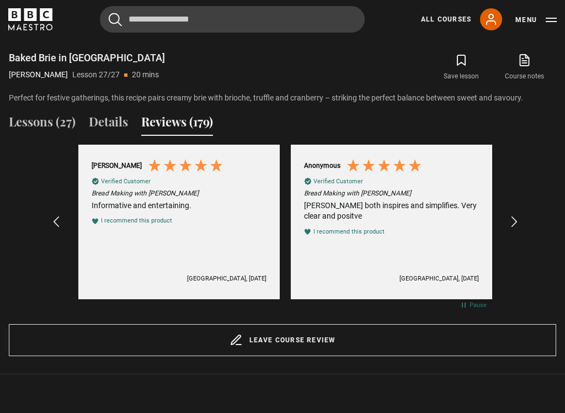
click at [527, 213] on div "Excellent 4.8 average 179 reviews [PERSON_NAME] Verified Customer Bread Making …" at bounding box center [283, 230] width 548 height 171
click at [520, 215] on icon "REVIEWS.io Carousel Scroll Right" at bounding box center [514, 221] width 13 height 13
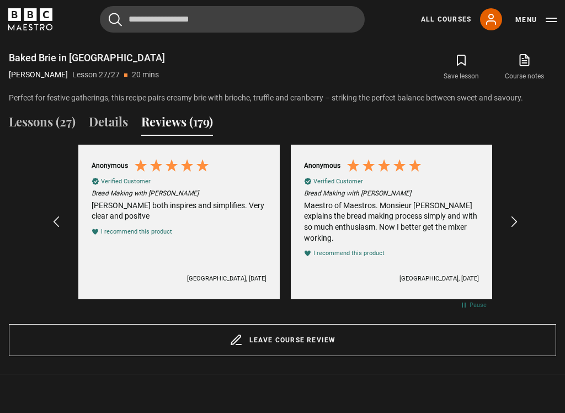
click at [519, 209] on div "REVIEWS.io Carousel Scroll Right" at bounding box center [514, 222] width 12 height 26
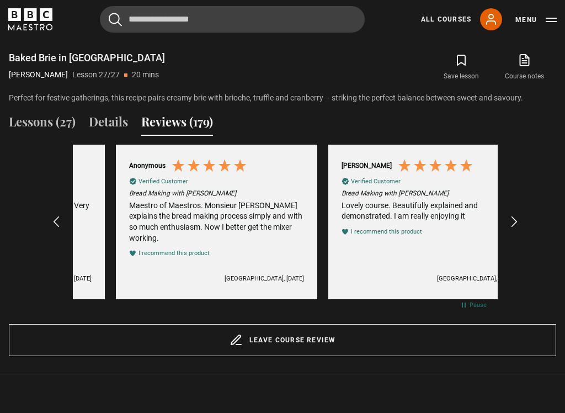
scroll to position [0, 2975]
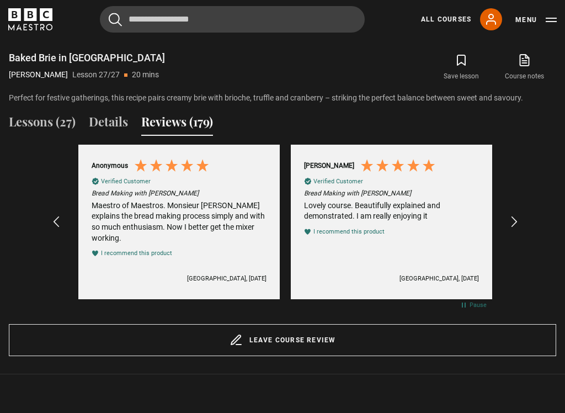
click at [519, 205] on div "[PERSON_NAME] Verified Customer Bread Making with [PERSON_NAME] I love [PERSON_…" at bounding box center [285, 222] width 469 height 155
click at [520, 215] on icon "REVIEWS.io Carousel Scroll Right" at bounding box center [514, 221] width 13 height 13
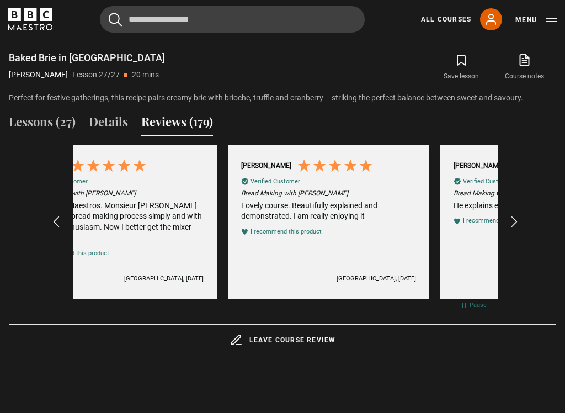
scroll to position [0, 3188]
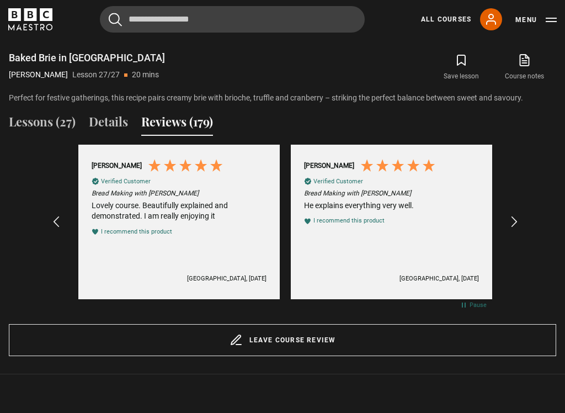
click at [517, 216] on icon "REVIEWS.io Carousel Scroll Right" at bounding box center [514, 221] width 13 height 13
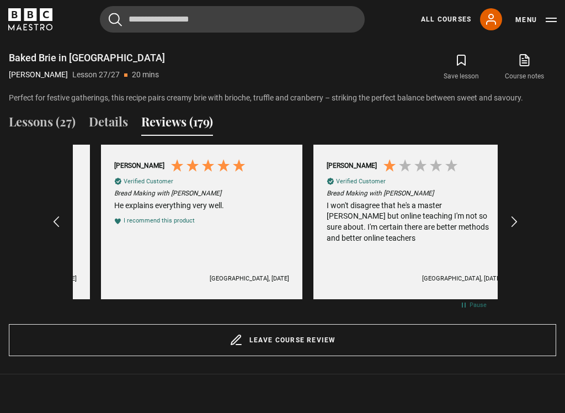
scroll to position [0, 3400]
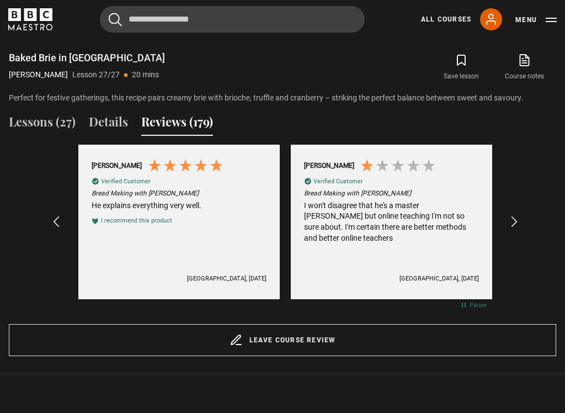
click at [521, 216] on icon "REVIEWS.io Carousel Scroll Right" at bounding box center [514, 221] width 13 height 13
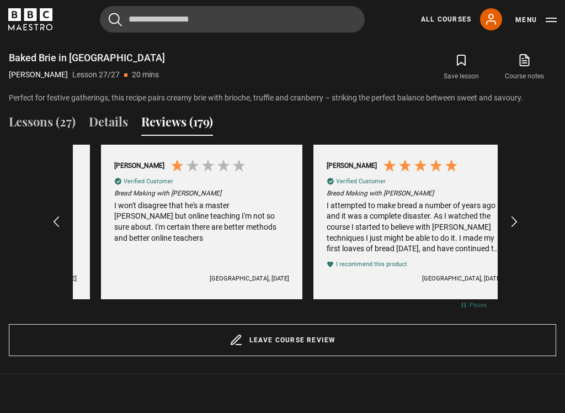
scroll to position [0, 3613]
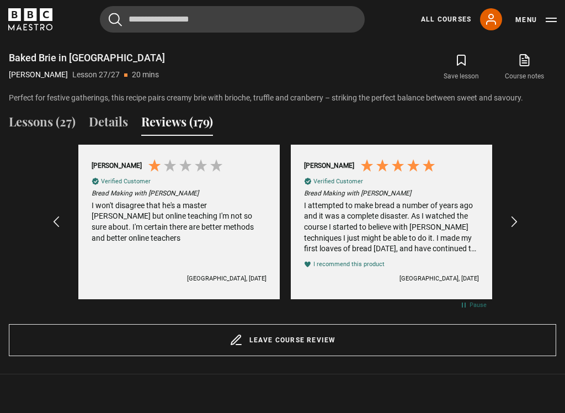
click at [527, 214] on div "Excellent 4.8 average 179 reviews [PERSON_NAME] Verified Customer Bread Making …" at bounding box center [283, 230] width 548 height 171
click at [514, 215] on icon "REVIEWS.io Carousel Scroll Right" at bounding box center [514, 221] width 13 height 13
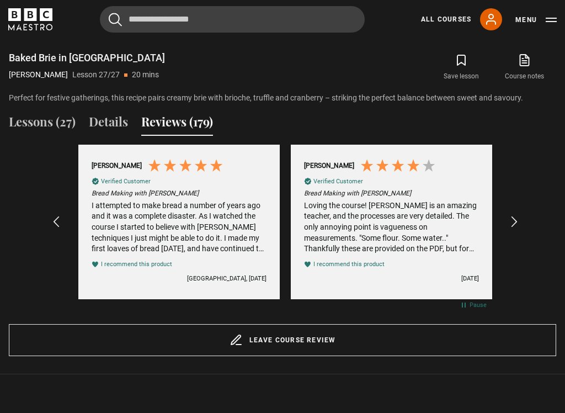
click at [519, 215] on icon "REVIEWS.io Carousel Scroll Right" at bounding box center [514, 221] width 13 height 13
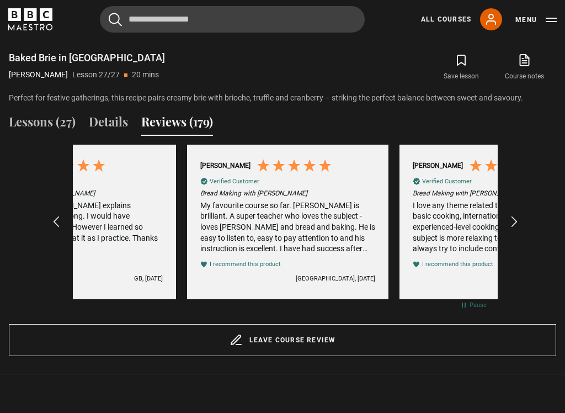
scroll to position [0, 213]
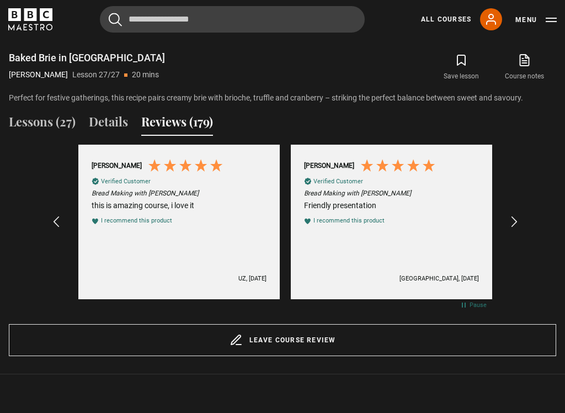
click at [519, 218] on icon "REVIEWS.io Carousel Scroll Right" at bounding box center [514, 221] width 13 height 13
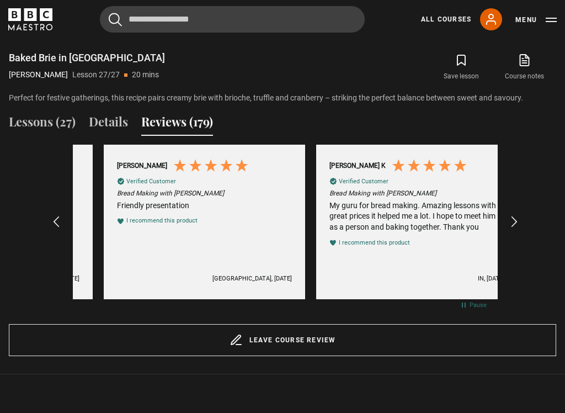
scroll to position [0, 425]
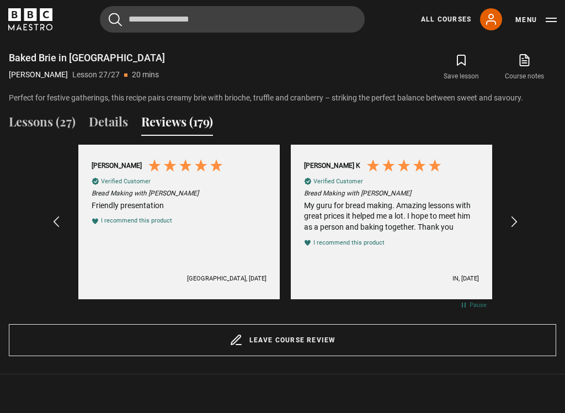
click at [521, 215] on icon "REVIEWS.io Carousel Scroll Right" at bounding box center [514, 221] width 13 height 13
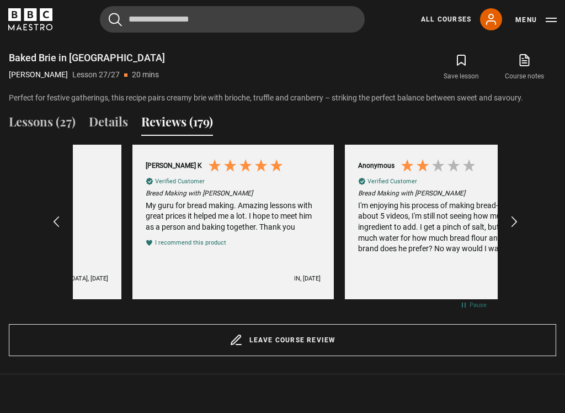
scroll to position [0, 638]
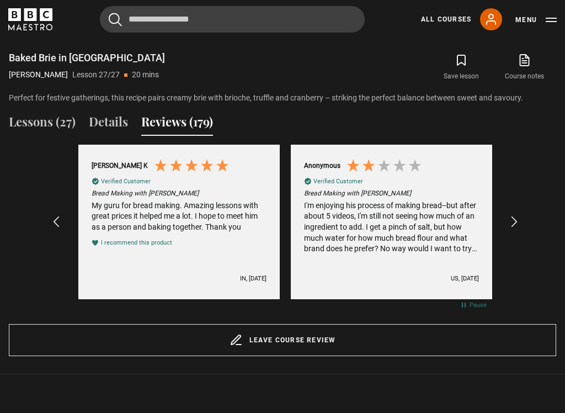
click at [518, 220] on icon "REVIEWS.io Carousel Scroll Right" at bounding box center [514, 221] width 13 height 13
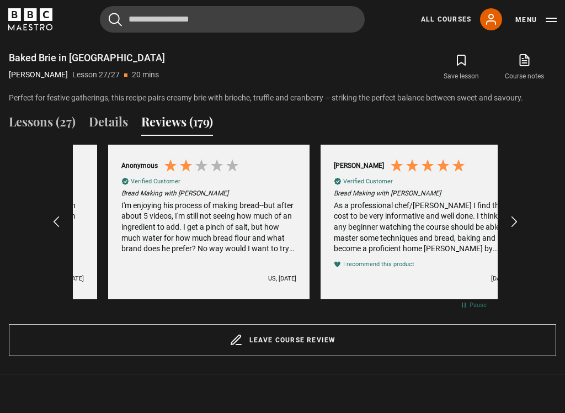
scroll to position [0, 850]
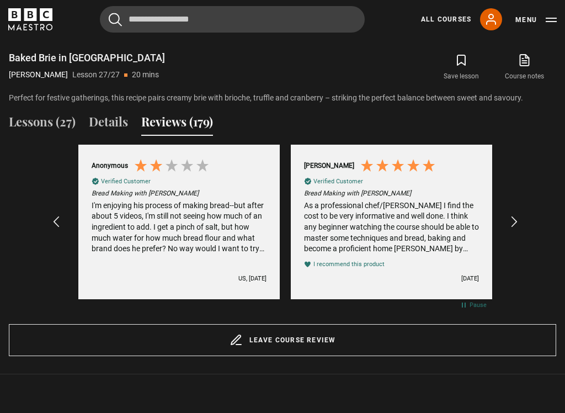
click at [516, 219] on icon "REVIEWS.io Carousel Scroll Right" at bounding box center [514, 221] width 13 height 13
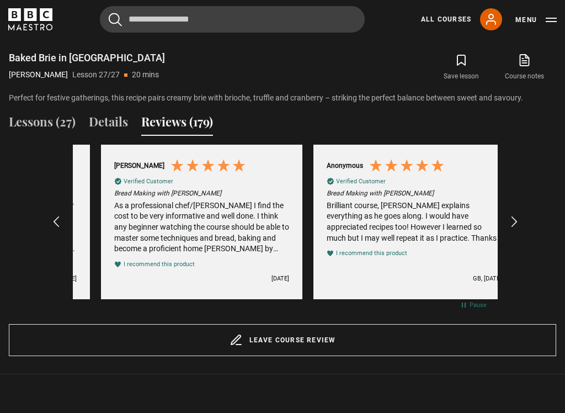
scroll to position [0, 1063]
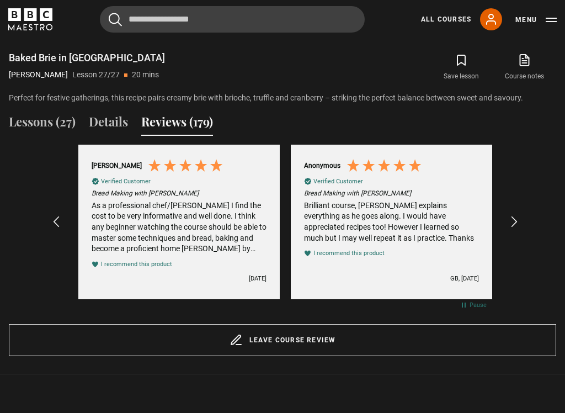
click at [517, 220] on icon "REVIEWS.io Carousel Scroll Right" at bounding box center [514, 221] width 13 height 13
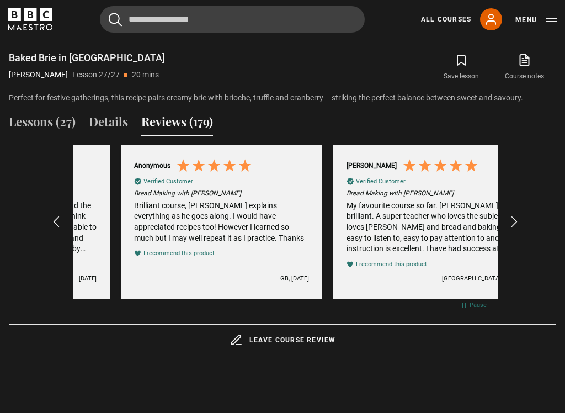
scroll to position [0, 1275]
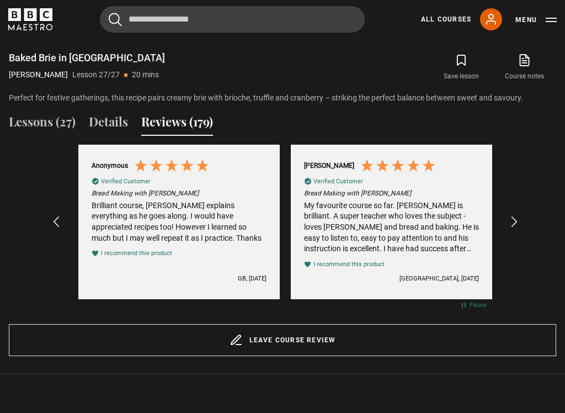
click at [521, 215] on icon "REVIEWS.io Carousel Scroll Right" at bounding box center [514, 221] width 13 height 13
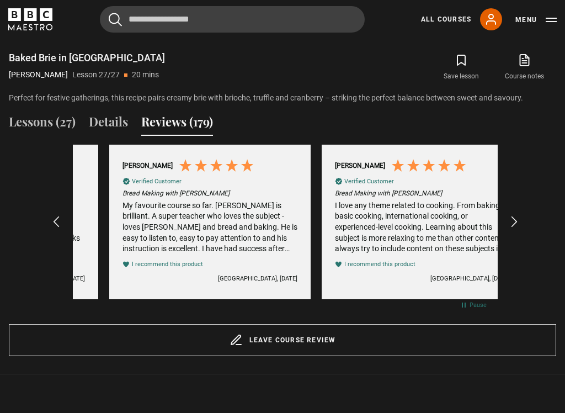
scroll to position [0, 1488]
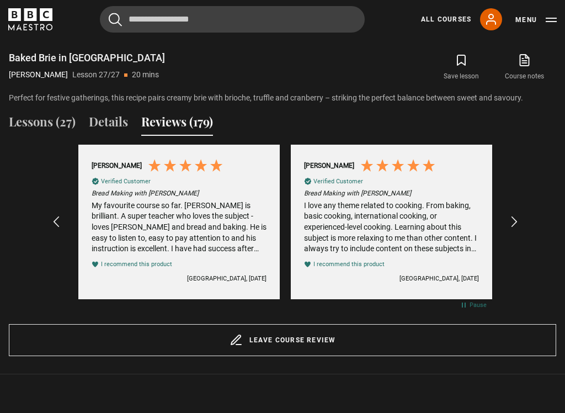
click at [514, 218] on icon "REVIEWS.io Carousel Scroll Right" at bounding box center [514, 221] width 13 height 13
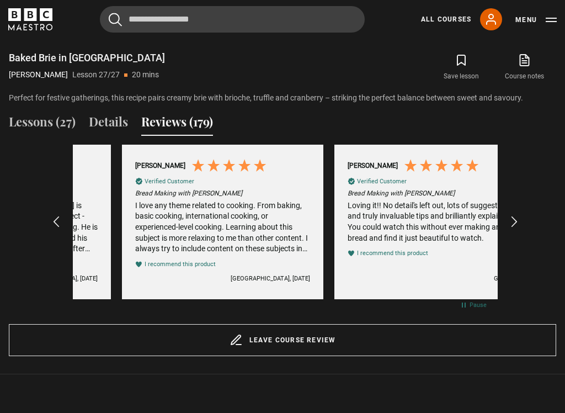
scroll to position [0, 1700]
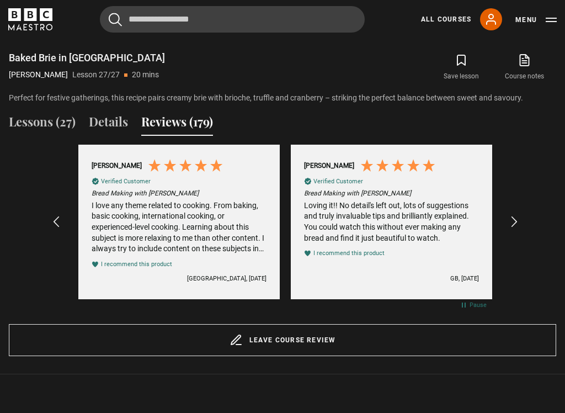
click at [527, 215] on div "Excellent 4.8 average 179 reviews [PERSON_NAME] Verified Customer Bread Making …" at bounding box center [283, 230] width 548 height 171
click at [527, 211] on div "Excellent 4.8 average 179 reviews [PERSON_NAME] Verified Customer Bread Making …" at bounding box center [283, 230] width 548 height 171
click at [519, 209] on div "REVIEWS.io Carousel Scroll Right" at bounding box center [514, 222] width 12 height 26
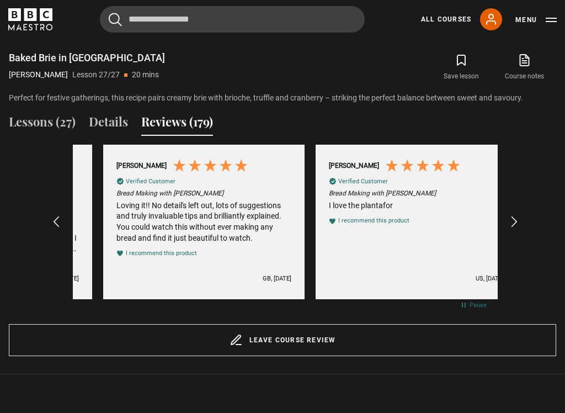
scroll to position [0, 1913]
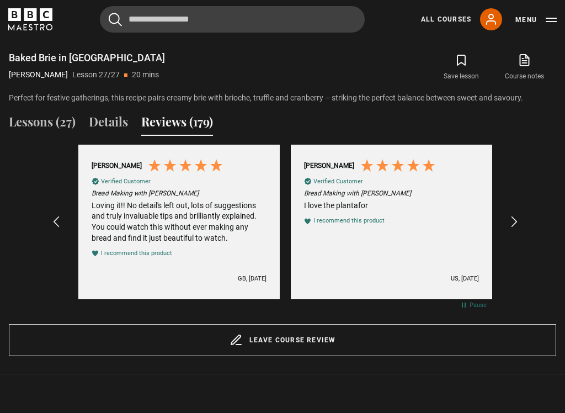
click at [518, 221] on icon "REVIEWS.io Carousel Scroll Right" at bounding box center [514, 221] width 13 height 13
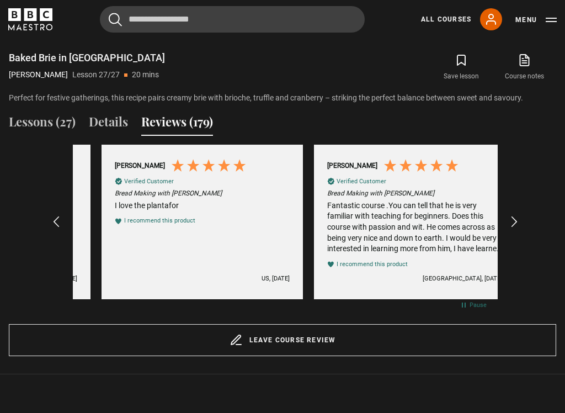
scroll to position [0, 2125]
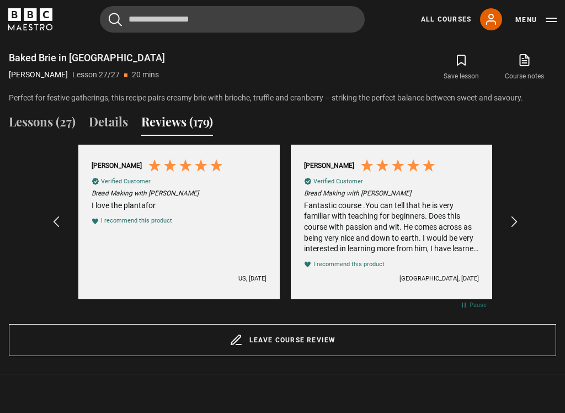
click at [521, 215] on icon "REVIEWS.io Carousel Scroll Right" at bounding box center [514, 221] width 13 height 13
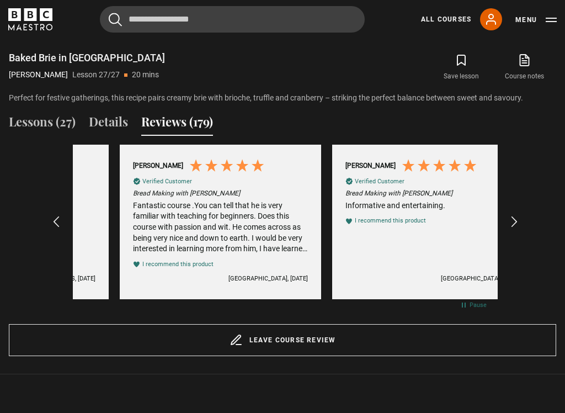
scroll to position [0, 2338]
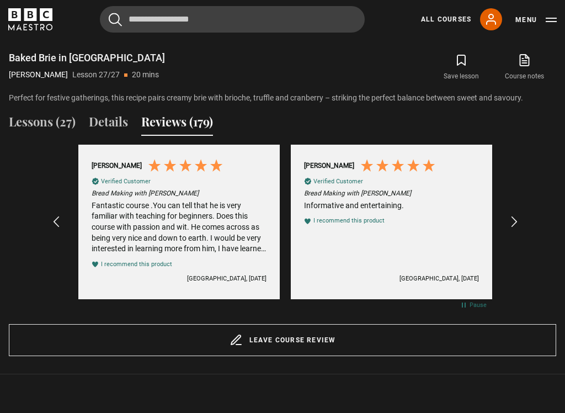
click at [519, 210] on div "REVIEWS.io Carousel Scroll Right" at bounding box center [514, 222] width 12 height 26
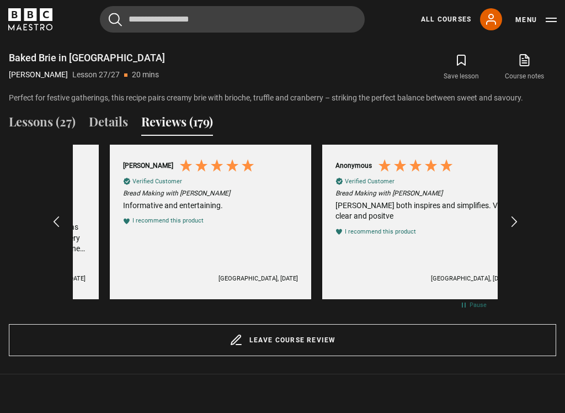
scroll to position [0, 2550]
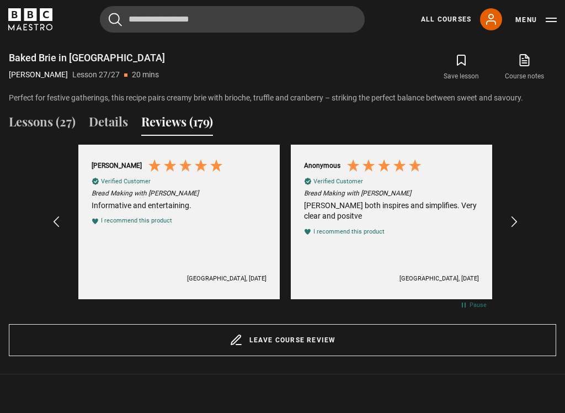
click at [519, 217] on icon "REVIEWS.io Carousel Scroll Right" at bounding box center [514, 221] width 13 height 13
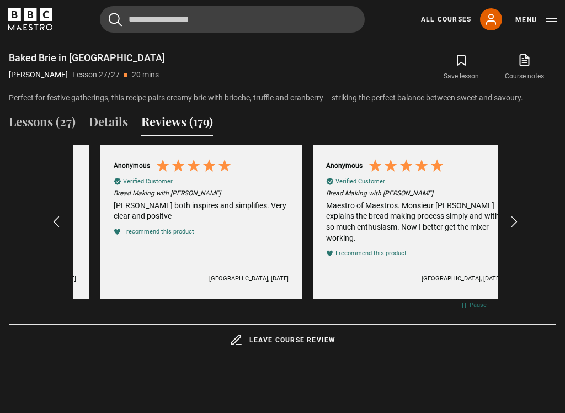
scroll to position [0, 2763]
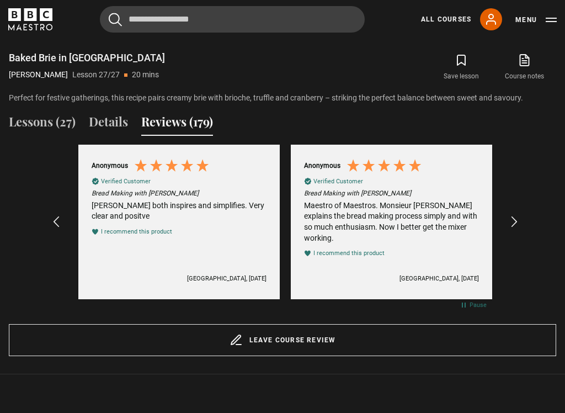
click at [516, 219] on icon "REVIEWS.io Carousel Scroll Right" at bounding box center [514, 221] width 13 height 13
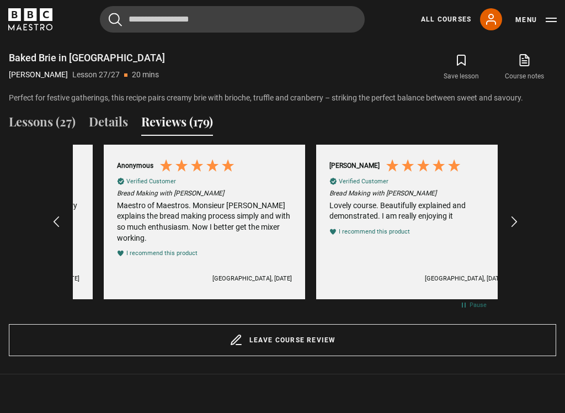
scroll to position [0, 2975]
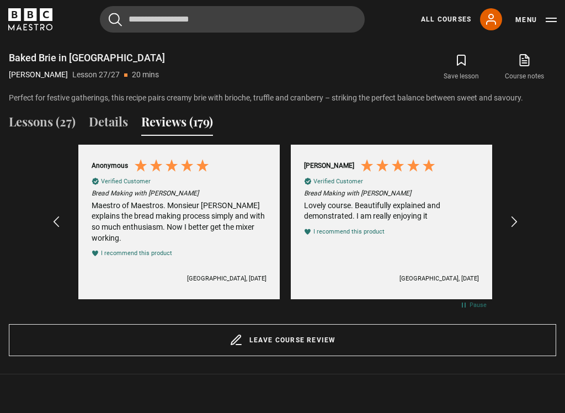
click at [519, 219] on icon "REVIEWS.io Carousel Scroll Right" at bounding box center [514, 221] width 13 height 13
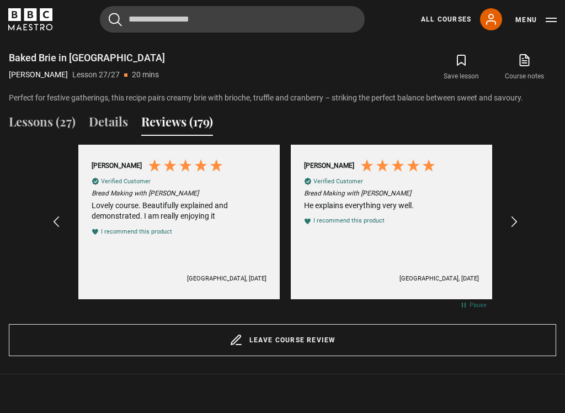
scroll to position [0, 3188]
